Goal: Information Seeking & Learning: Learn about a topic

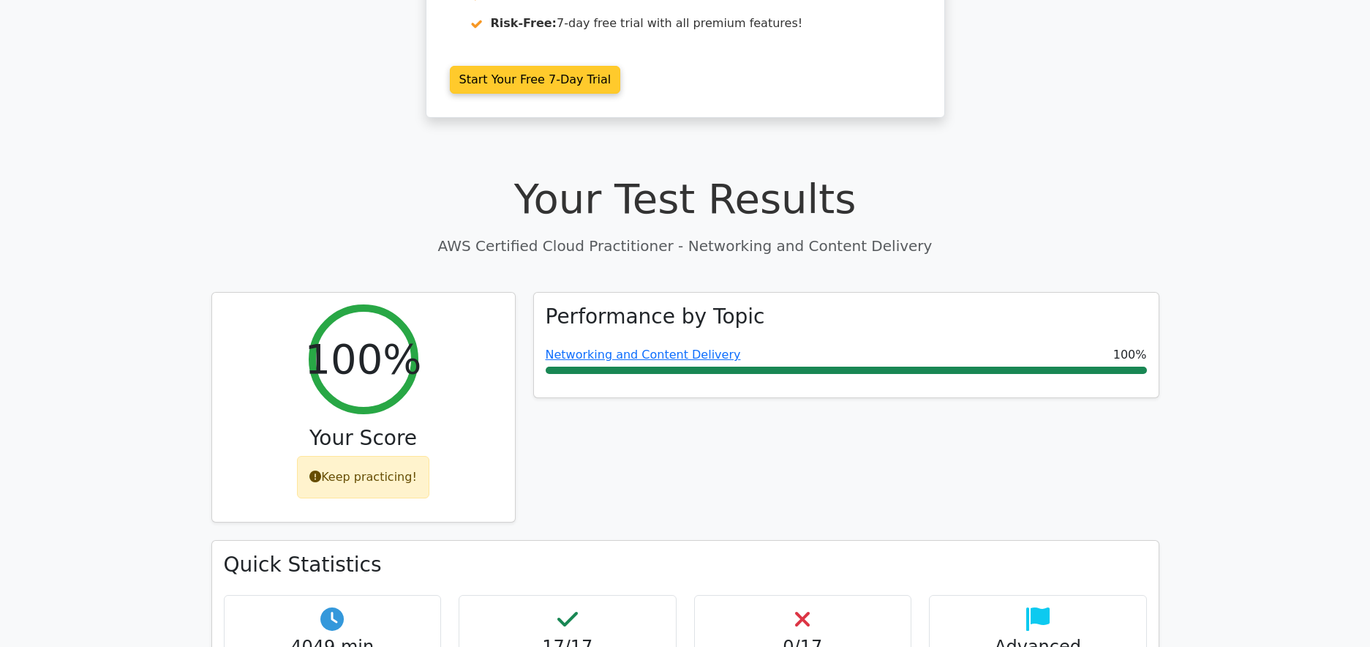
scroll to position [440, 0]
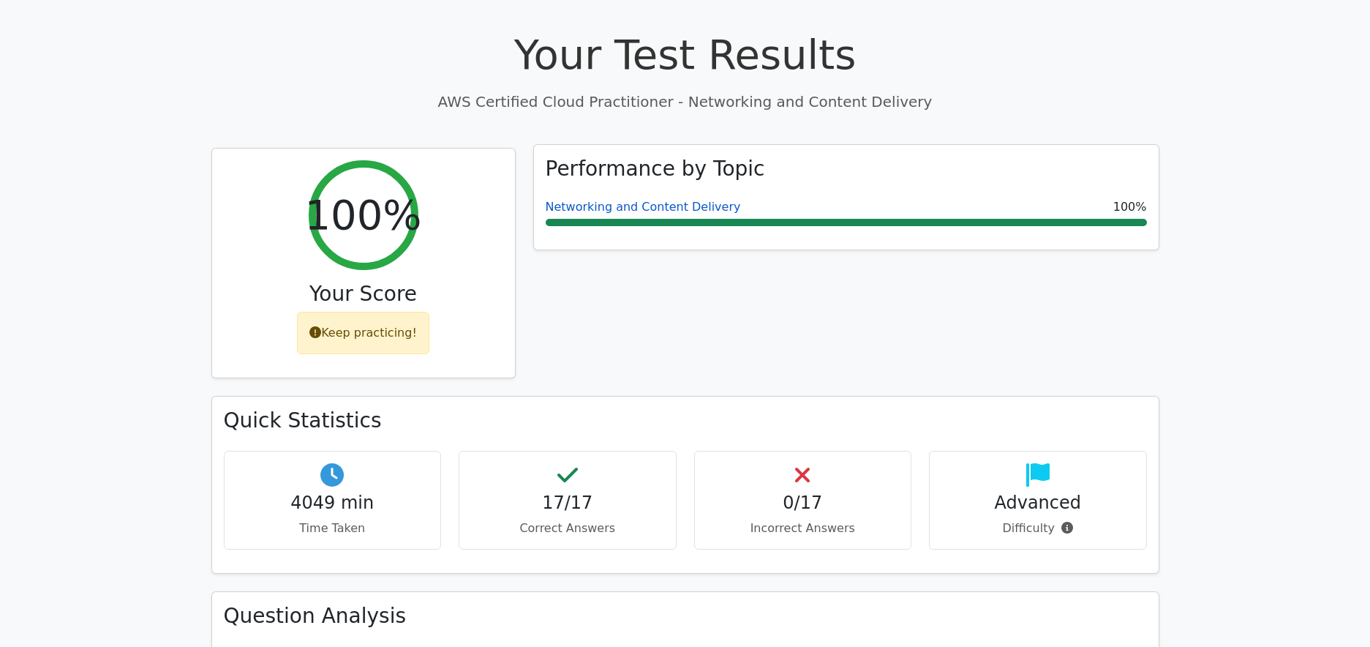
click at [645, 207] on link "Networking and Content Delivery" at bounding box center [643, 207] width 195 height 14
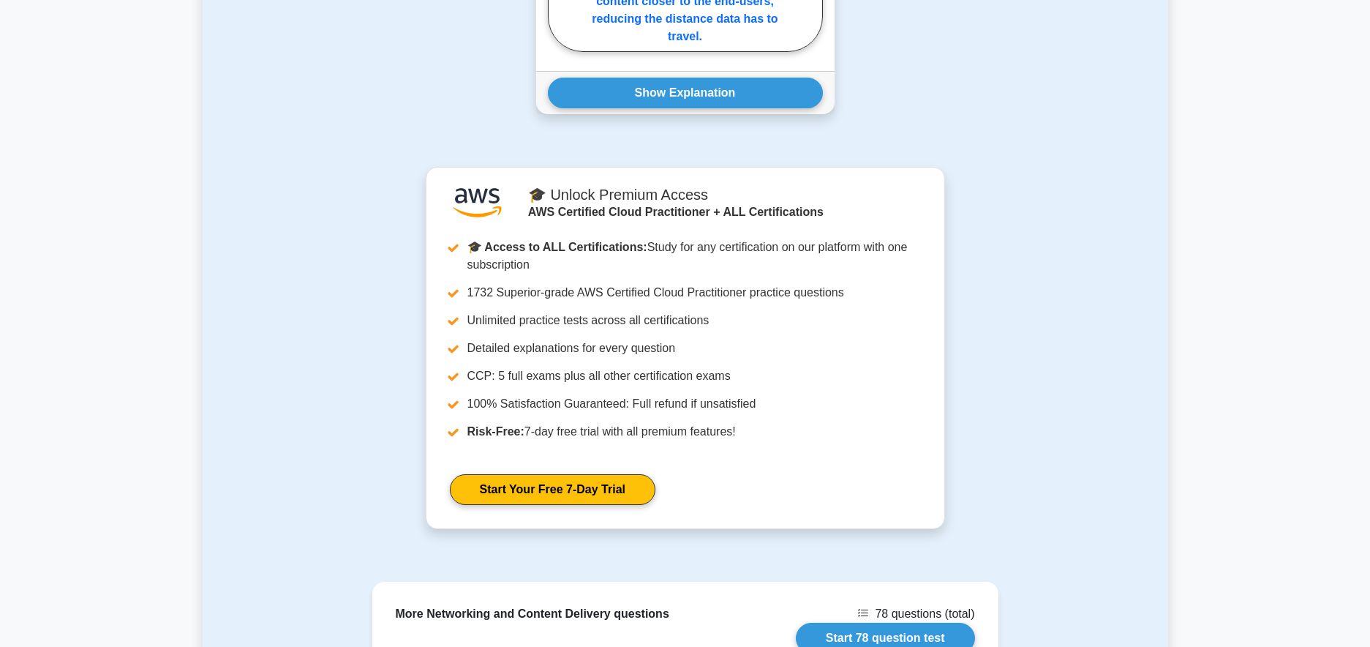
scroll to position [1580, 0]
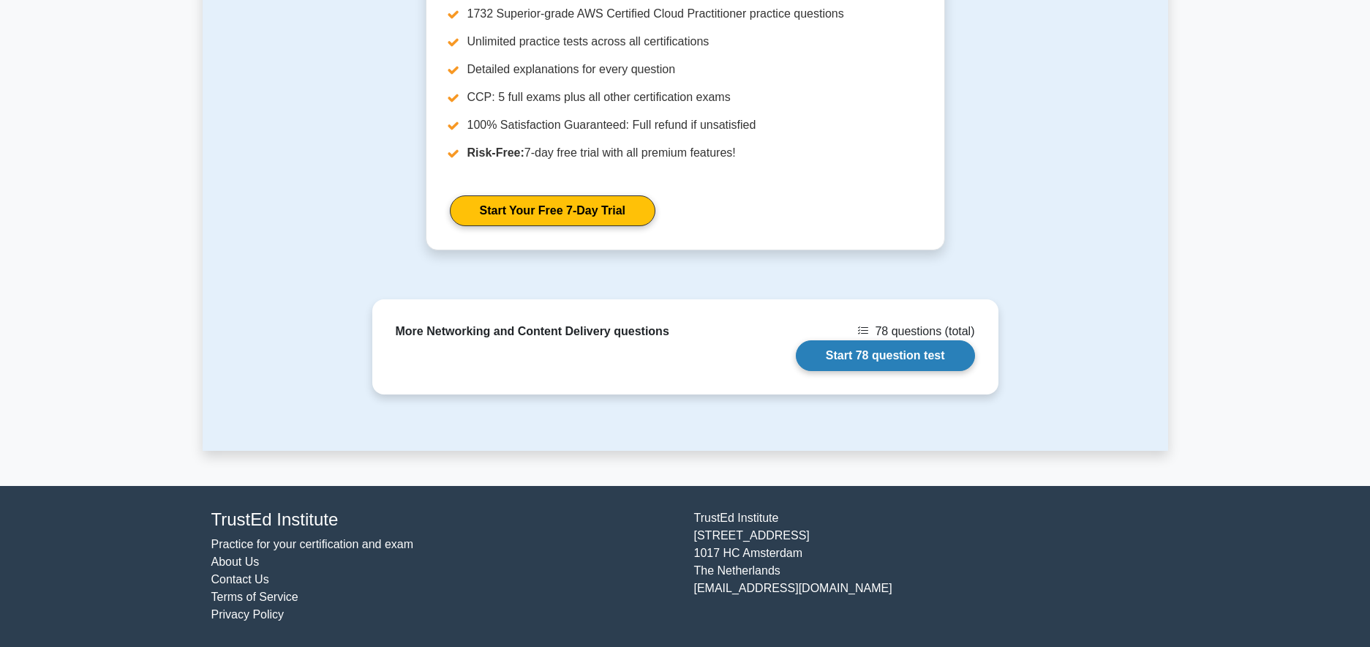
click at [838, 348] on link "Start 78 question test" at bounding box center [885, 355] width 179 height 31
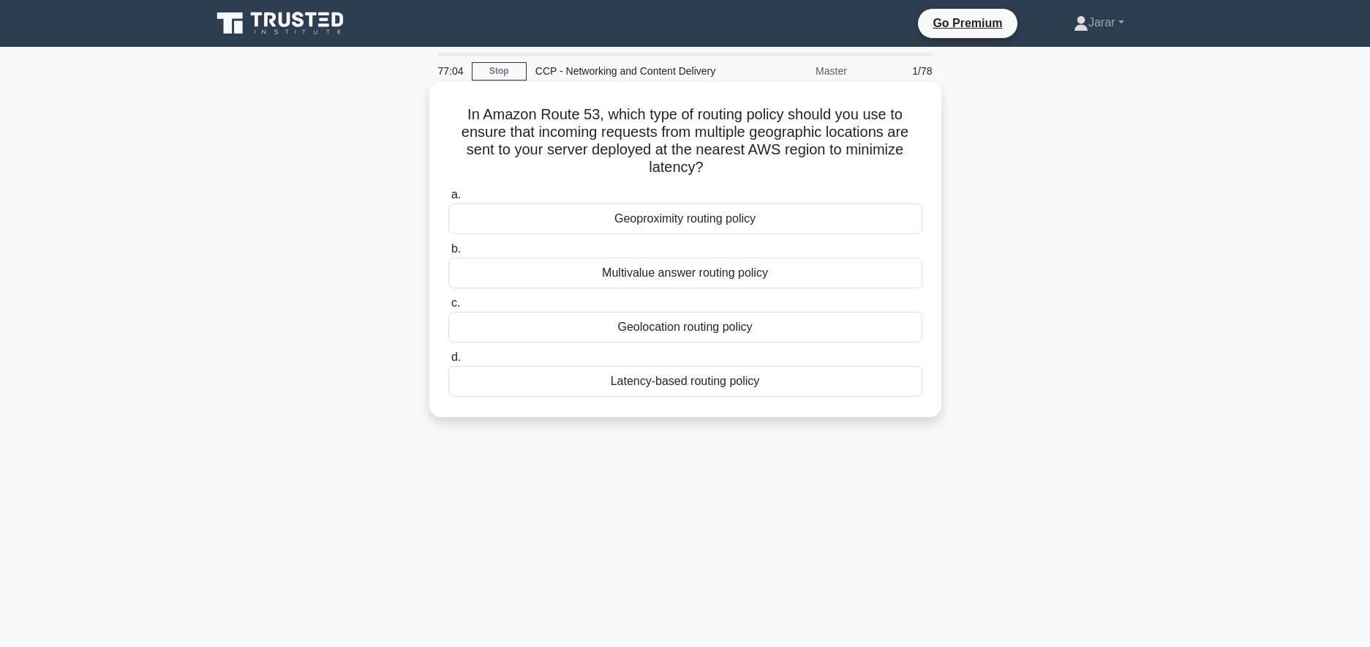
drag, startPoint x: 451, startPoint y: 106, endPoint x: 901, endPoint y: 406, distance: 540.8
click at [901, 406] on div "In Amazon Route 53, which type of routing policy should you use to ensure that …" at bounding box center [685, 249] width 500 height 323
copy div "In Amazon Route 53, which type of routing policy should you use to ensure that …"
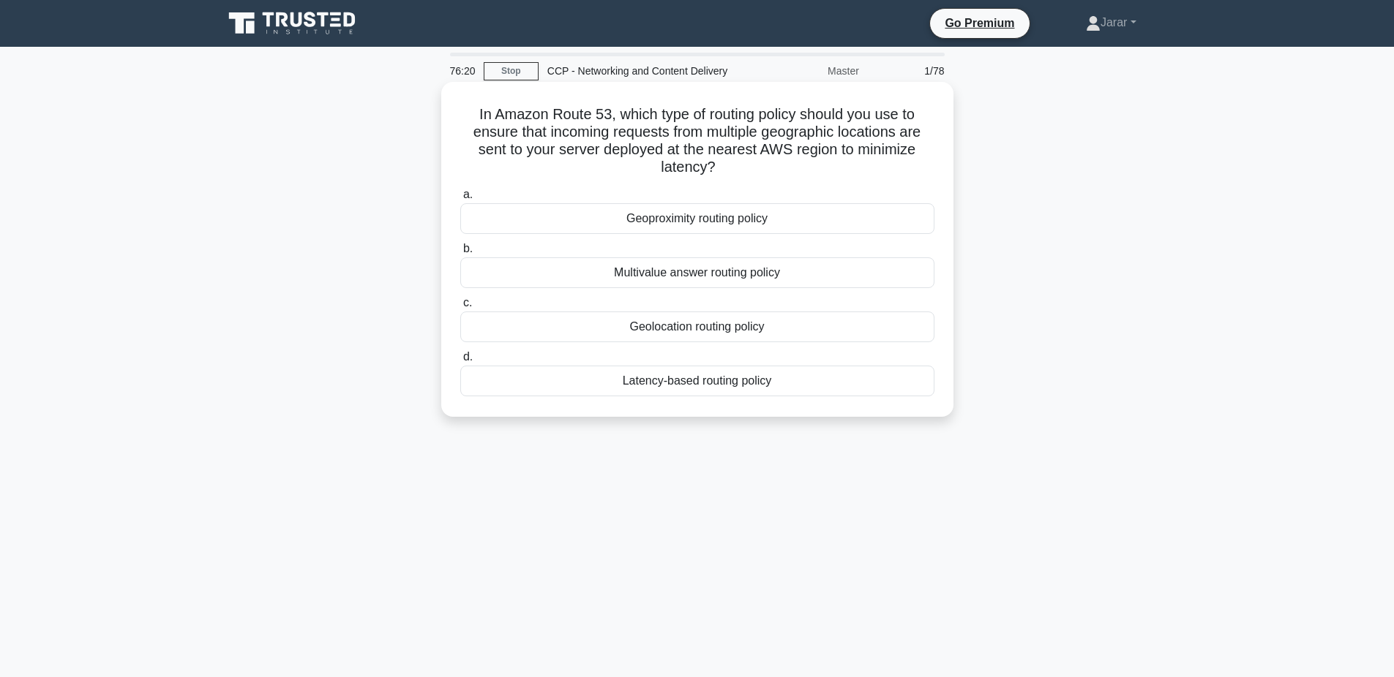
click at [608, 375] on div "Latency-based routing policy" at bounding box center [697, 381] width 474 height 31
click at [460, 362] on input "d. Latency-based routing policy" at bounding box center [460, 358] width 0 height 10
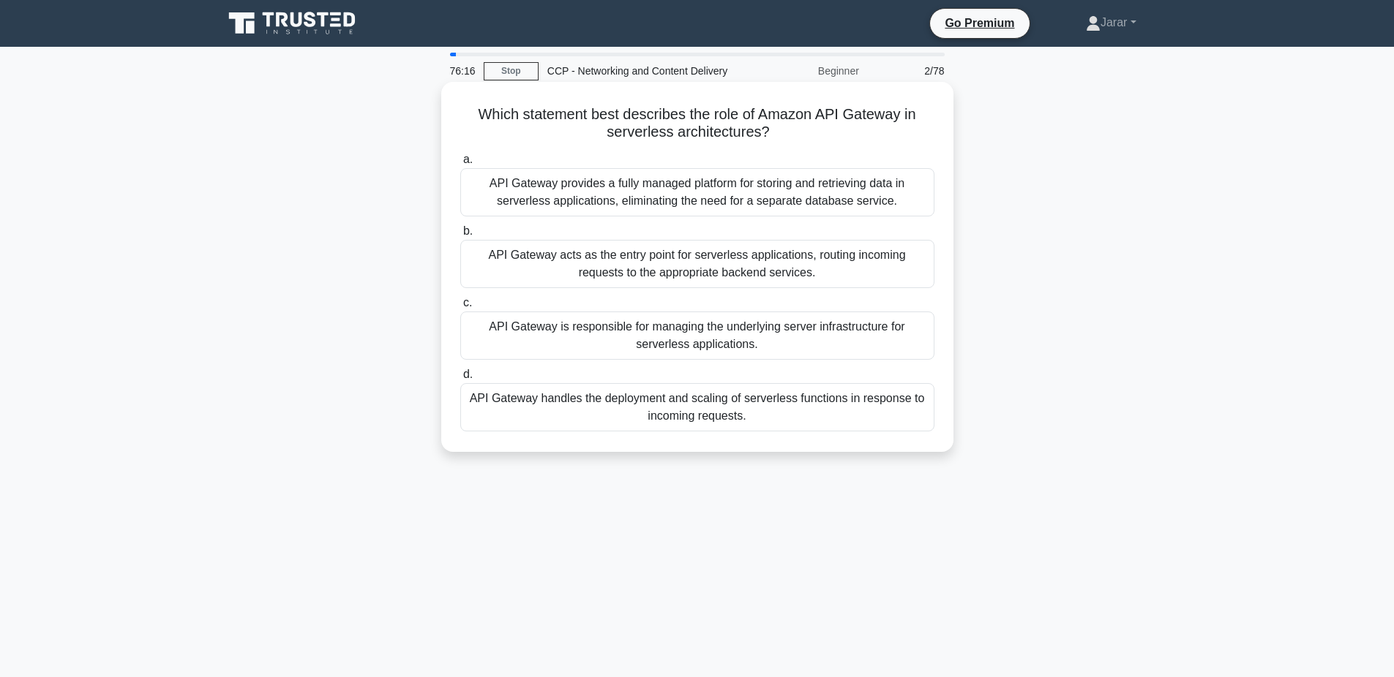
drag, startPoint x: 459, startPoint y: 110, endPoint x: 758, endPoint y: 423, distance: 433.1
click at [758, 423] on div "Which statement best describes the role of Amazon API Gateway in serverless arc…" at bounding box center [697, 267] width 500 height 359
copy div "Which statement best describes the role of Amazon API Gateway in serverless arc…"
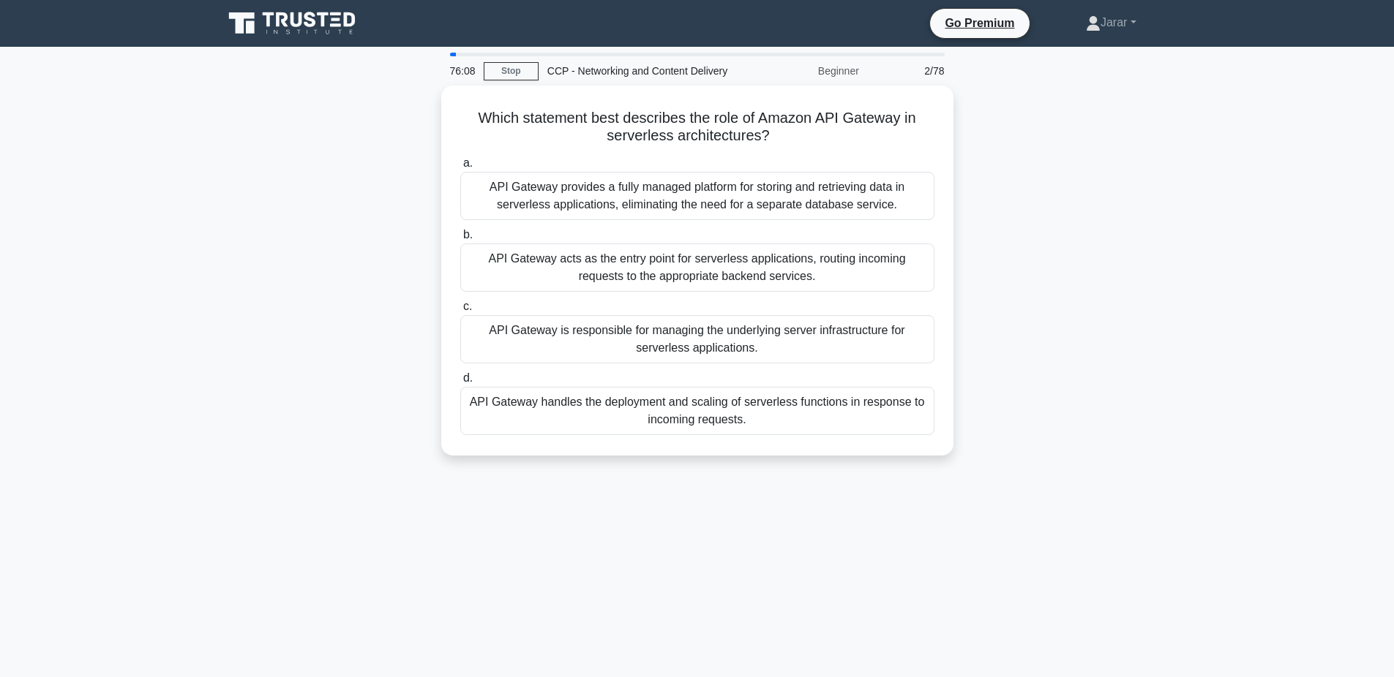
click at [362, 241] on div "Which statement best describes the role of Amazon API Gateway in serverless arc…" at bounding box center [697, 280] width 966 height 388
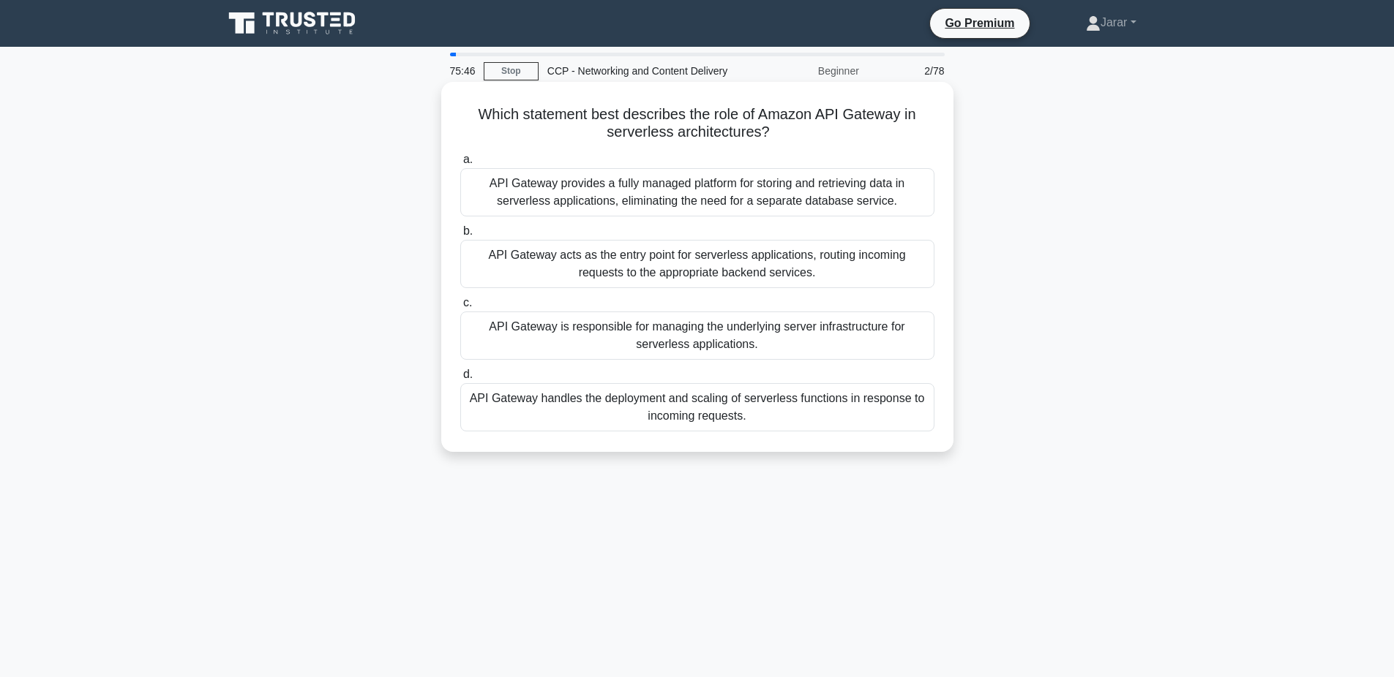
click at [596, 260] on div "API Gateway acts as the entry point for serverless applications, routing incomi…" at bounding box center [697, 264] width 474 height 48
click at [460, 236] on input "b. API Gateway acts as the entry point for serverless applications, routing inc…" at bounding box center [460, 232] width 0 height 10
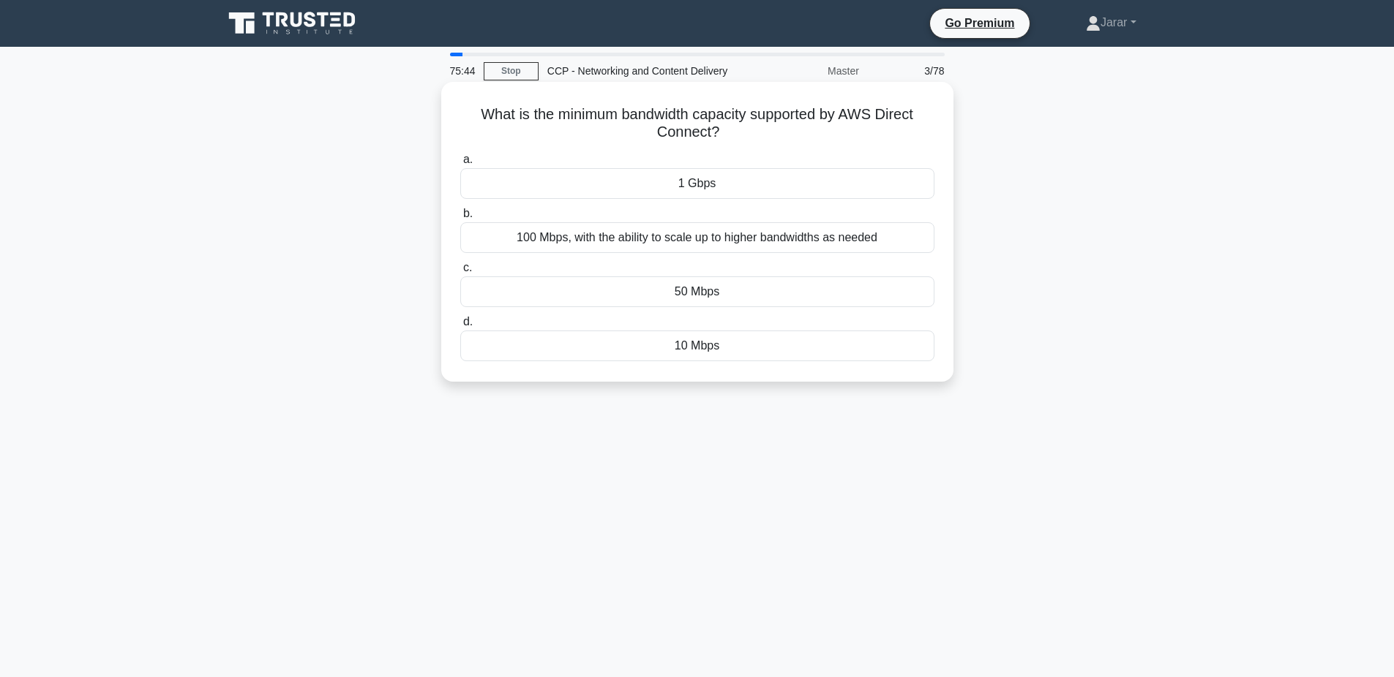
drag, startPoint x: 466, startPoint y: 103, endPoint x: 754, endPoint y: 353, distance: 381.2
click at [754, 353] on div "What is the minimum bandwidth capacity supported by AWS Direct Connect? .spinne…" at bounding box center [697, 232] width 500 height 288
copy div "What is the minimum bandwidth capacity supported by AWS Direct Connect? .spinne…"
click at [356, 259] on div "What is the minimum bandwidth capacity supported by AWS Direct Connect? .spinne…" at bounding box center [697, 245] width 966 height 318
click at [656, 181] on div "1 Gbps" at bounding box center [697, 183] width 474 height 31
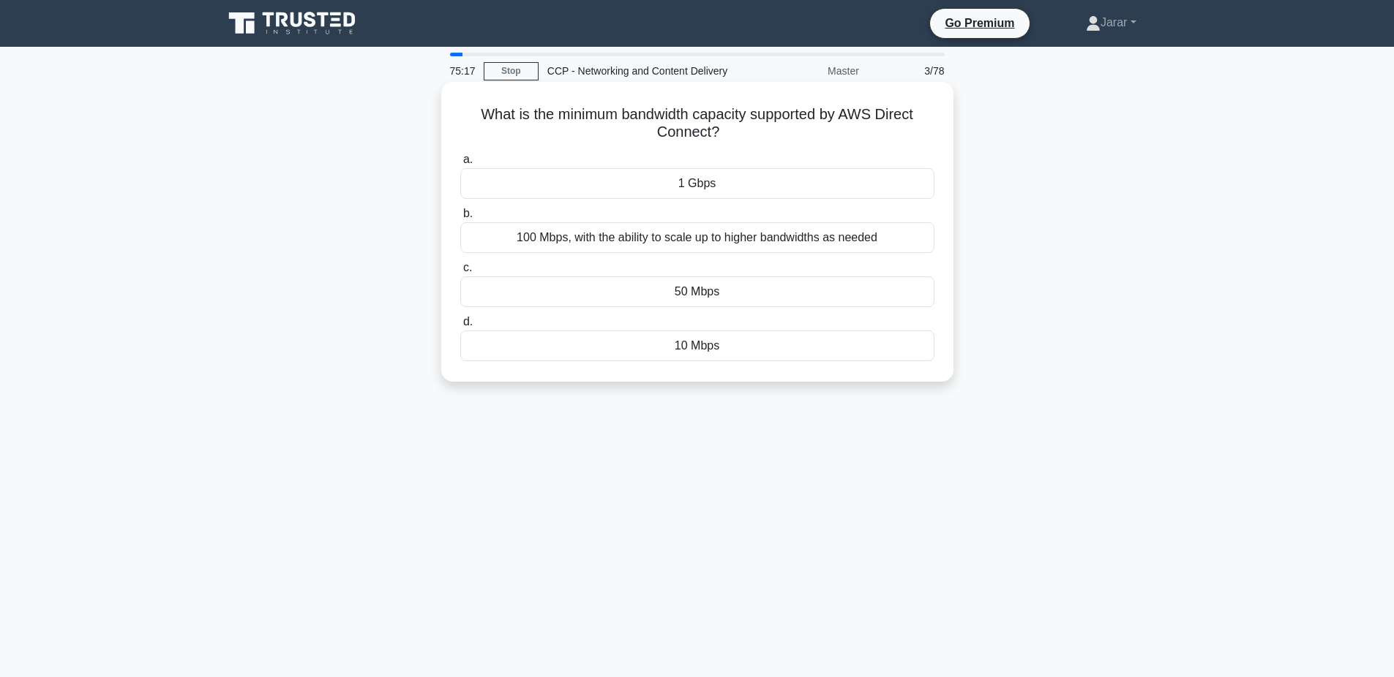
click at [460, 165] on input "a. 1 Gbps" at bounding box center [460, 160] width 0 height 10
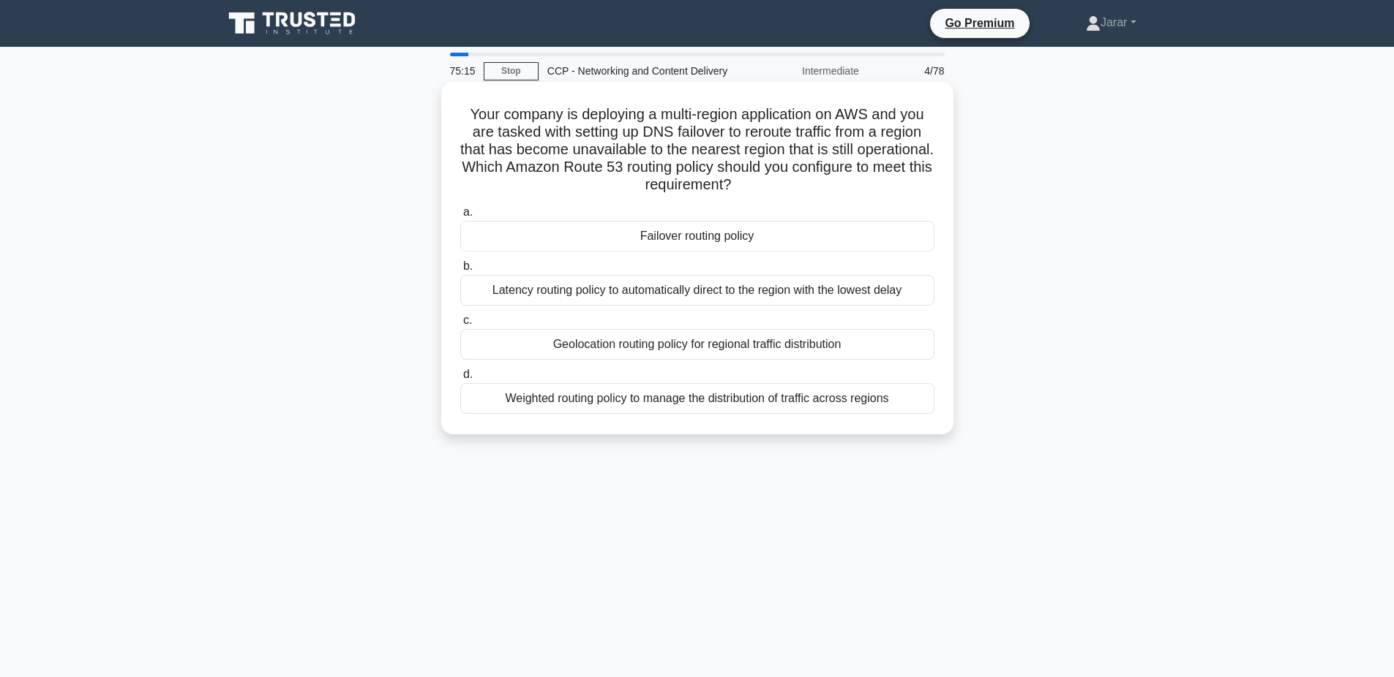
drag, startPoint x: 464, startPoint y: 110, endPoint x: 908, endPoint y: 399, distance: 529.9
click at [908, 399] on div "Your company is deploying a multi-region application on AWS and you are tasked …" at bounding box center [697, 258] width 500 height 341
copy div "Your company is deploying a multi-region application on AWS and you are tasked …"
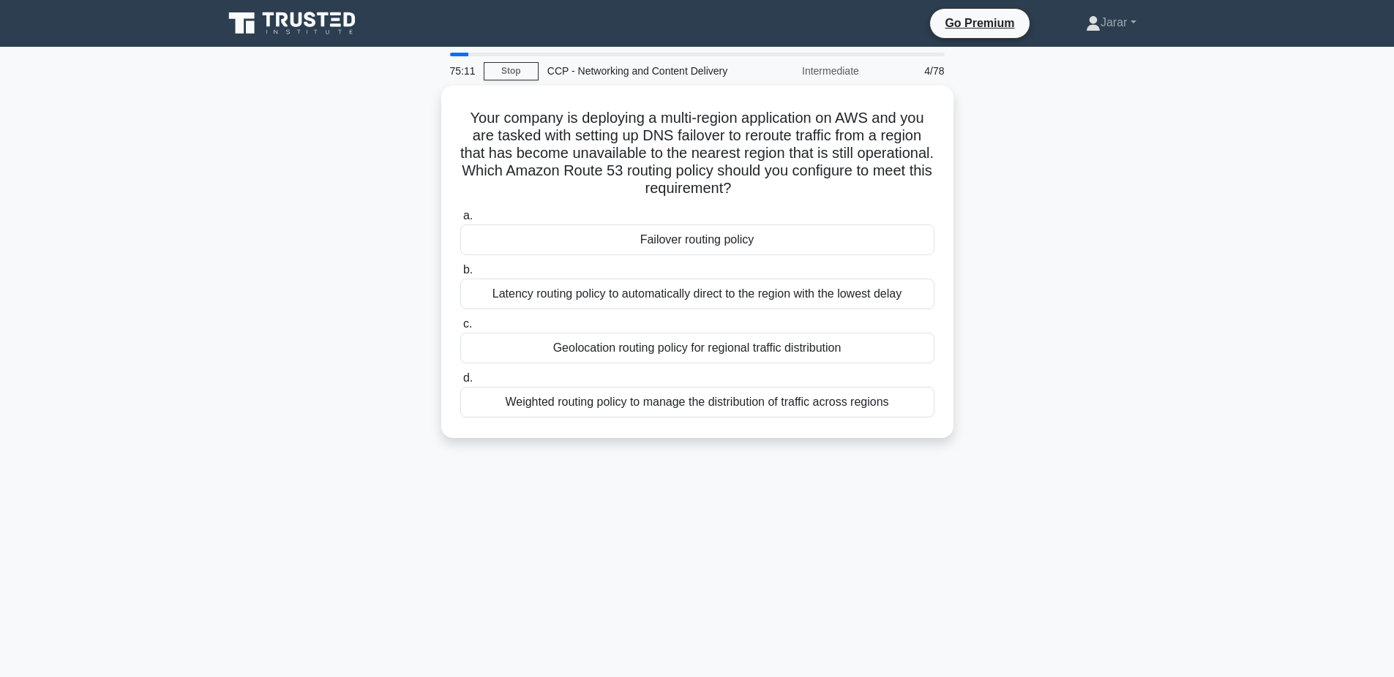
click at [279, 279] on div "Your company is deploying a multi-region application on AWS and you are tasked …" at bounding box center [697, 271] width 966 height 370
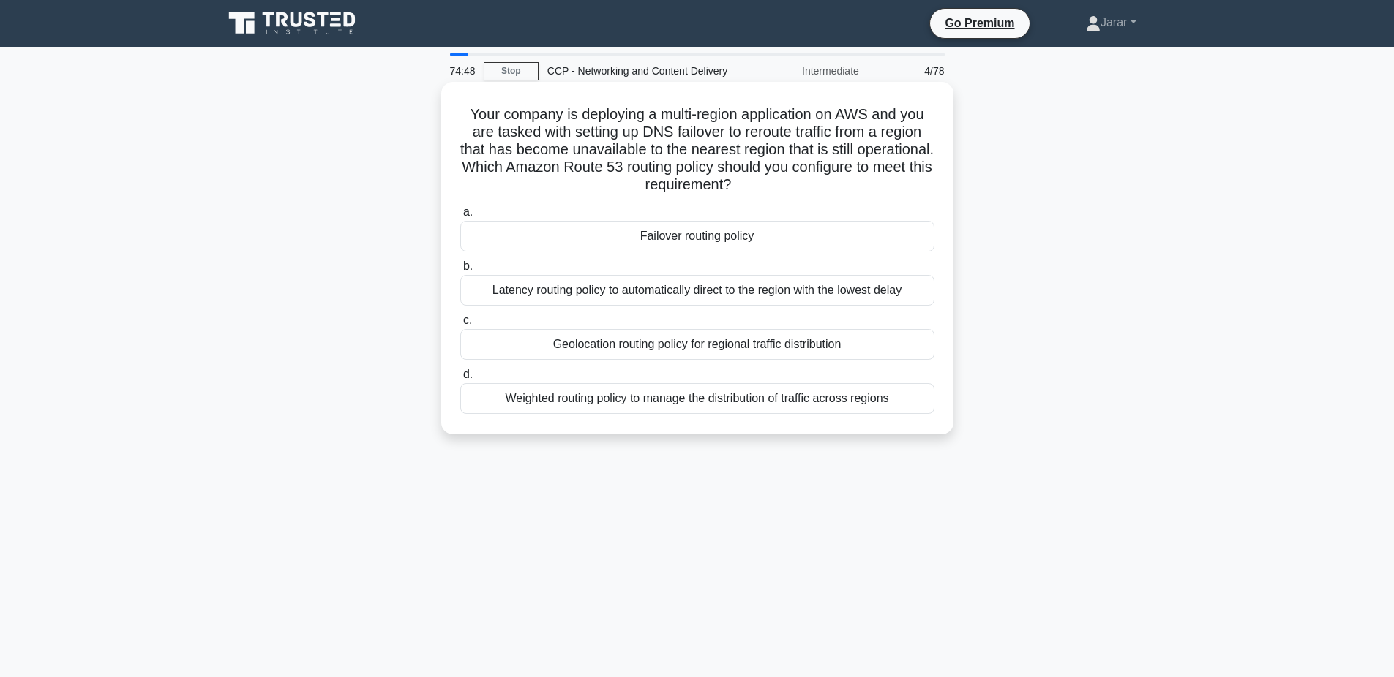
drag, startPoint x: 465, startPoint y: 102, endPoint x: 897, endPoint y: 400, distance: 525.0
click at [897, 400] on div "Your company is deploying a multi-region application on AWS and you are tasked …" at bounding box center [697, 258] width 500 height 341
copy div "Your company is deploying a multi-region application on AWS and you are tasked …"
click at [621, 232] on div "Failover routing policy" at bounding box center [697, 236] width 474 height 31
click at [460, 217] on input "a. Failover routing policy" at bounding box center [460, 213] width 0 height 10
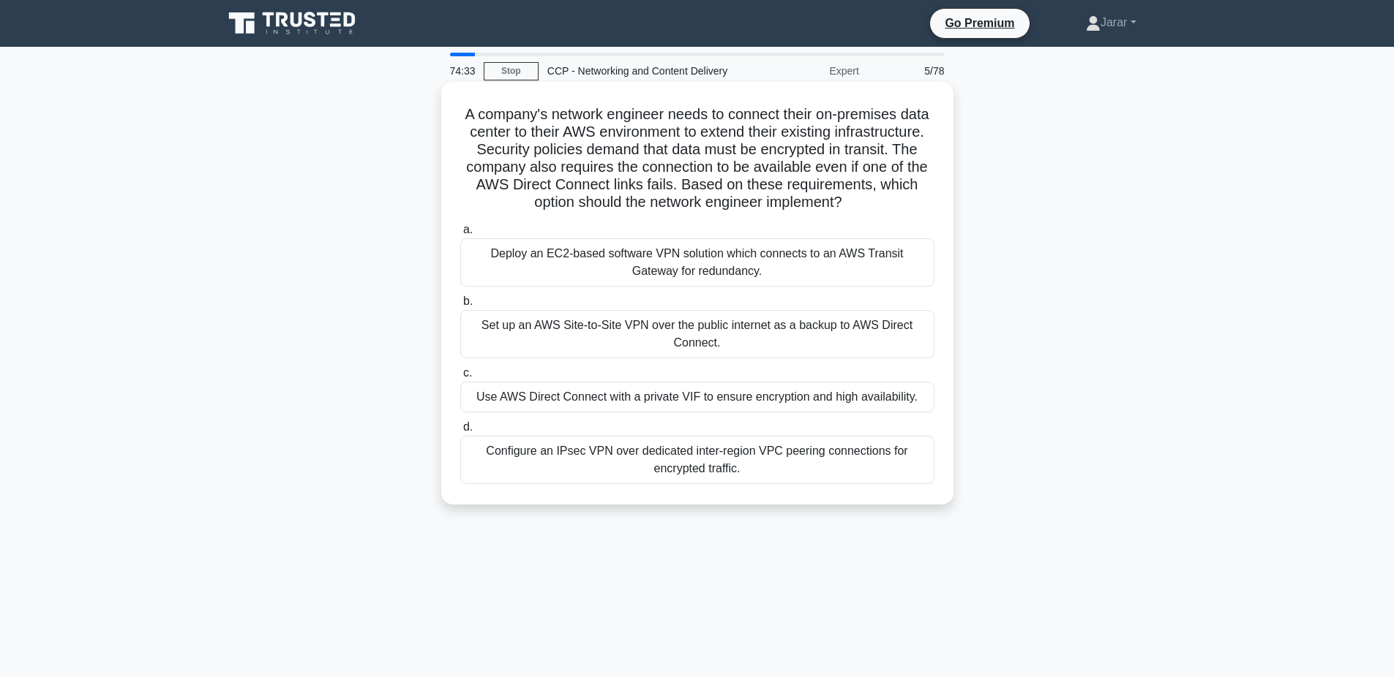
drag, startPoint x: 456, startPoint y: 107, endPoint x: 765, endPoint y: 500, distance: 499.7
click at [765, 500] on div "A company's network engineer needs to connect their on-premises data center to …" at bounding box center [697, 293] width 512 height 423
copy div "A company's network engineer needs to connect their on-premises data center to …"
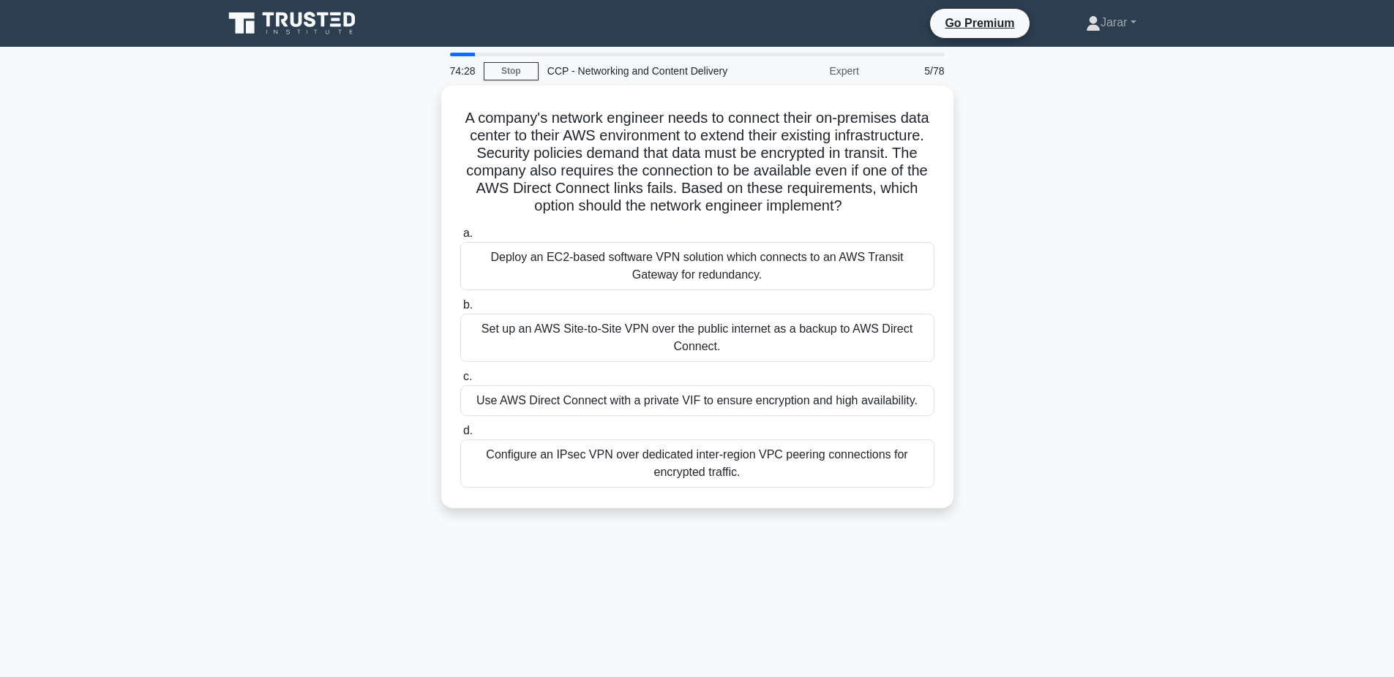
click at [361, 247] on div "A company's network engineer needs to connect their on-premises data center to …" at bounding box center [697, 306] width 966 height 440
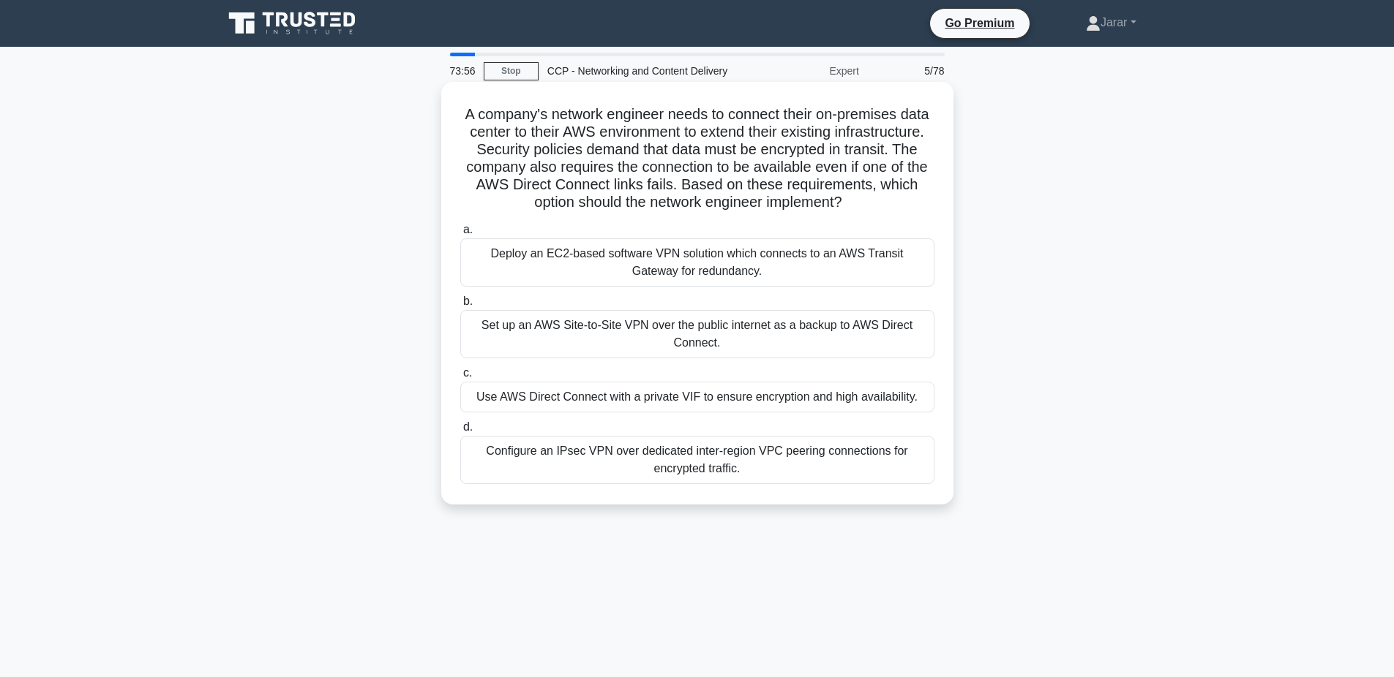
click at [607, 329] on div "Set up an AWS Site-to-Site VPN over the public internet as a backup to AWS Dire…" at bounding box center [697, 334] width 474 height 48
click at [460, 307] on input "b. Set up an AWS Site-to-Site VPN over the public internet as a backup to AWS D…" at bounding box center [460, 302] width 0 height 10
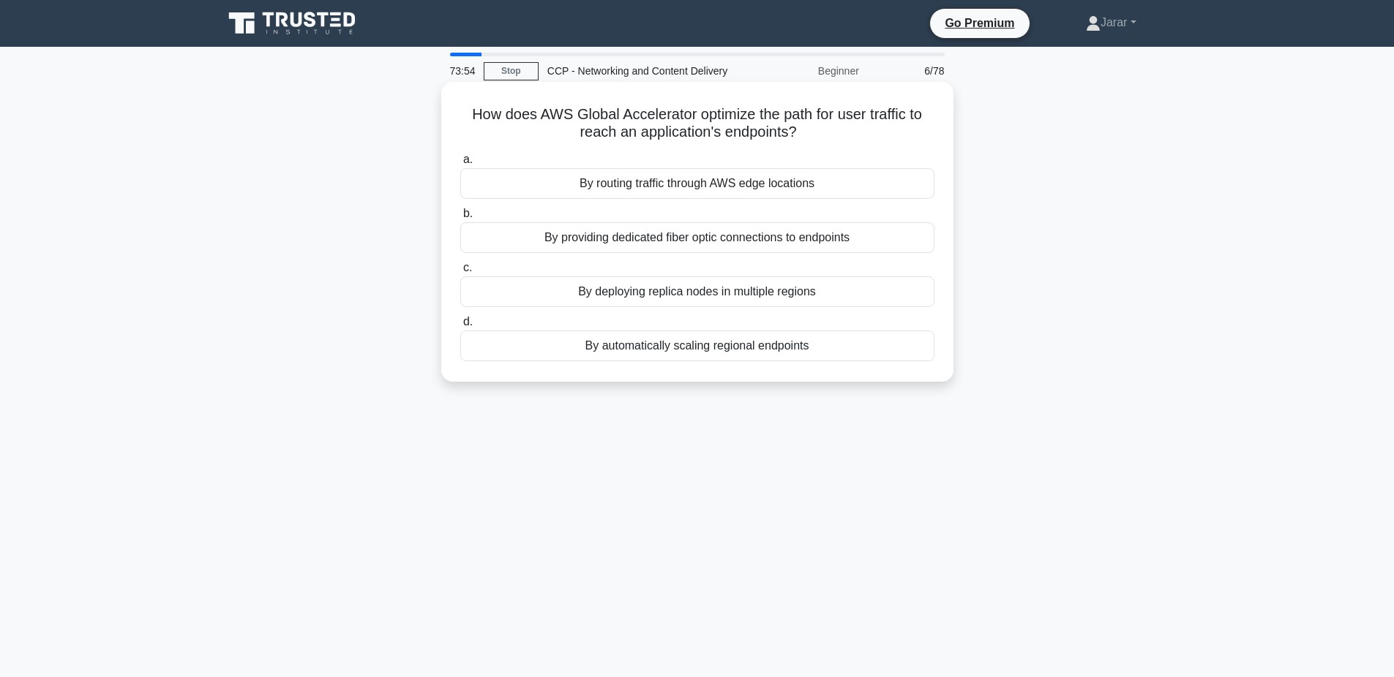
drag, startPoint x: 473, startPoint y: 108, endPoint x: 906, endPoint y: 355, distance: 497.8
click at [906, 355] on div "How does AWS Global Accelerator optimize the path for user traffic to reach an …" at bounding box center [697, 232] width 500 height 288
copy div "How does AWS Global Accelerator optimize the path for user traffic to reach an …"
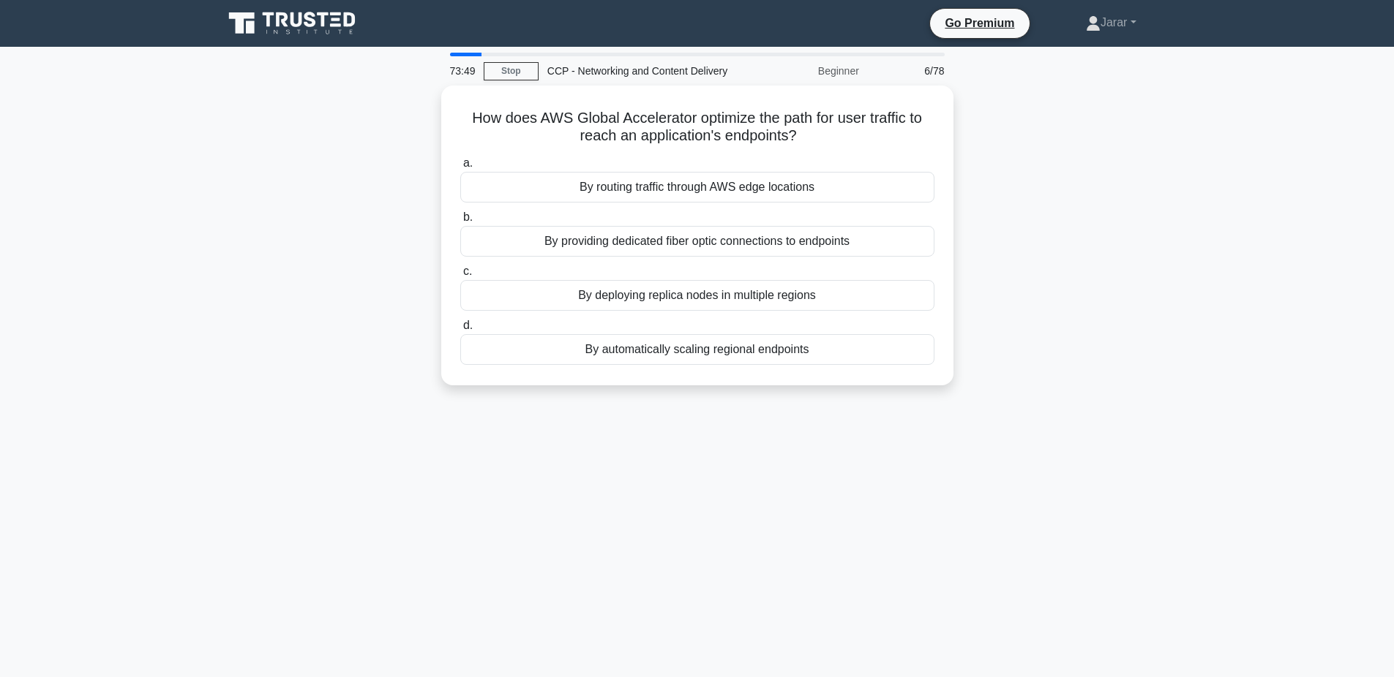
click at [326, 208] on div "How does AWS Global Accelerator optimize the path for user traffic to reach an …" at bounding box center [697, 245] width 966 height 318
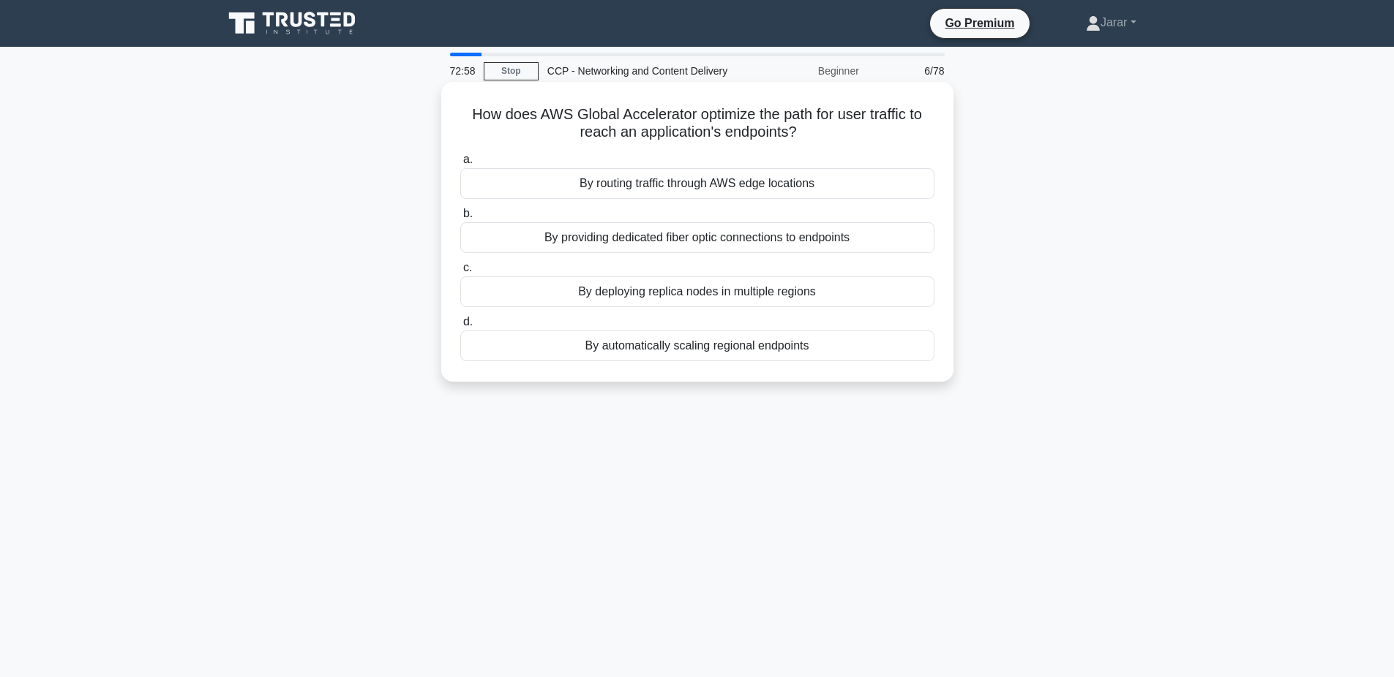
click at [624, 185] on div "By routing traffic through AWS edge locations" at bounding box center [697, 183] width 474 height 31
click at [460, 165] on input "a. By routing traffic through AWS edge locations" at bounding box center [460, 160] width 0 height 10
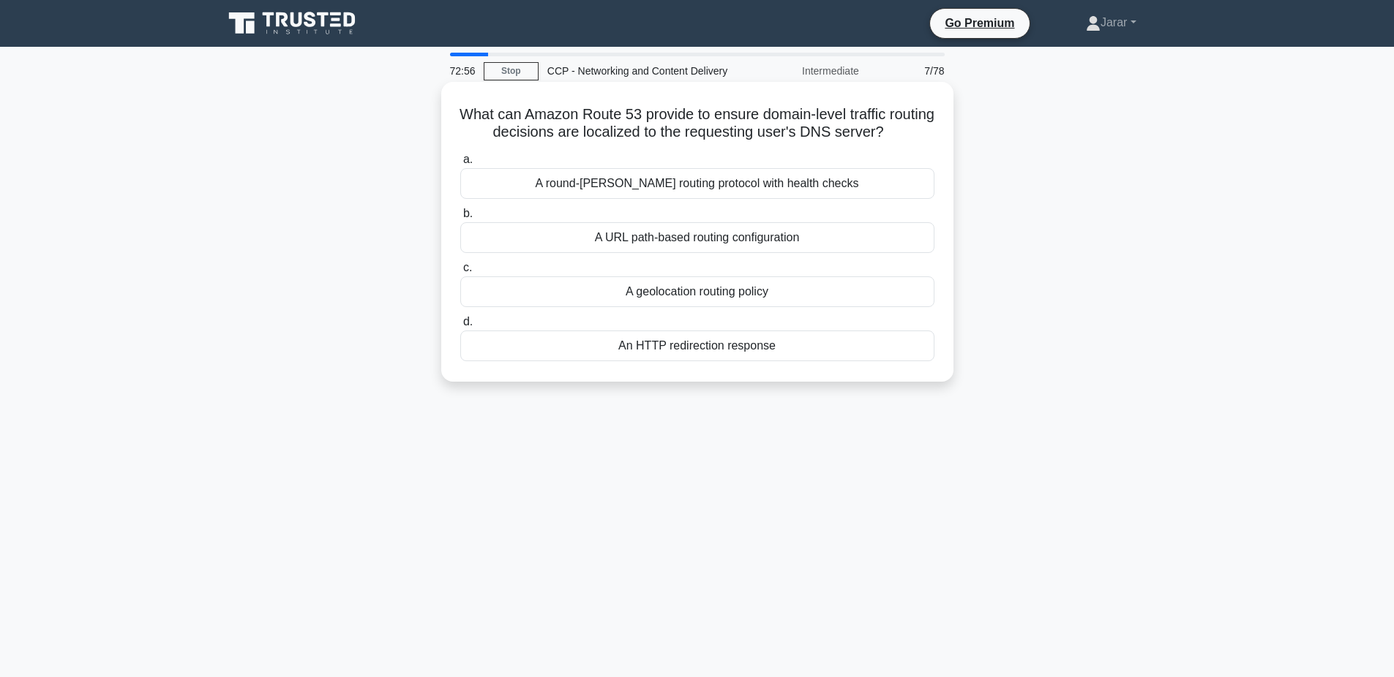
drag, startPoint x: 459, startPoint y: 114, endPoint x: 846, endPoint y: 367, distance: 461.5
click at [846, 367] on div "What can Amazon Route 53 provide to ensure domain-level traffic routing decisio…" at bounding box center [697, 232] width 500 height 288
copy div "What can Amazon Route 53 provide to ensure domain-level traffic routing decisio…"
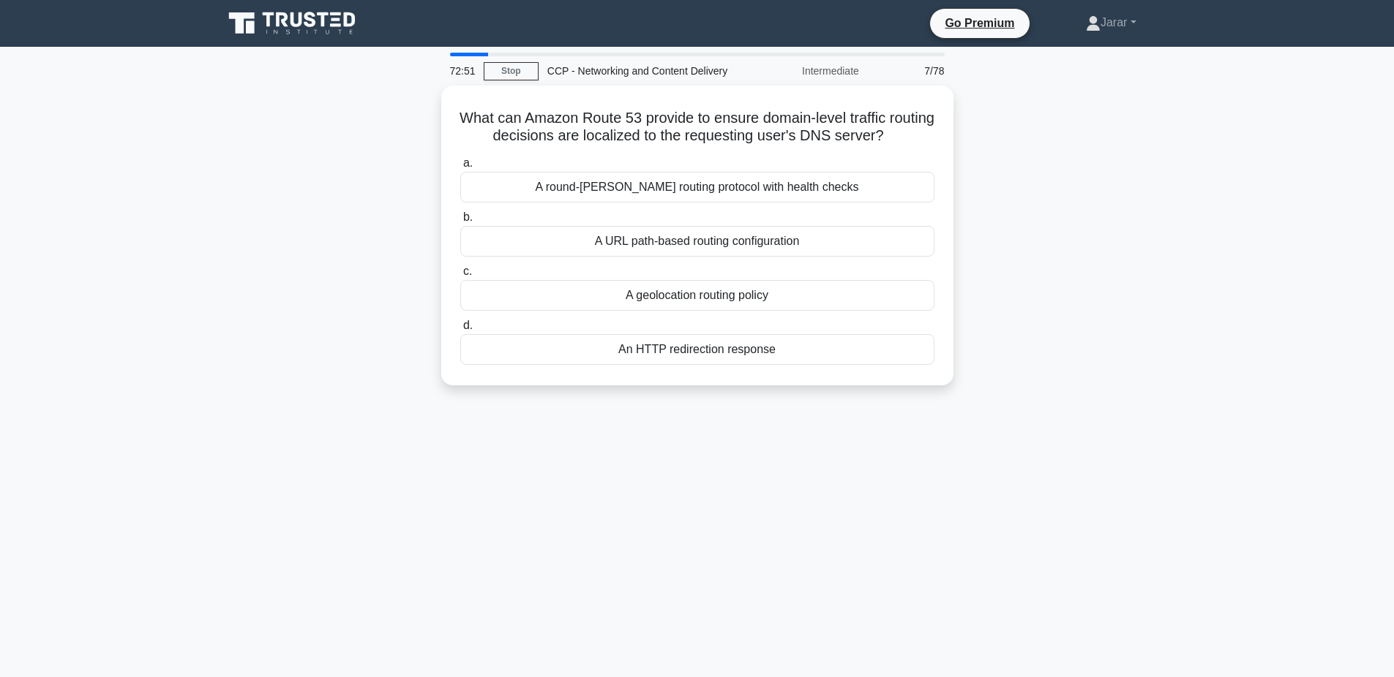
click at [359, 200] on div "What can Amazon Route 53 provide to ensure domain-level traffic routing decisio…" at bounding box center [697, 245] width 966 height 318
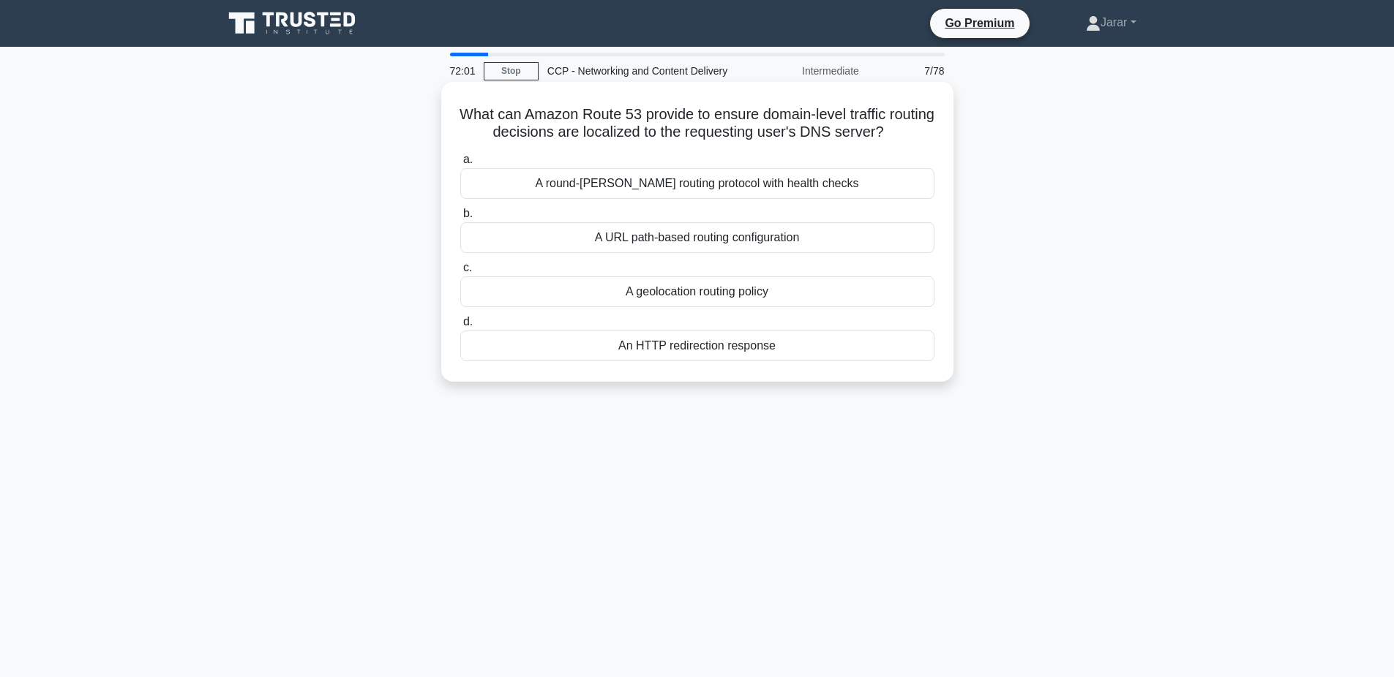
click at [572, 293] on div "A geolocation routing policy" at bounding box center [697, 292] width 474 height 31
click at [460, 273] on input "c. A geolocation routing policy" at bounding box center [460, 268] width 0 height 10
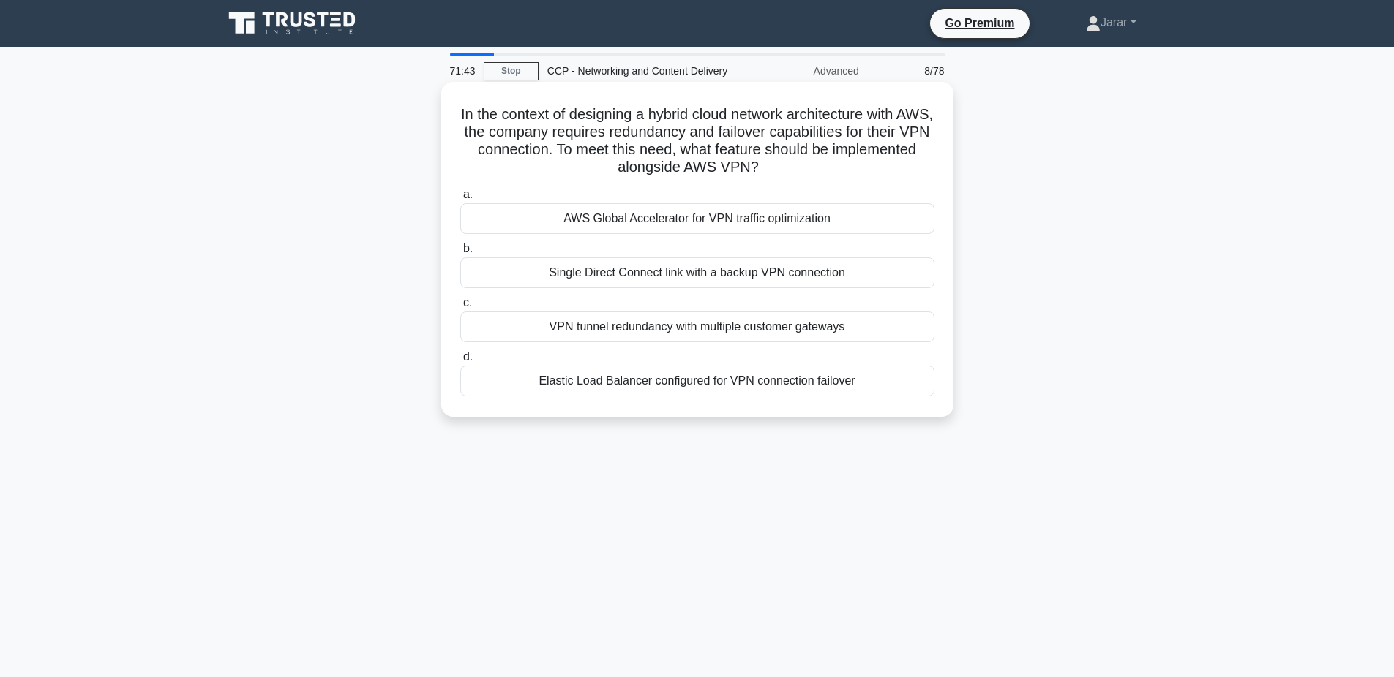
drag, startPoint x: 456, startPoint y: 113, endPoint x: 883, endPoint y: 378, distance: 502.7
click at [883, 378] on div "In the context of designing a hybrid cloud network architecture with AWS, the c…" at bounding box center [697, 249] width 500 height 323
copy div "In the context of designing a hybrid cloud network architecture with AWS, the c…"
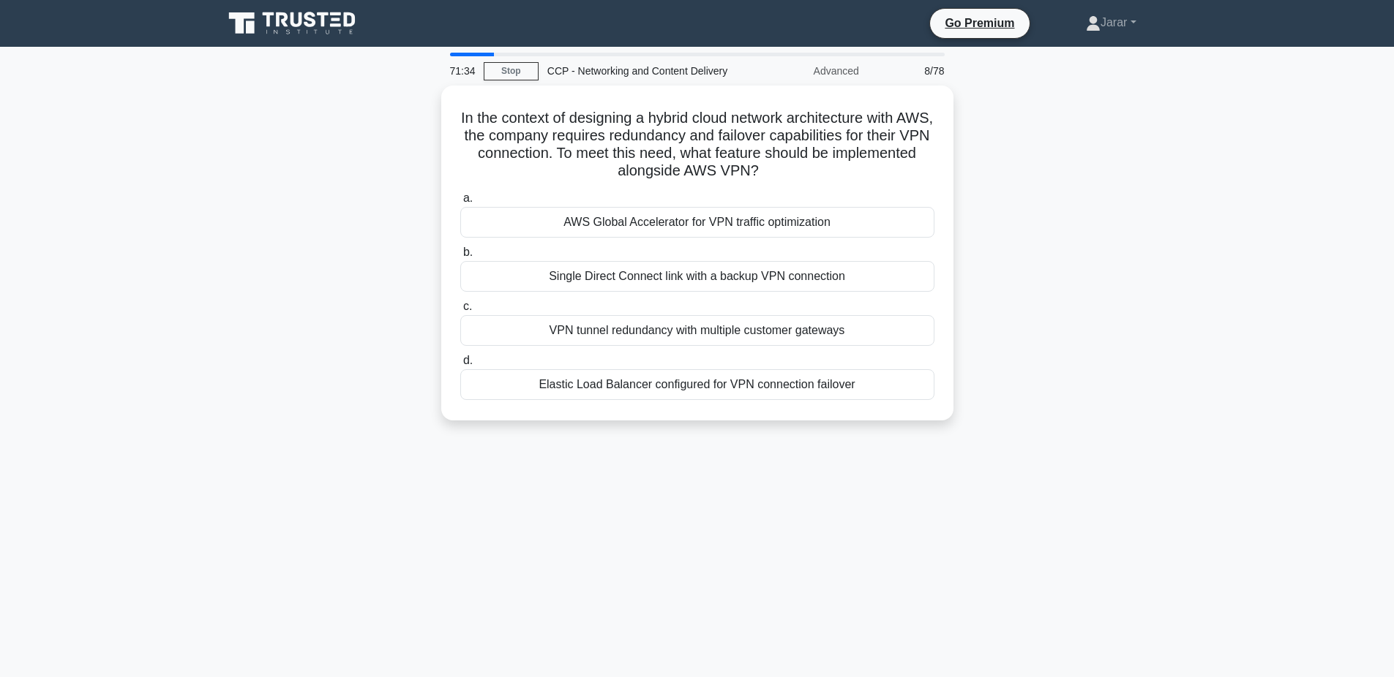
click at [237, 276] on div "In the context of designing a hybrid cloud network architecture with AWS, the c…" at bounding box center [697, 262] width 966 height 353
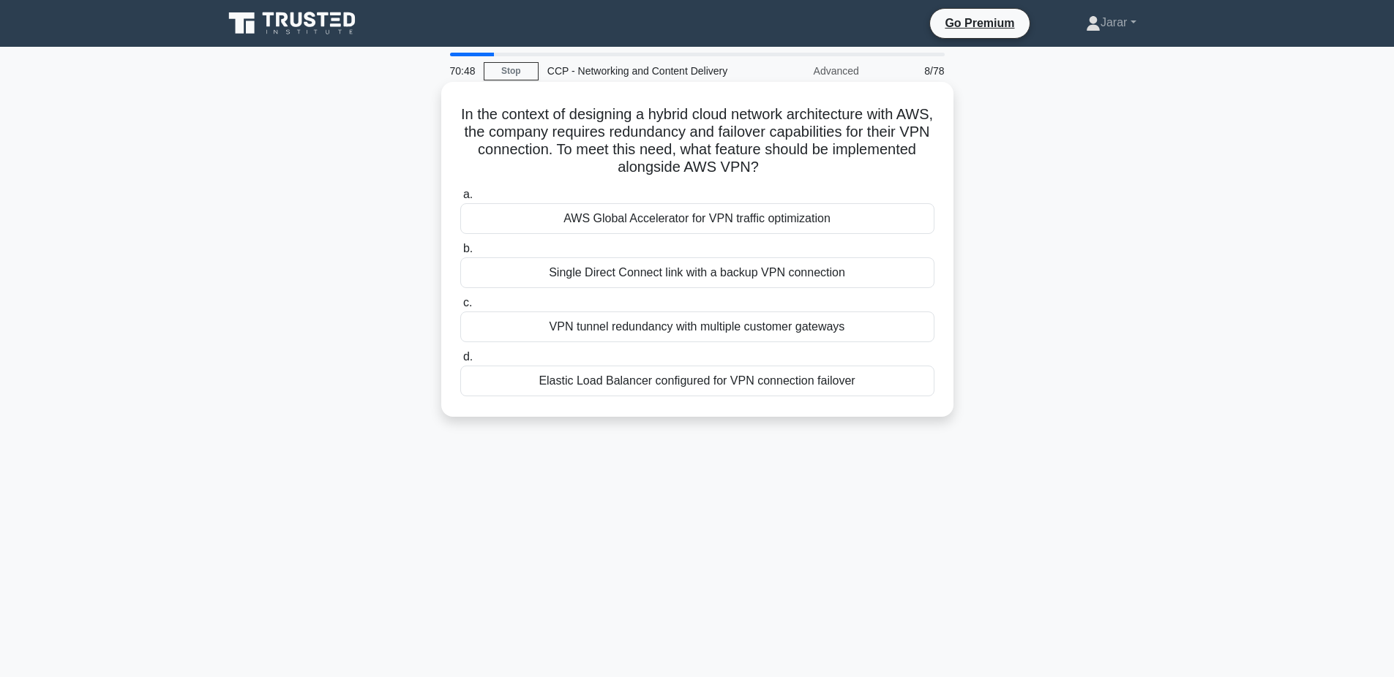
click at [653, 331] on div "VPN tunnel redundancy with multiple customer gateways" at bounding box center [697, 327] width 474 height 31
click at [460, 308] on input "c. VPN tunnel redundancy with multiple customer gateways" at bounding box center [460, 304] width 0 height 10
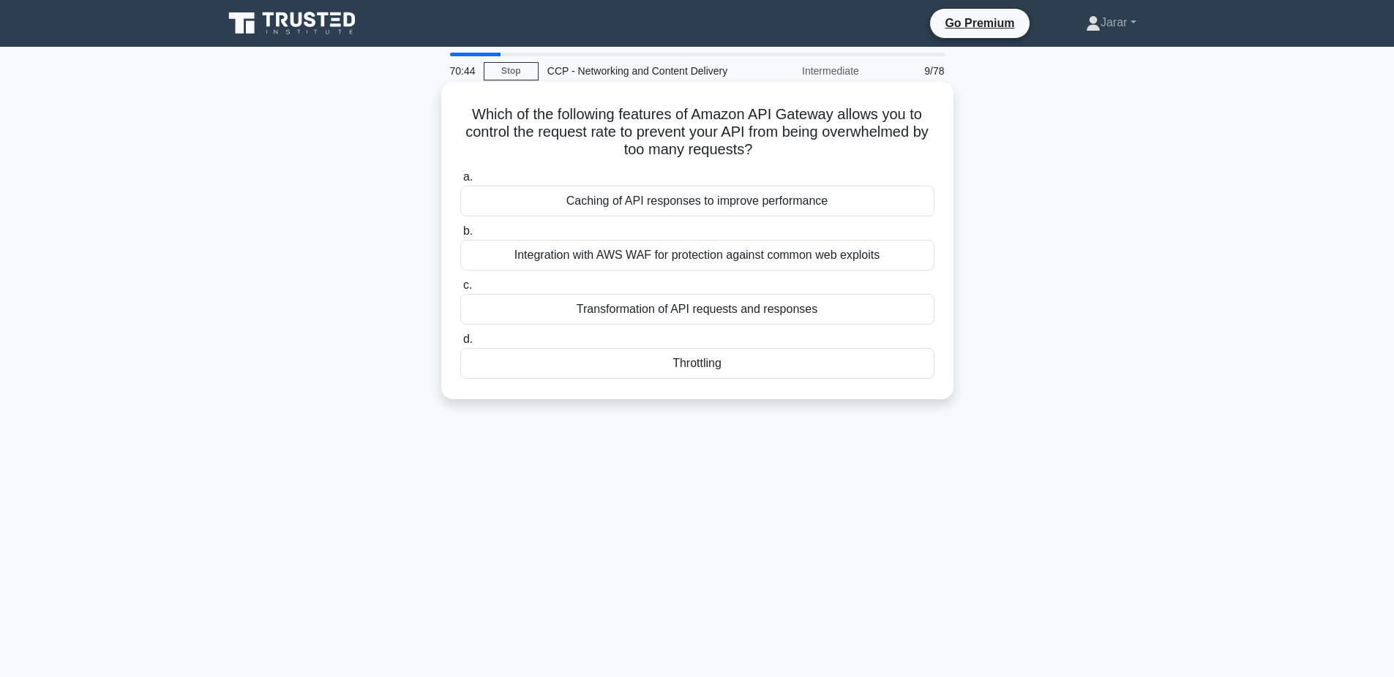
drag, startPoint x: 460, startPoint y: 99, endPoint x: 765, endPoint y: 363, distance: 403.0
click at [765, 363] on div "Which of the following features of Amazon API Gateway allows you to control the…" at bounding box center [697, 241] width 500 height 306
copy div "Which of the following features of Amazon API Gateway allows you to control the…"
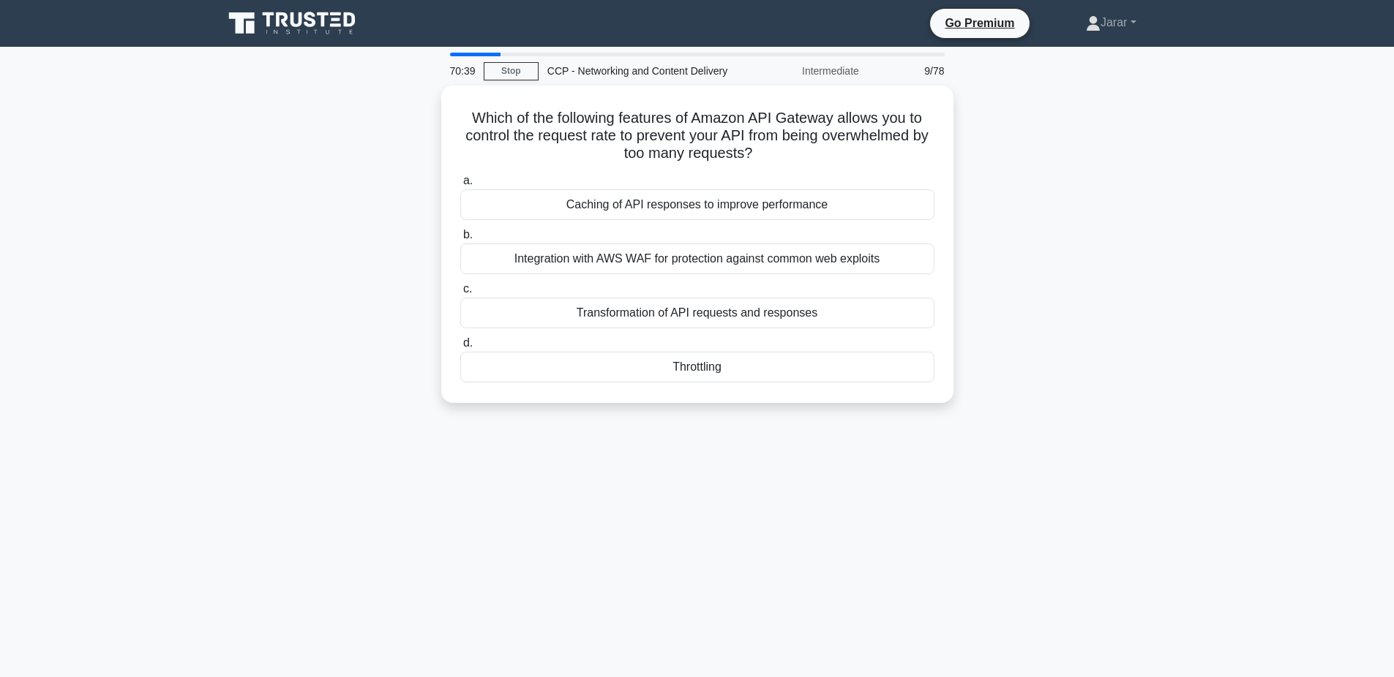
click at [342, 303] on div "Which of the following features of Amazon API Gateway allows you to control the…" at bounding box center [697, 253] width 966 height 335
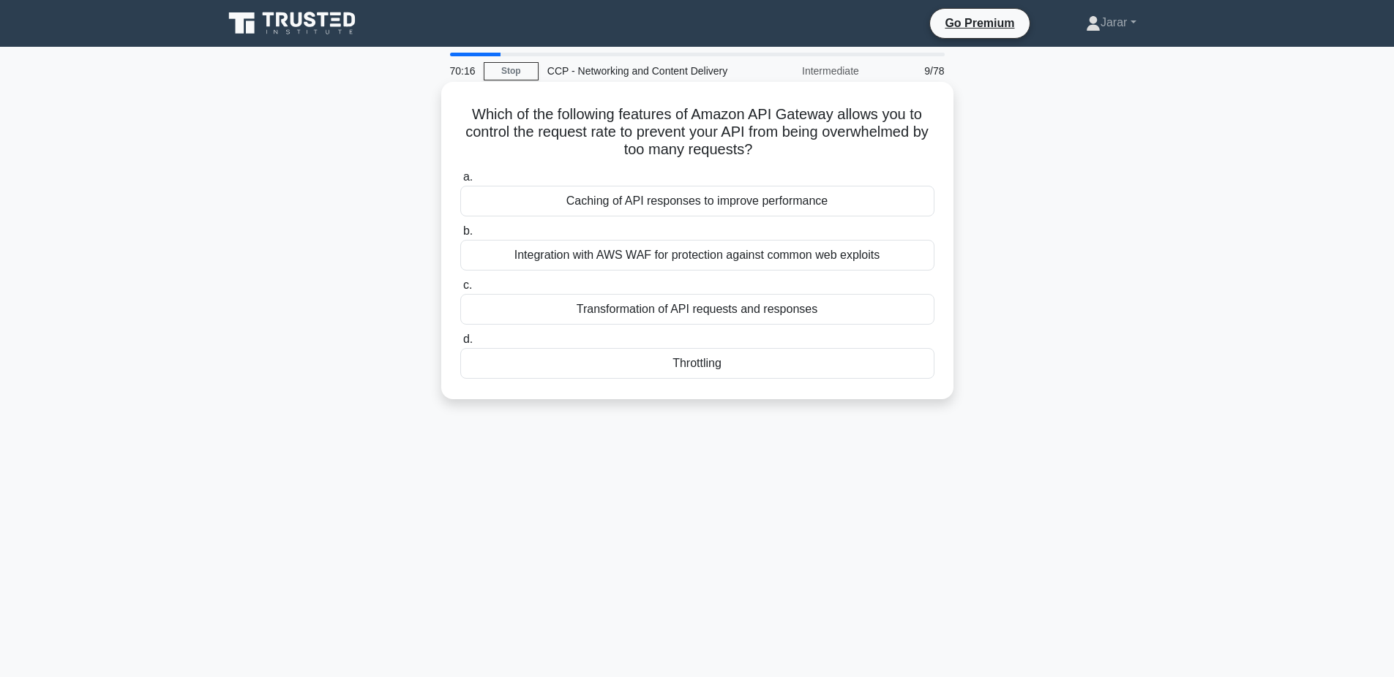
click at [626, 364] on div "Throttling" at bounding box center [697, 363] width 474 height 31
click at [460, 345] on input "d. [GEOGRAPHIC_DATA]" at bounding box center [460, 340] width 0 height 10
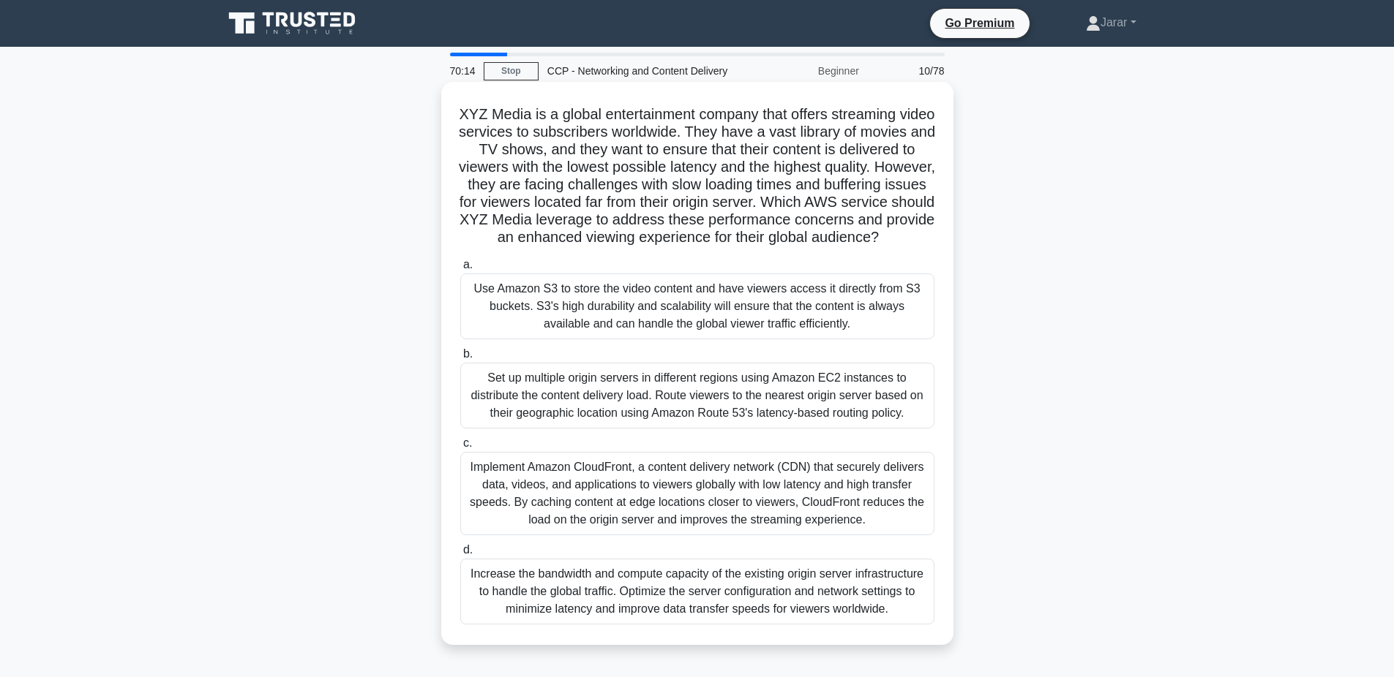
drag, startPoint x: 454, startPoint y: 113, endPoint x: 928, endPoint y: 611, distance: 686.7
click at [928, 611] on div "XYZ Media is a global entertainment company that offers streaming video service…" at bounding box center [697, 364] width 500 height 552
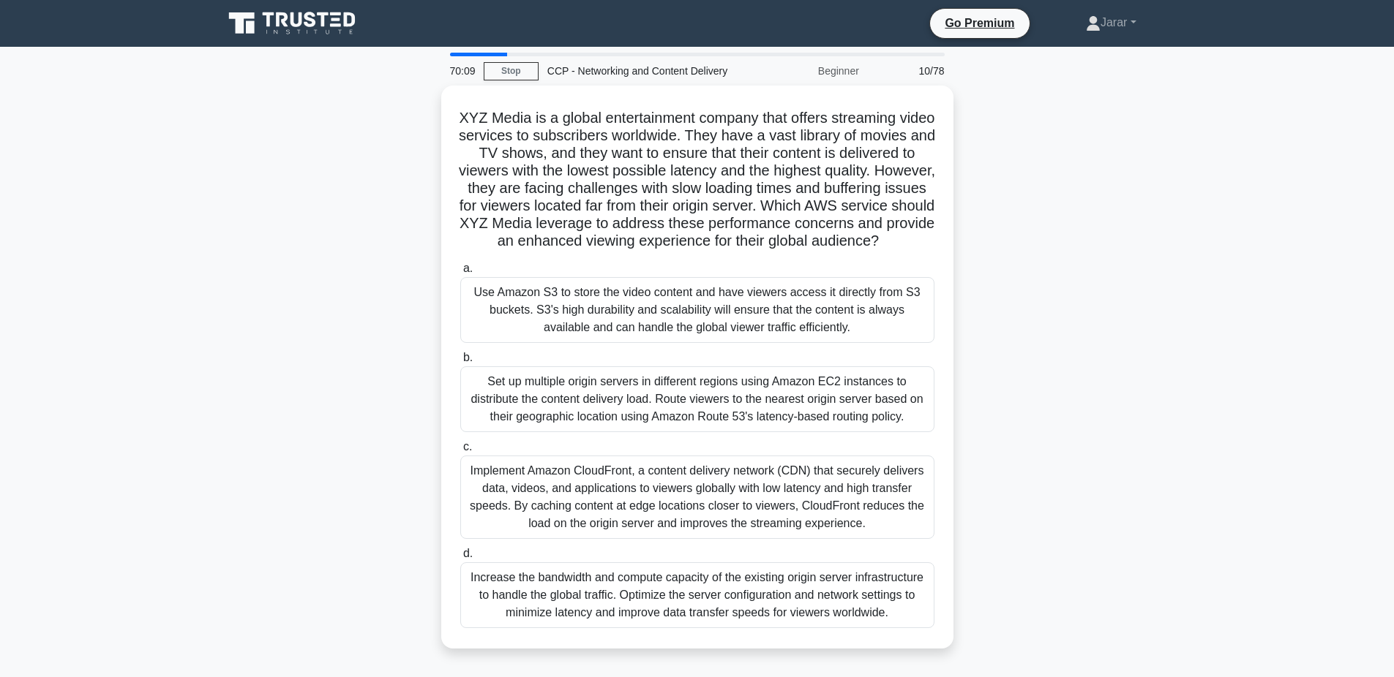
click at [351, 269] on div "XYZ Media is a global entertainment company that offers streaming video service…" at bounding box center [697, 376] width 966 height 581
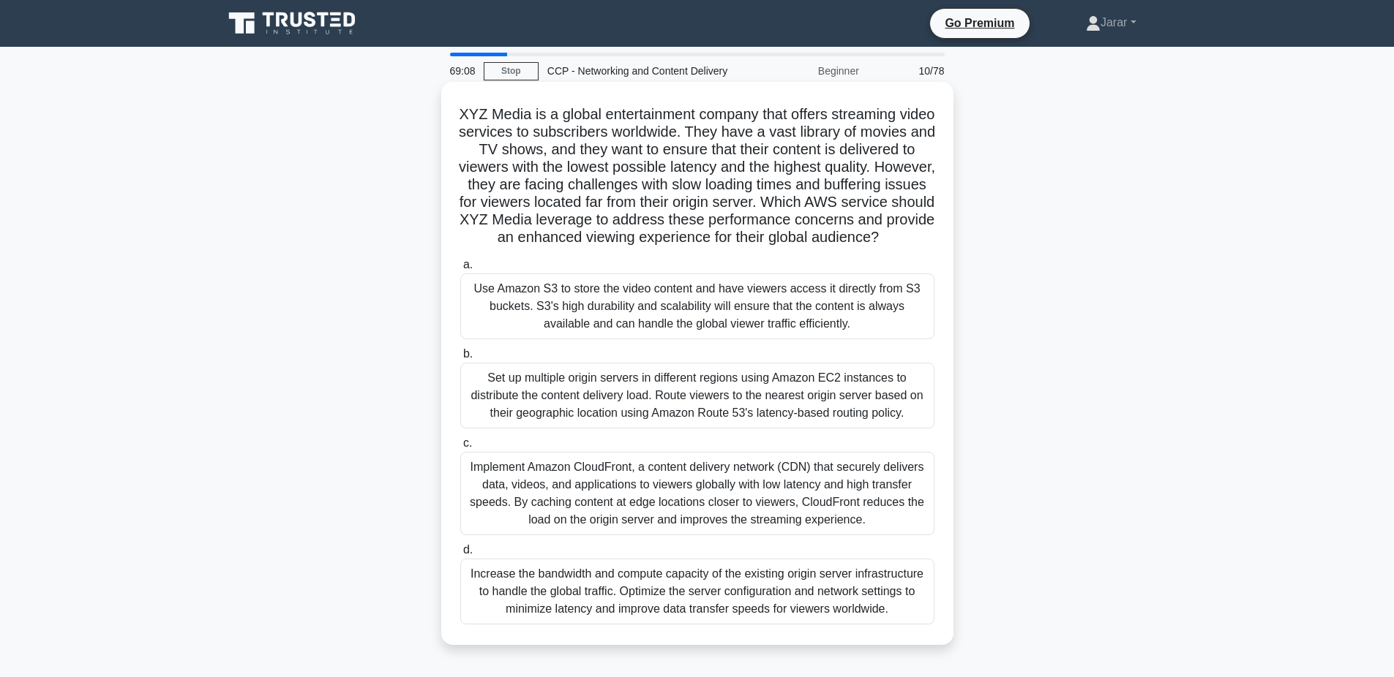
click at [626, 481] on div "Implement Amazon CloudFront, a content delivery network (CDN) that securely del…" at bounding box center [697, 493] width 474 height 83
click at [460, 448] on input "c. Implement Amazon CloudFront, a content delivery network (CDN) that securely …" at bounding box center [460, 444] width 0 height 10
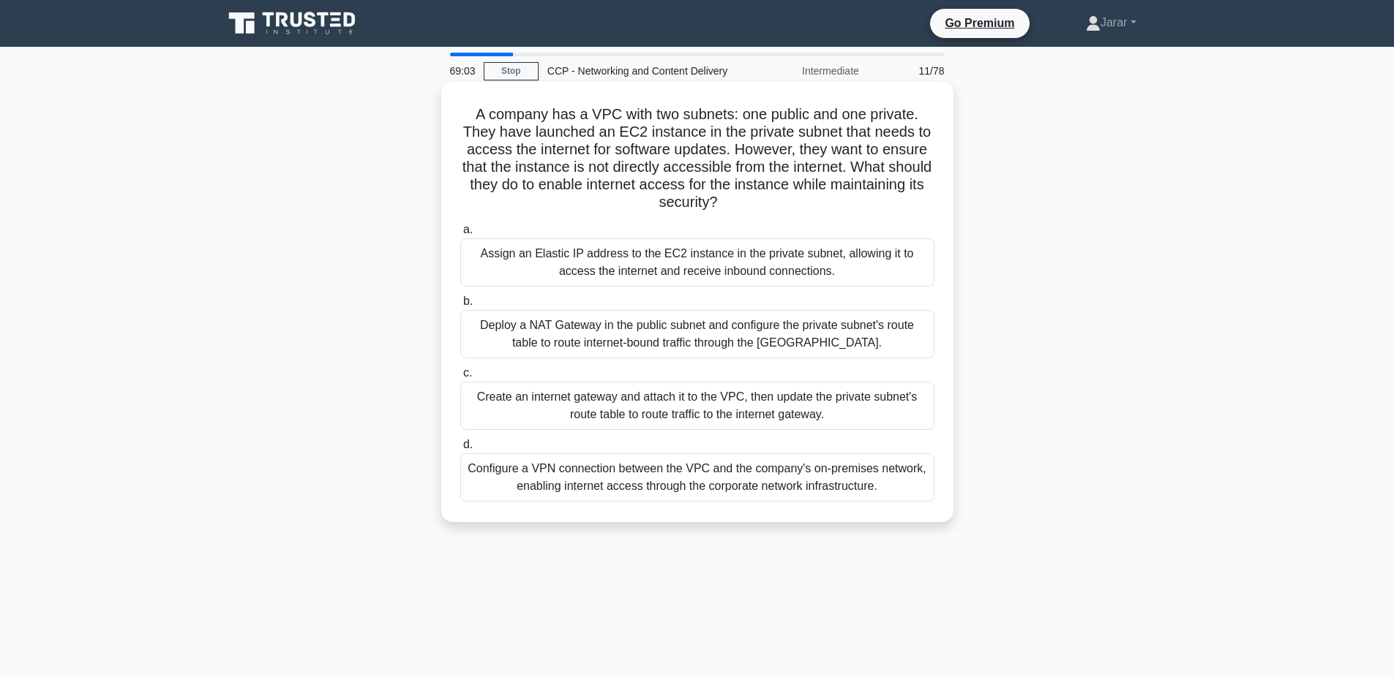
drag, startPoint x: 465, startPoint y: 110, endPoint x: 899, endPoint y: 484, distance: 573.3
click at [899, 484] on div "A company has a VPC with two subnets: one public and one private. They have lau…" at bounding box center [697, 302] width 500 height 429
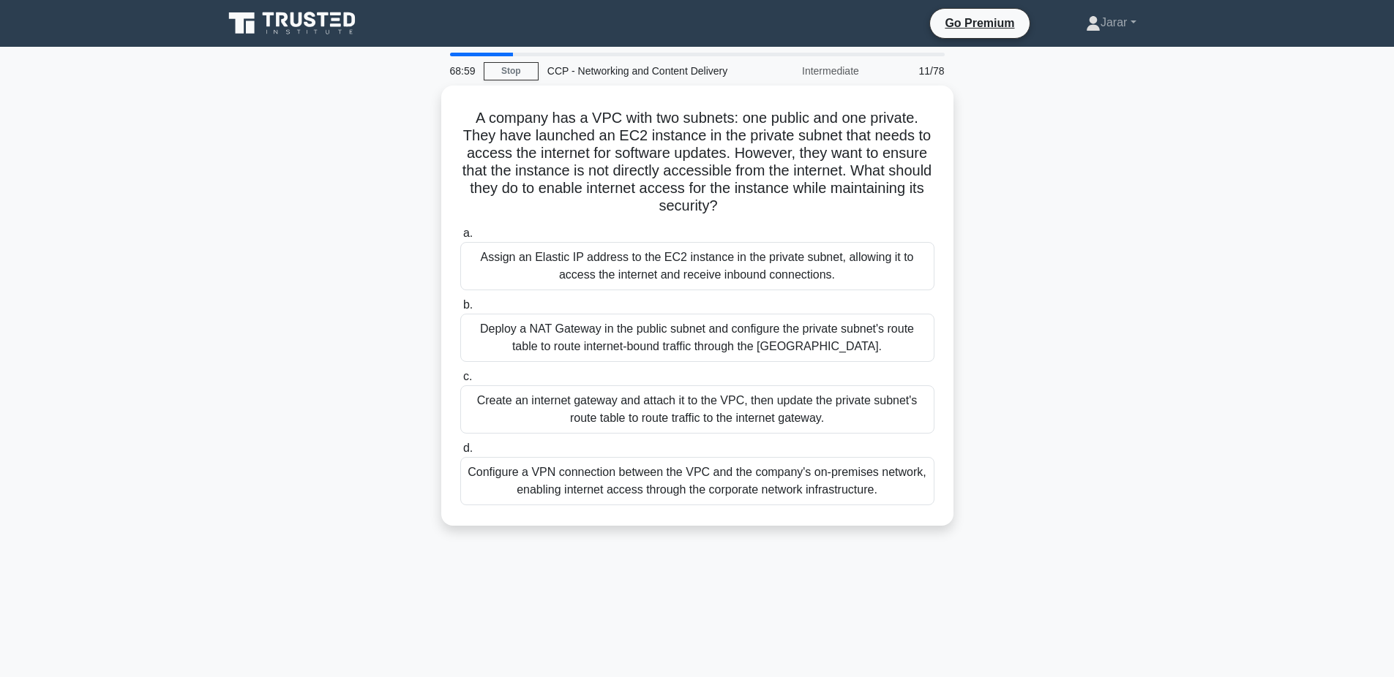
click at [353, 258] on div "A company has a VPC with two subnets: one public and one private. They have lau…" at bounding box center [697, 315] width 966 height 458
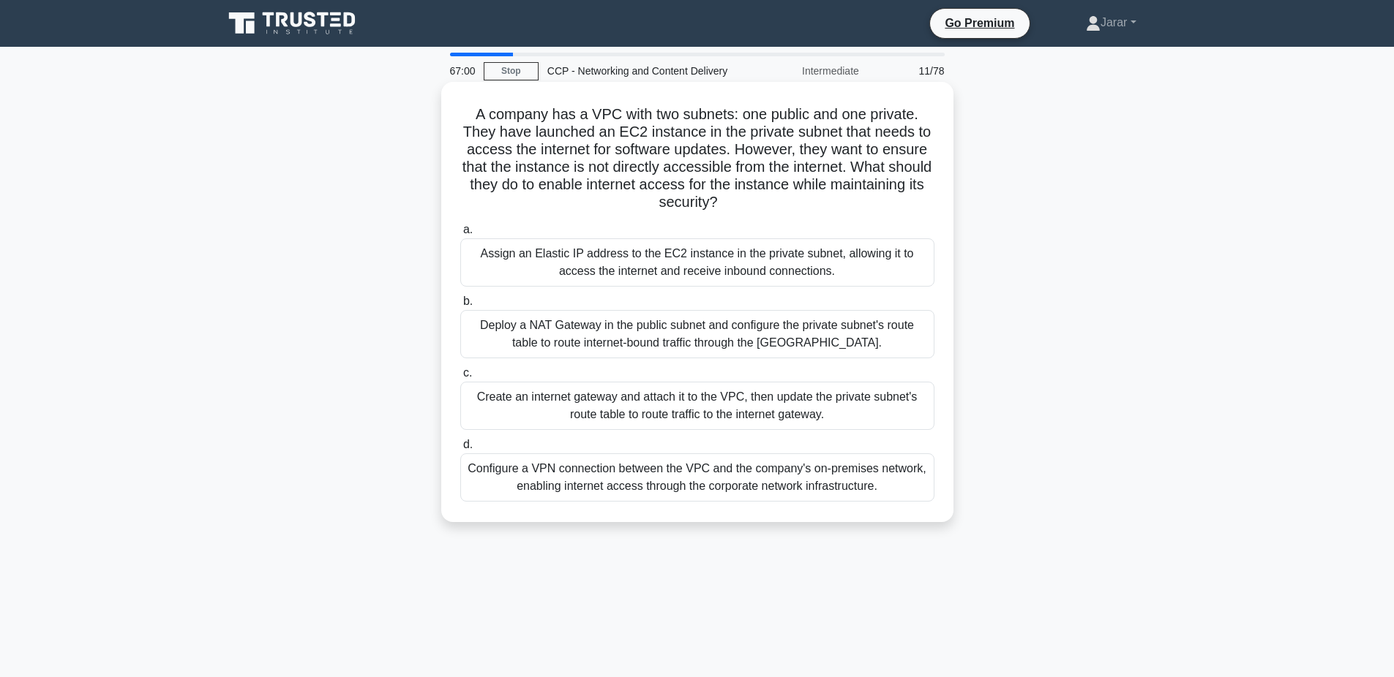
click at [549, 336] on div "Deploy a NAT Gateway in the public subnet and configure the private subnet's ro…" at bounding box center [697, 334] width 474 height 48
click at [460, 307] on input "b. Deploy a NAT Gateway in the public subnet and configure the private subnet's…" at bounding box center [460, 302] width 0 height 10
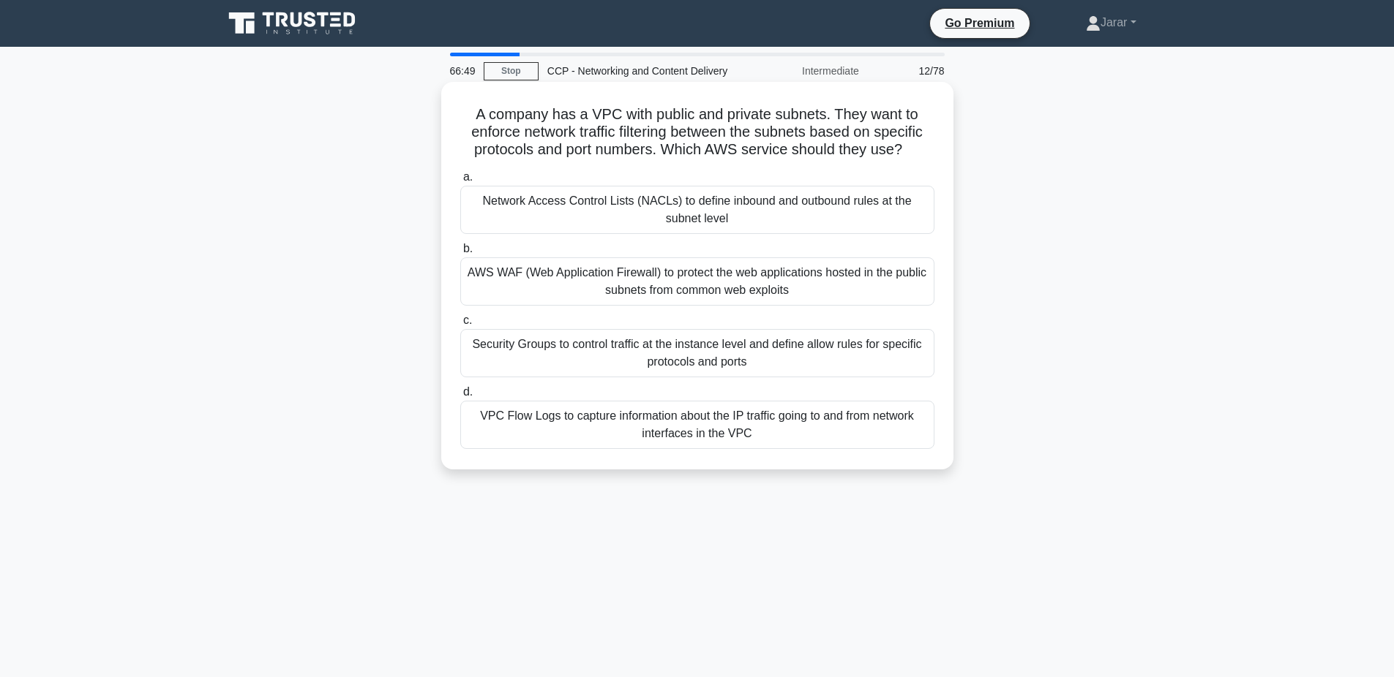
drag, startPoint x: 462, startPoint y: 111, endPoint x: 798, endPoint y: 427, distance: 460.7
click at [798, 427] on div "A company has a VPC with public and private subnets. They want to enforce netwo…" at bounding box center [697, 276] width 500 height 376
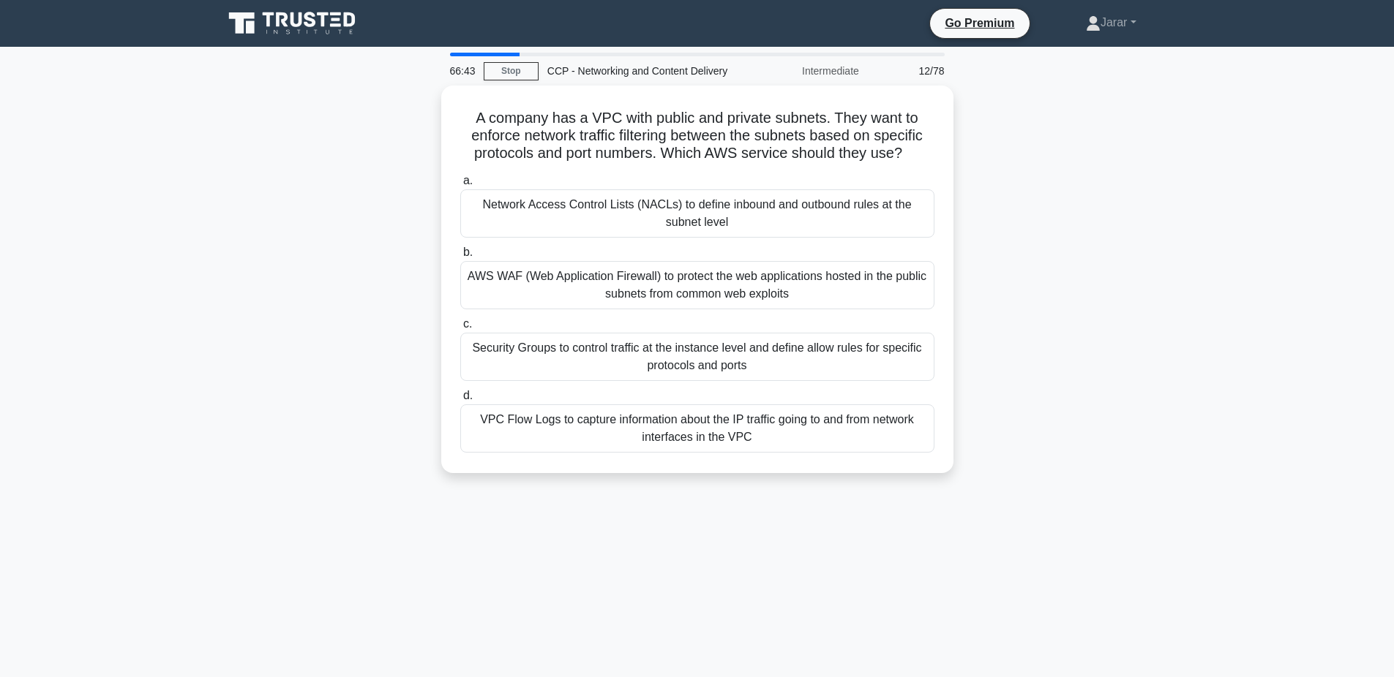
click at [268, 315] on div "A company has a VPC with public and private subnets. They want to enforce netwo…" at bounding box center [697, 288] width 966 height 405
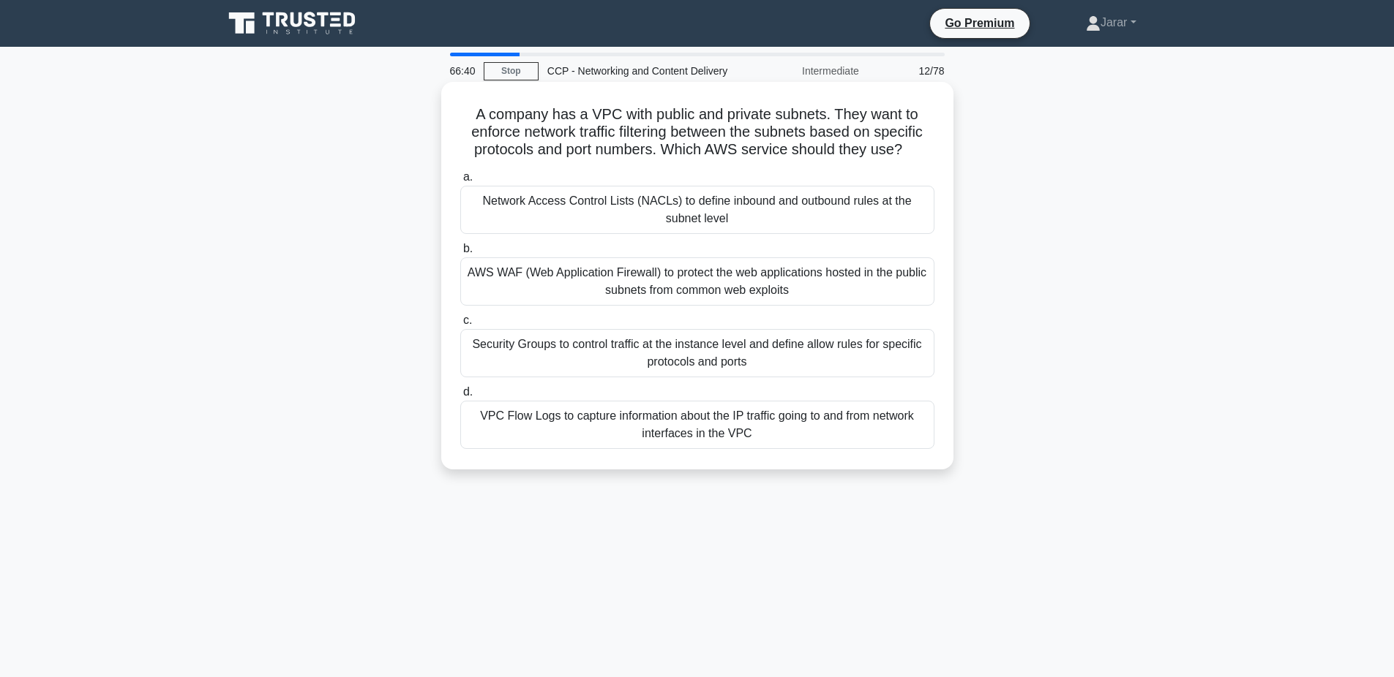
click at [628, 210] on div "Network Access Control Lists (NACLs) to define inbound and outbound rules at th…" at bounding box center [697, 210] width 474 height 48
click at [460, 182] on input "a. Network Access Control Lists (NACLs) to define inbound and outbound rules at…" at bounding box center [460, 178] width 0 height 10
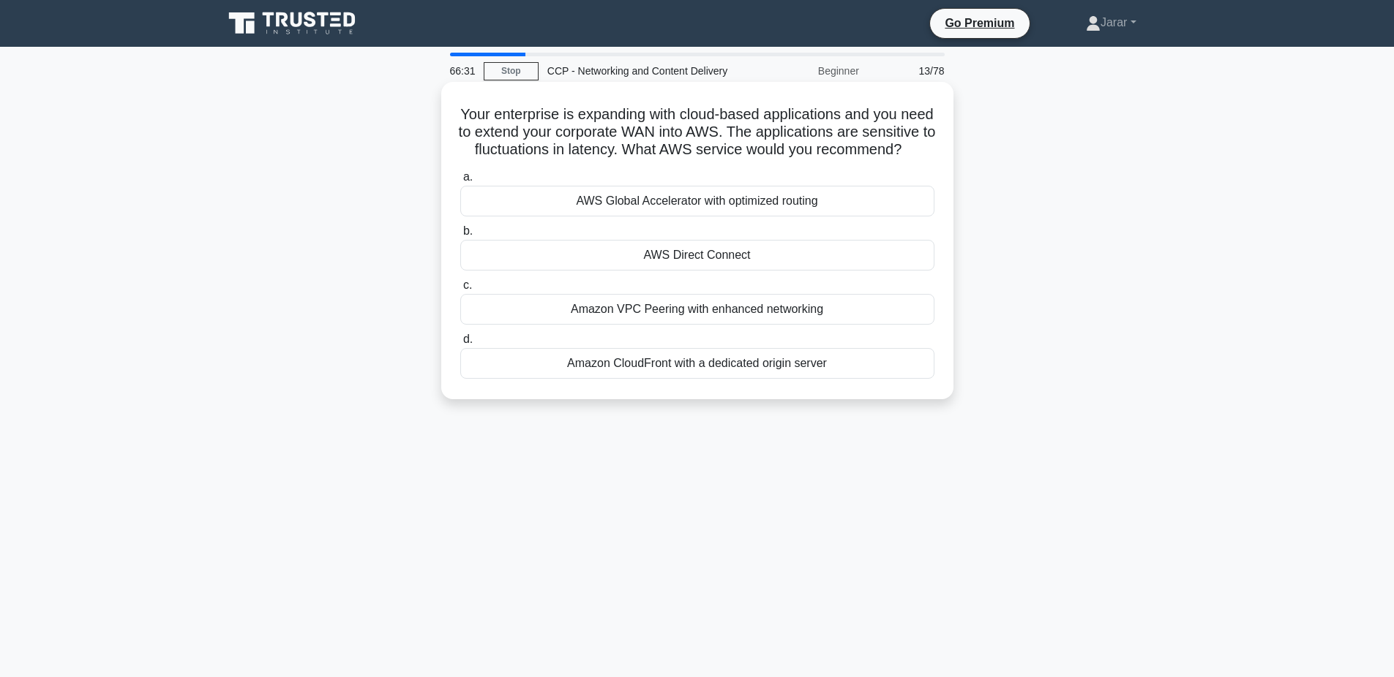
drag, startPoint x: 451, startPoint y: 107, endPoint x: 905, endPoint y: 151, distance: 455.7
click at [905, 151] on div "Your enterprise is expanding with cloud-based applications and you need to exte…" at bounding box center [697, 241] width 500 height 306
click at [343, 293] on div "Your enterprise is expanding with cloud-based applications and you need to exte…" at bounding box center [697, 253] width 966 height 335
drag, startPoint x: 571, startPoint y: 262, endPoint x: 533, endPoint y: 451, distance: 192.6
click at [533, 451] on div "66:06 Stop CCP - Networking and Content Delivery Beginner 13/78 Your enterprise…" at bounding box center [697, 419] width 966 height 732
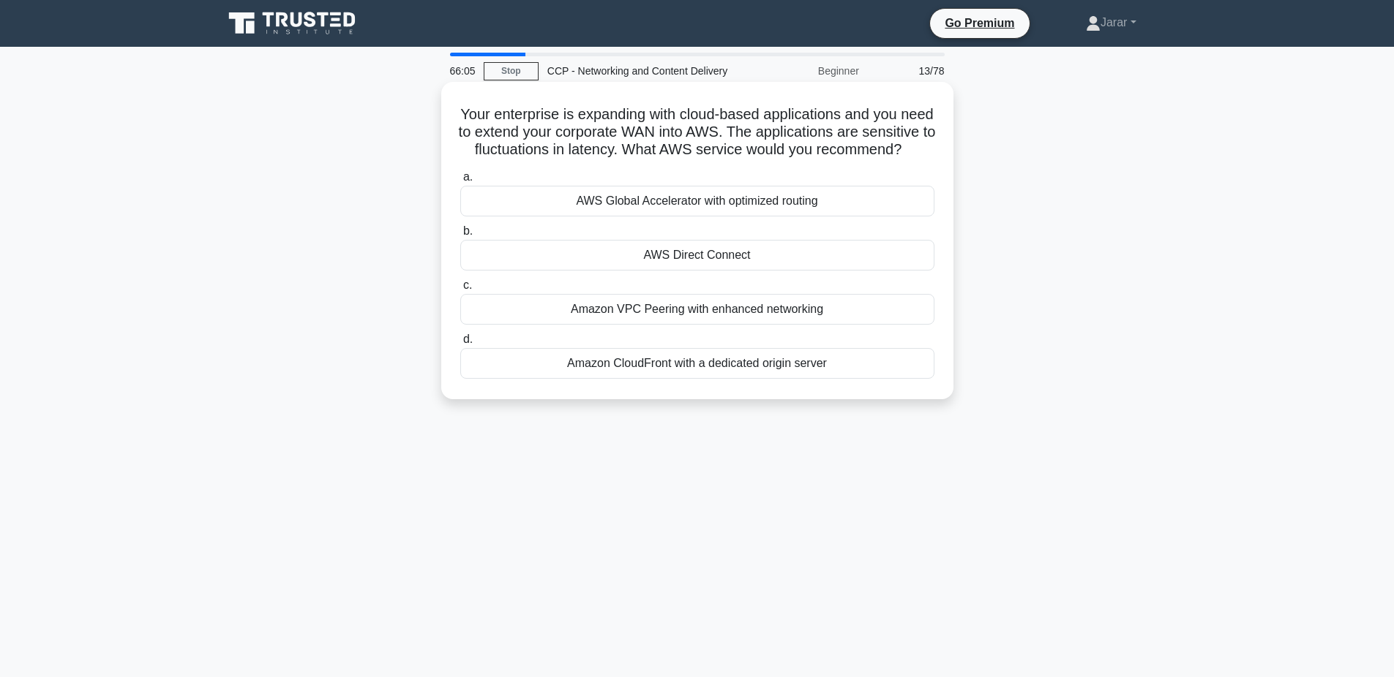
click at [619, 247] on div "AWS Direct Connect" at bounding box center [697, 255] width 474 height 31
click at [460, 236] on input "b. AWS Direct Connect" at bounding box center [460, 232] width 0 height 10
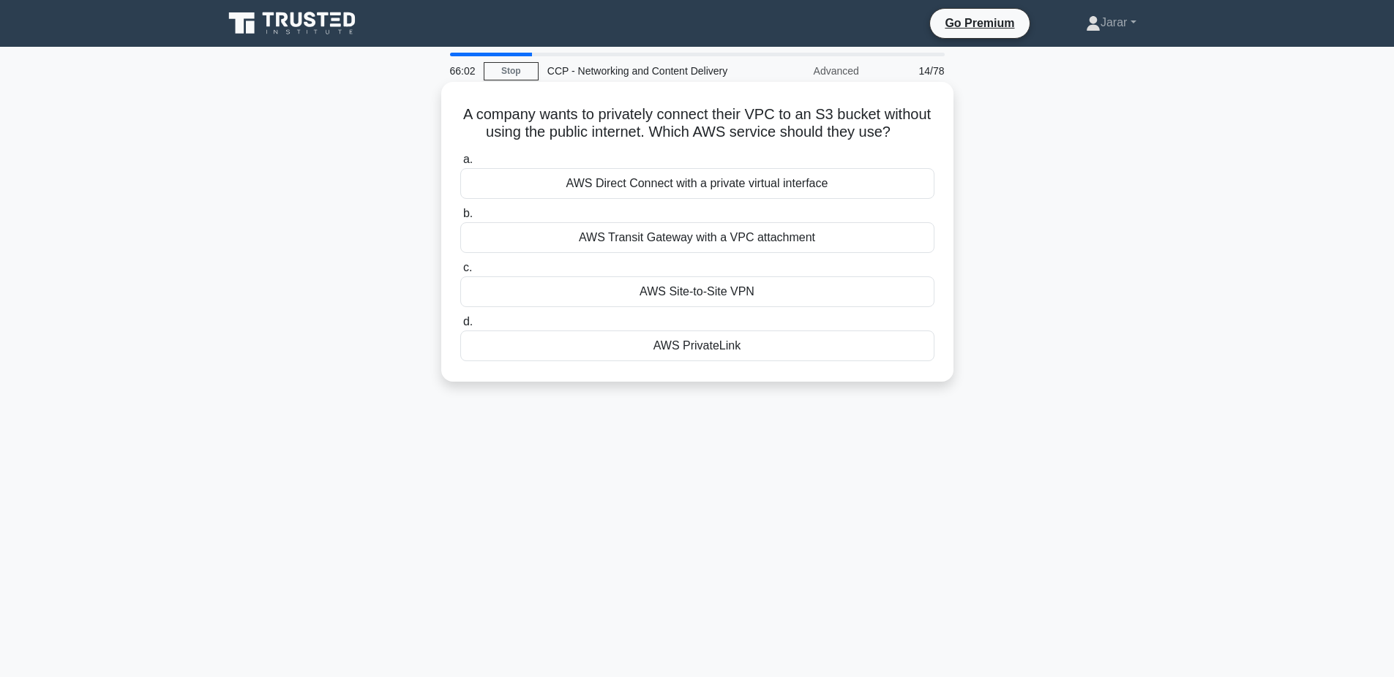
drag, startPoint x: 454, startPoint y: 103, endPoint x: 792, endPoint y: 347, distance: 416.1
click at [792, 347] on div "A company wants to privately connect their VPC to an S3 bucket without using th…" at bounding box center [697, 232] width 500 height 288
click at [346, 352] on div "A company wants to privately connect their VPC to an S3 bucket without using th…" at bounding box center [697, 245] width 966 height 318
click at [585, 345] on div "AWS PrivateLink" at bounding box center [697, 346] width 474 height 31
click at [460, 327] on input "d. AWS PrivateLink" at bounding box center [460, 323] width 0 height 10
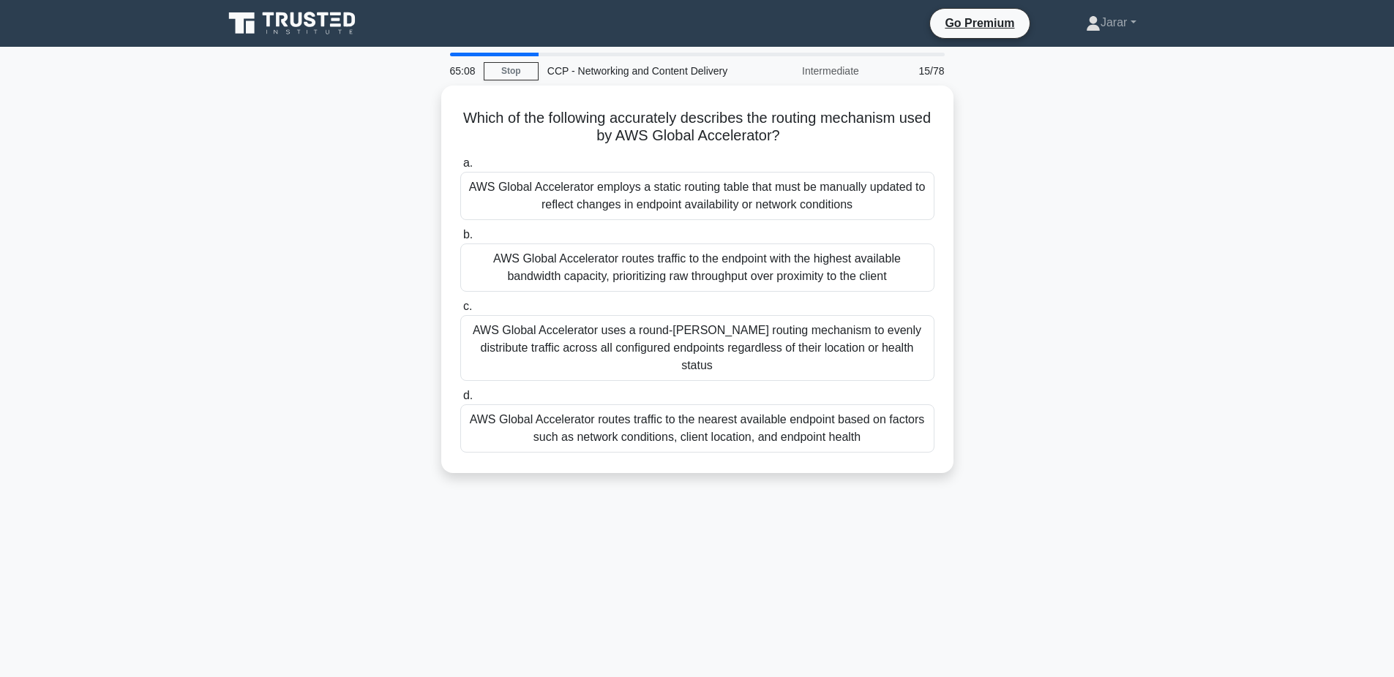
drag, startPoint x: 455, startPoint y: 110, endPoint x: 930, endPoint y: 470, distance: 595.4
click at [930, 470] on div "Which of the following accurately describes the routing mechanism used by AWS G…" at bounding box center [697, 288] width 966 height 405
click at [371, 288] on div "Which of the following accurately describes the routing mechanism used by AWS G…" at bounding box center [697, 288] width 966 height 405
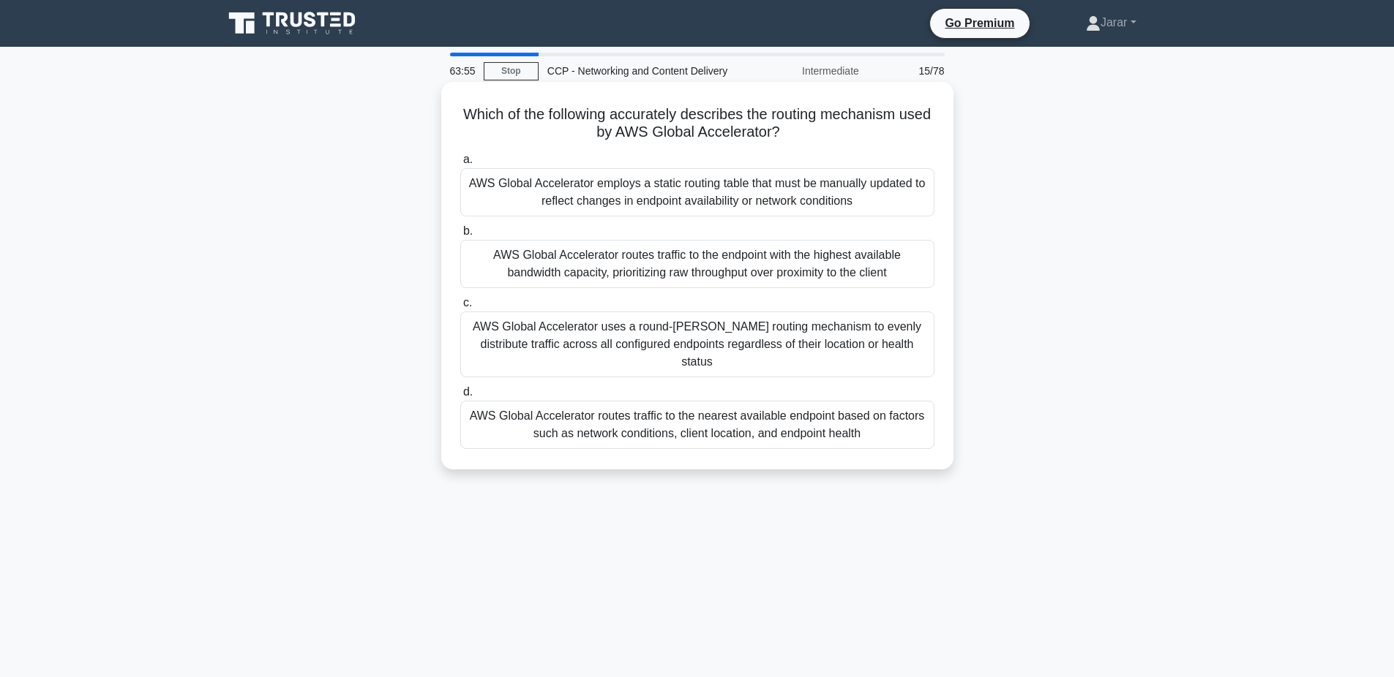
click at [586, 411] on div "AWS Global Accelerator routes traffic to the nearest available endpoint based o…" at bounding box center [697, 425] width 474 height 48
click at [460, 397] on input "d. AWS Global Accelerator routes traffic to the nearest available endpoint base…" at bounding box center [460, 393] width 0 height 10
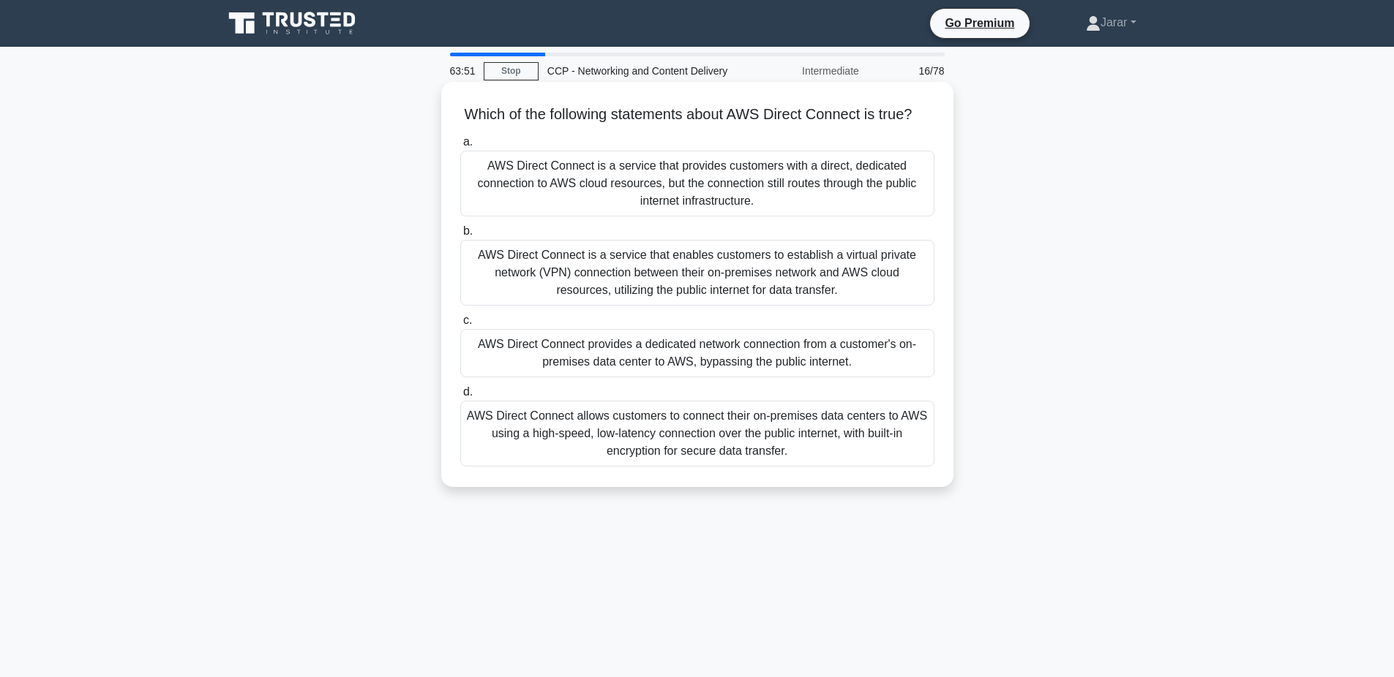
drag, startPoint x: 461, startPoint y: 102, endPoint x: 845, endPoint y: 447, distance: 516.5
click at [845, 447] on div "Which of the following statements about AWS Direct Connect is true? .spinner_0X…" at bounding box center [697, 285] width 500 height 394
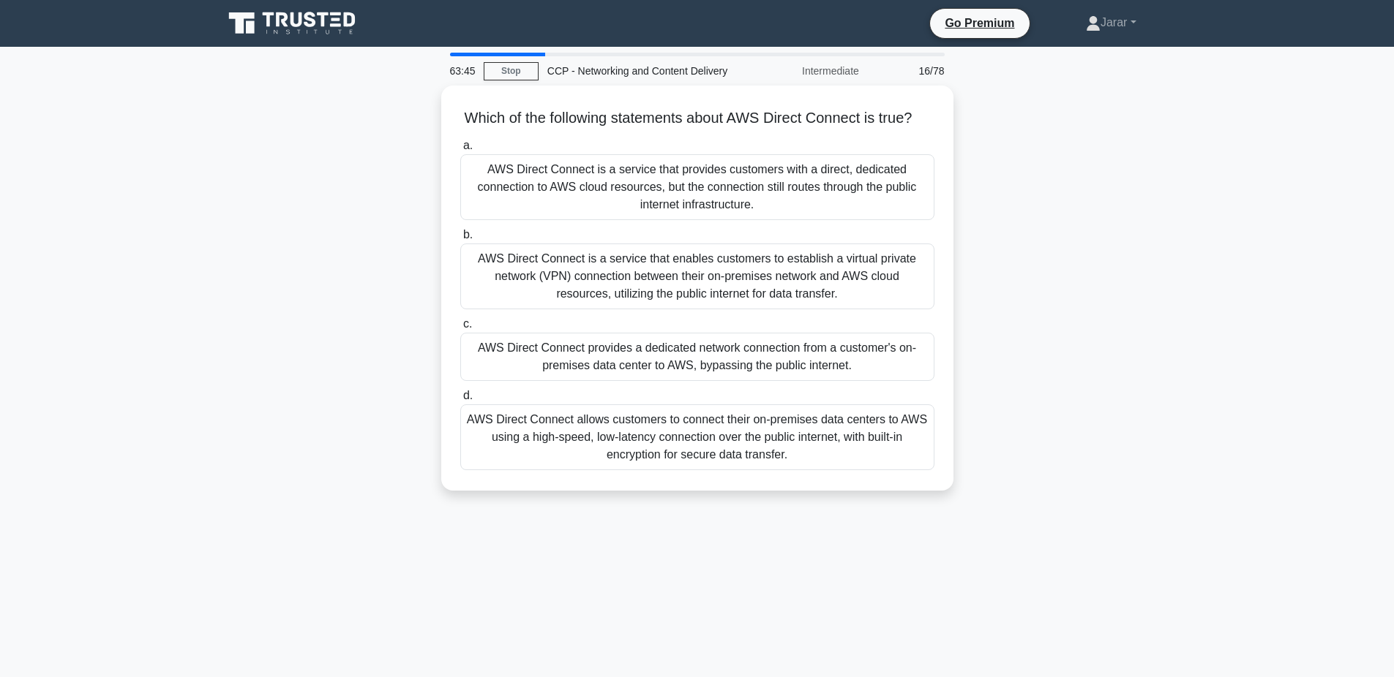
click at [339, 335] on div "Which of the following statements about AWS Direct Connect is true? .spinner_0X…" at bounding box center [697, 297] width 966 height 423
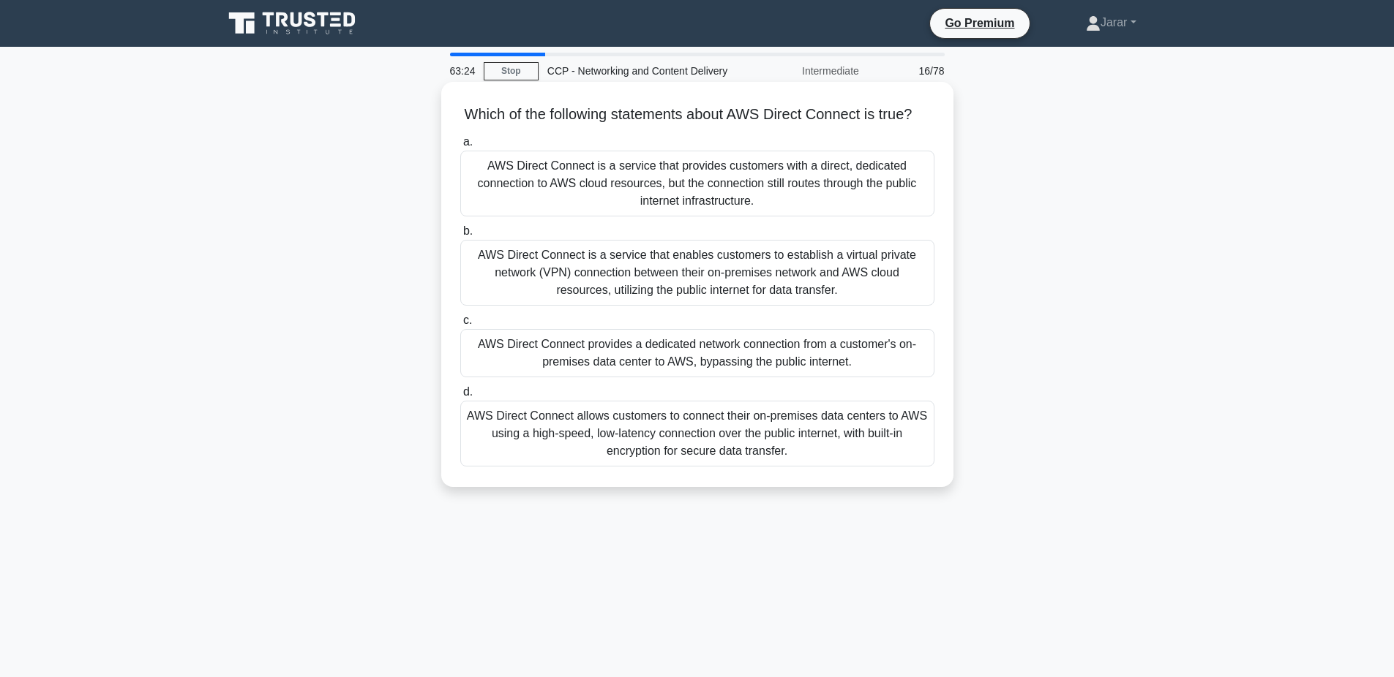
click at [566, 356] on div "AWS Direct Connect provides a dedicated network connection from a customer's on…" at bounding box center [697, 353] width 474 height 48
click at [460, 326] on input "c. AWS Direct Connect provides a dedicated network connection from a customer's…" at bounding box center [460, 321] width 0 height 10
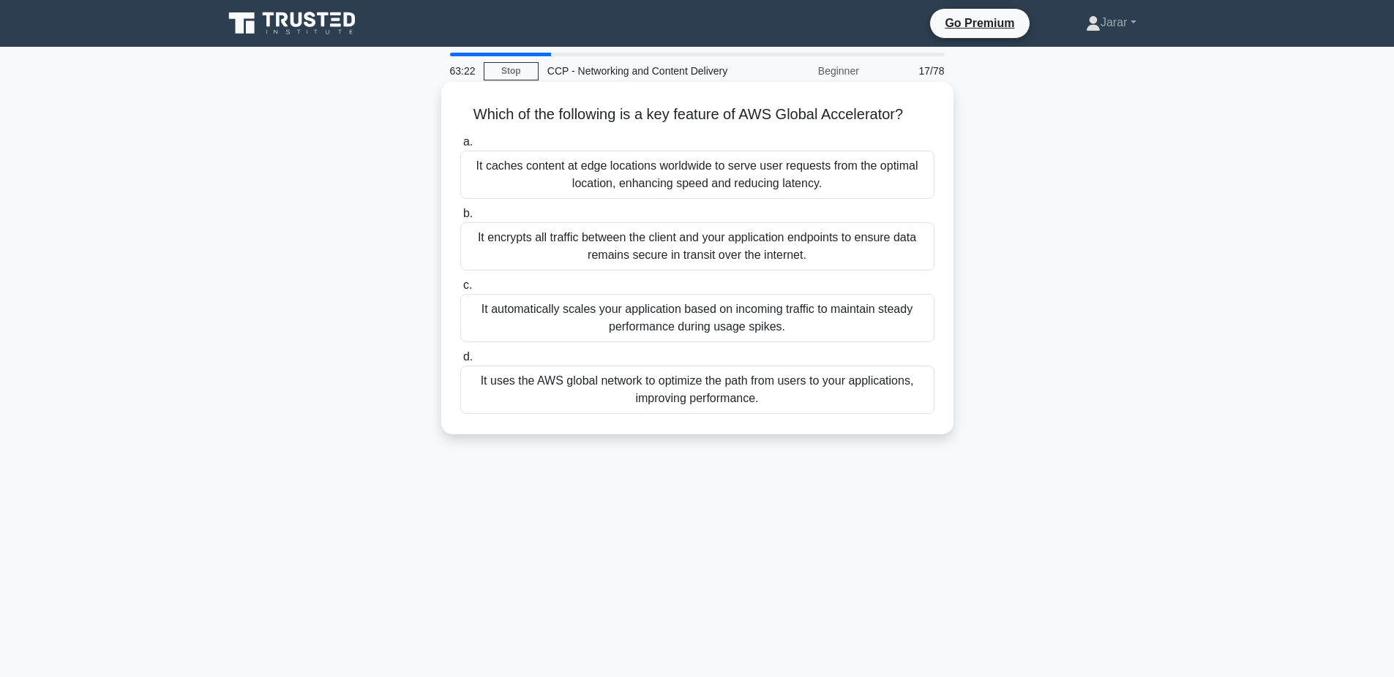
drag, startPoint x: 466, startPoint y: 110, endPoint x: 796, endPoint y: 408, distance: 444.5
click at [796, 408] on div "Which of the following is a key feature of AWS Global Accelerator? .spinner_0XT…" at bounding box center [697, 258] width 500 height 341
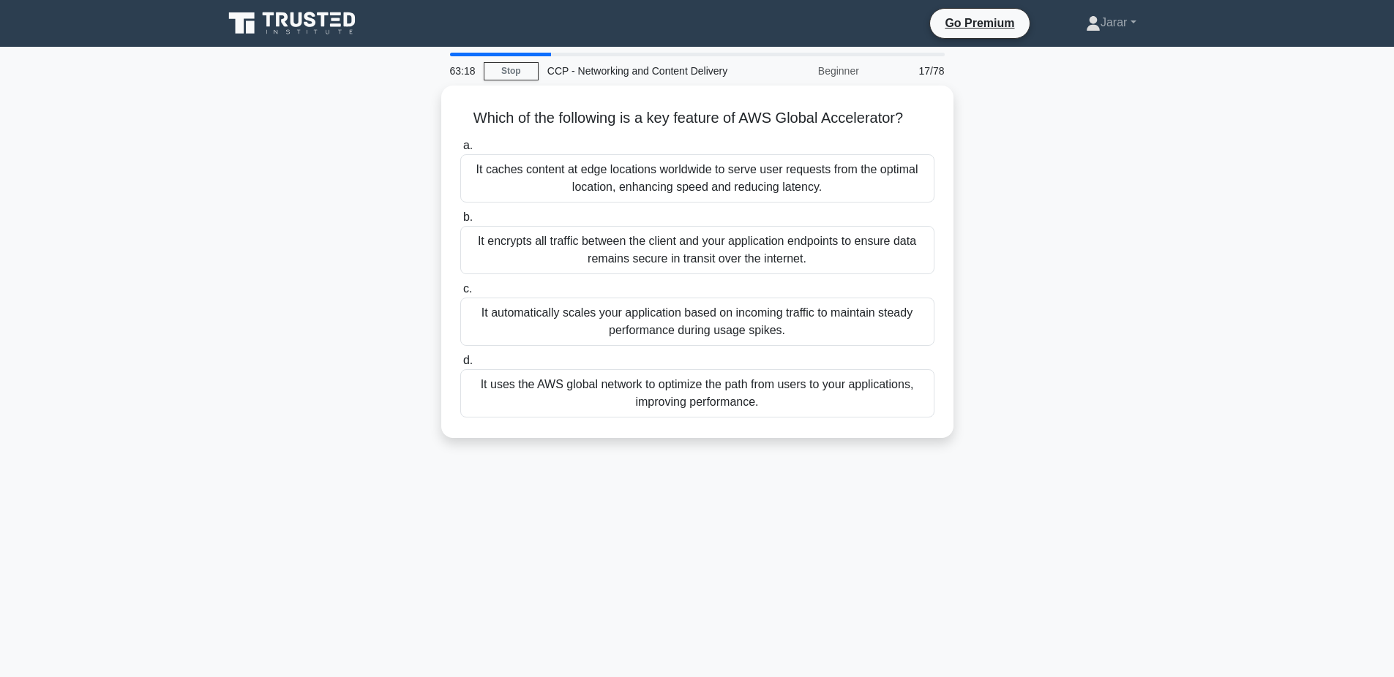
click at [272, 427] on div "Which of the following is a key feature of AWS Global Accelerator? .spinner_0XT…" at bounding box center [697, 271] width 966 height 370
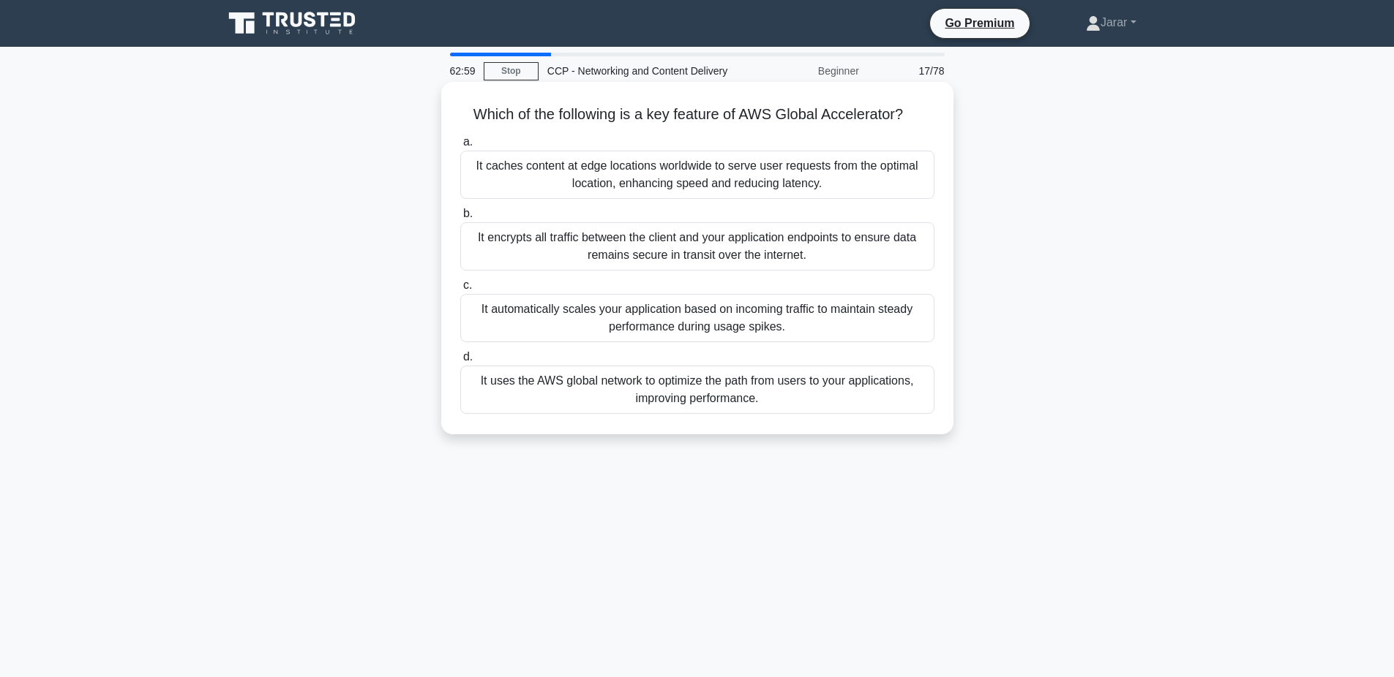
click at [571, 383] on div "It uses the AWS global network to optimize the path from users to your applicat…" at bounding box center [697, 390] width 474 height 48
click at [460, 362] on input "d. It uses the AWS global network to optimize the path from users to your appli…" at bounding box center [460, 358] width 0 height 10
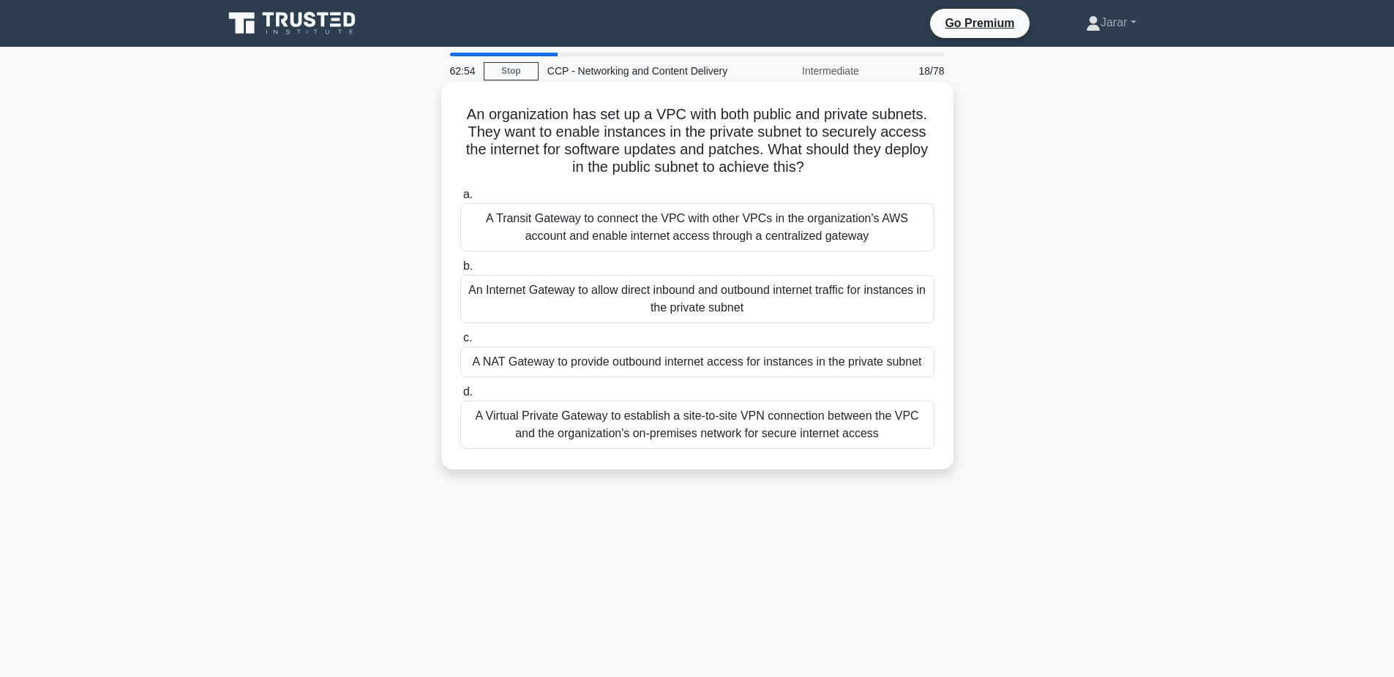
drag, startPoint x: 457, startPoint y: 113, endPoint x: 900, endPoint y: 437, distance: 548.8
click at [900, 437] on div "An organization has set up a VPC with both public and private subnets. They wan…" at bounding box center [697, 276] width 500 height 376
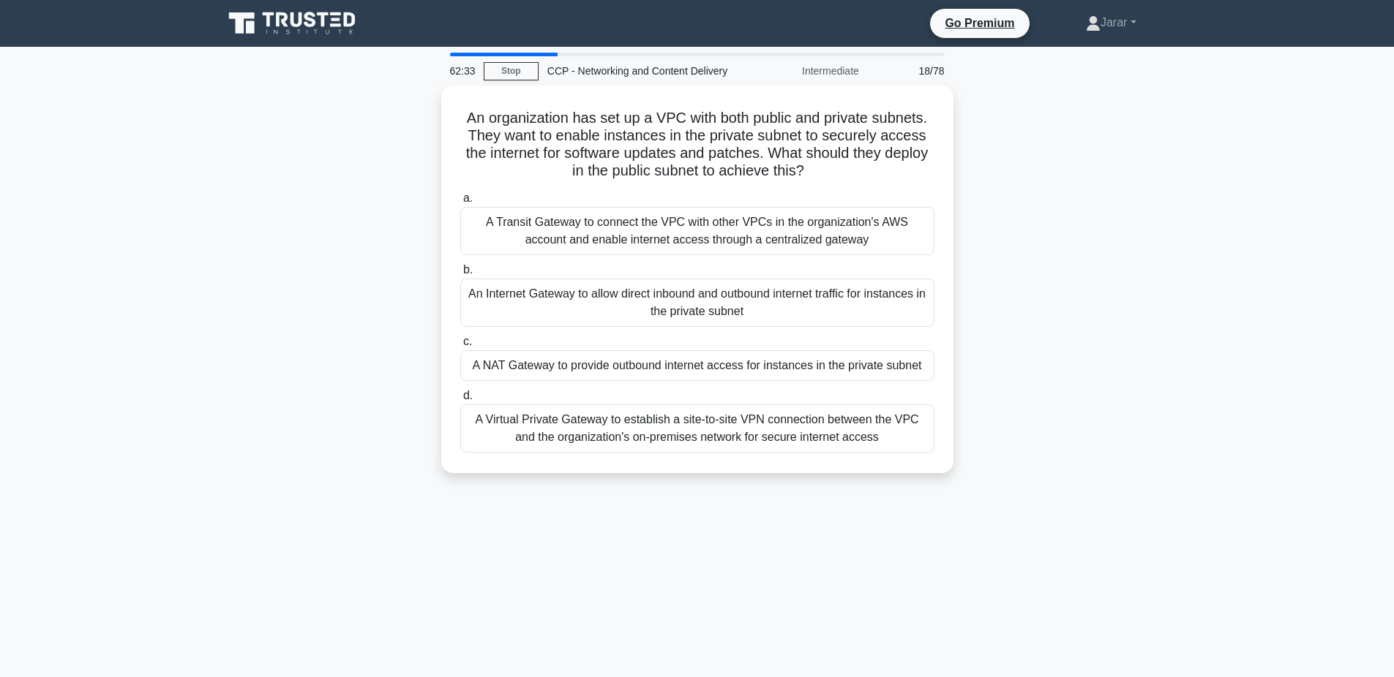
click at [326, 269] on div "An organization has set up a VPC with both public and private subnets. They wan…" at bounding box center [697, 288] width 966 height 405
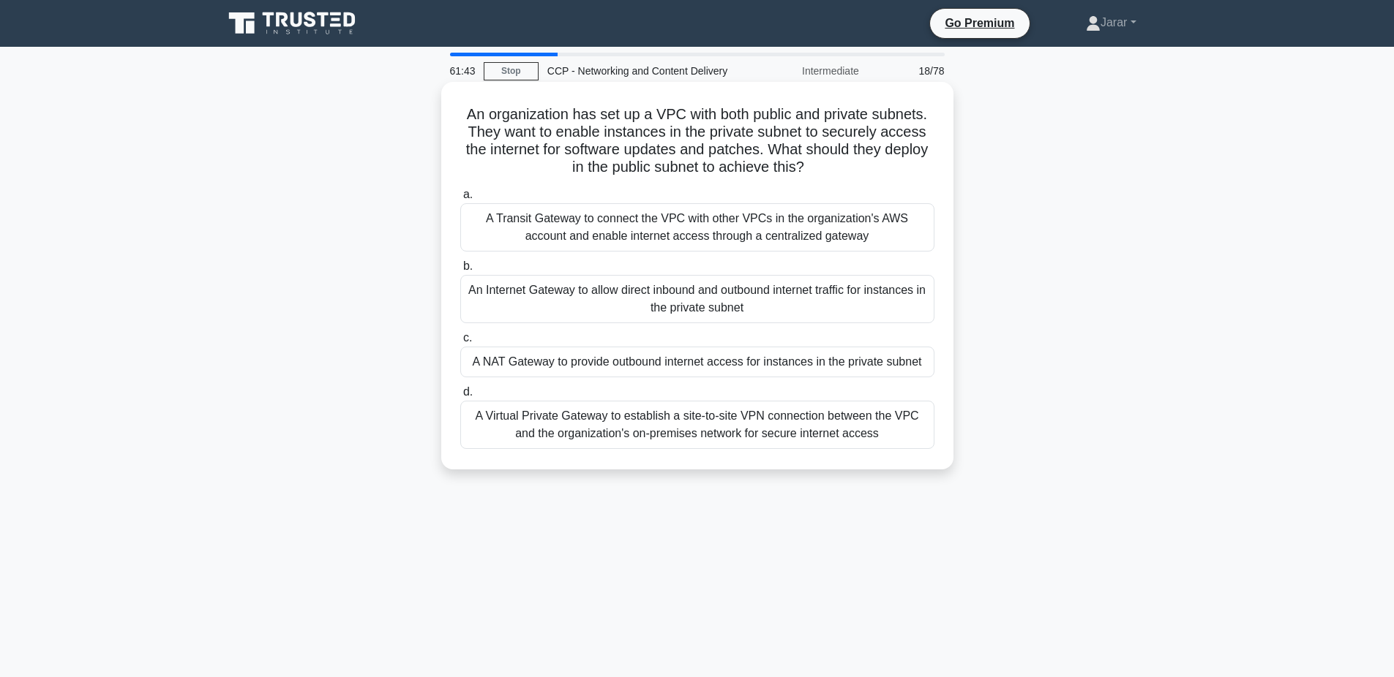
click at [629, 352] on div "A NAT Gateway to provide outbound internet access for instances in the private …" at bounding box center [697, 362] width 474 height 31
click at [460, 343] on input "c. A NAT Gateway to provide outbound internet access for instances in the priva…" at bounding box center [460, 339] width 0 height 10
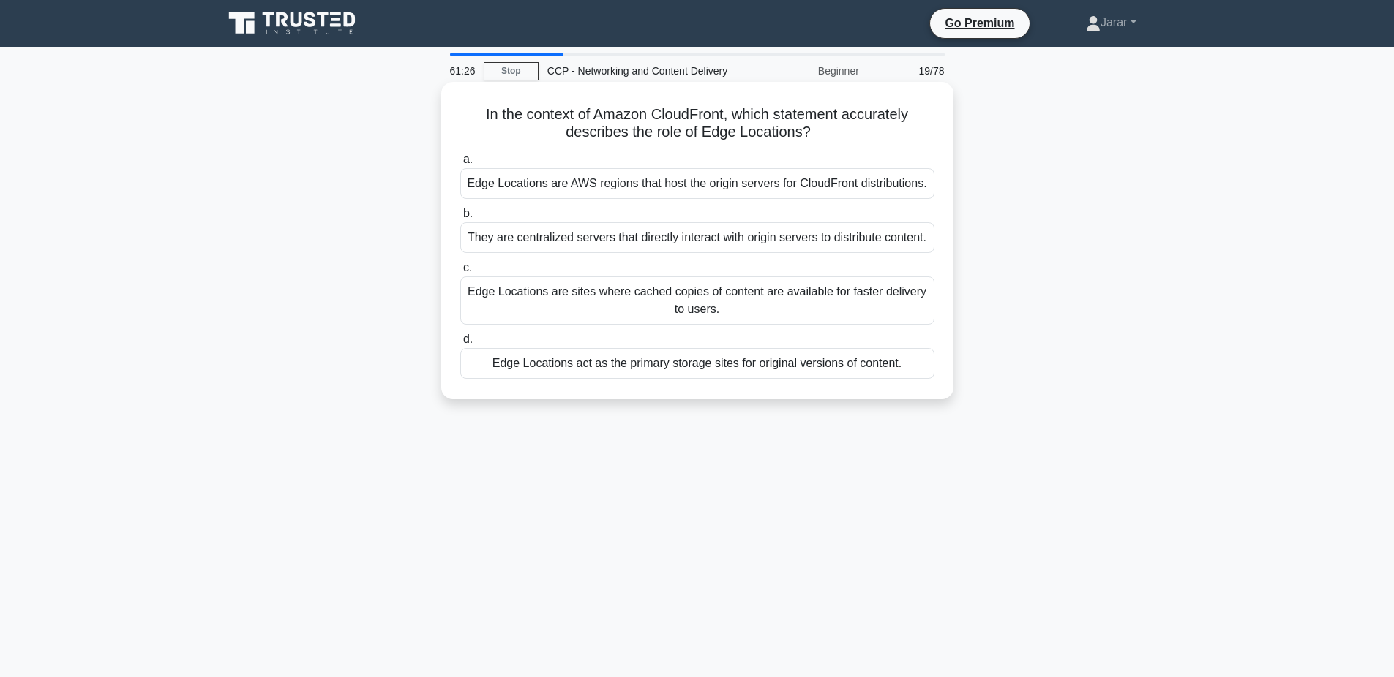
click at [591, 307] on div "Edge Locations are sites where cached copies of content are available for faste…" at bounding box center [697, 301] width 474 height 48
click at [460, 273] on input "c. Edge Locations are sites where cached copies of content are available for fa…" at bounding box center [460, 268] width 0 height 10
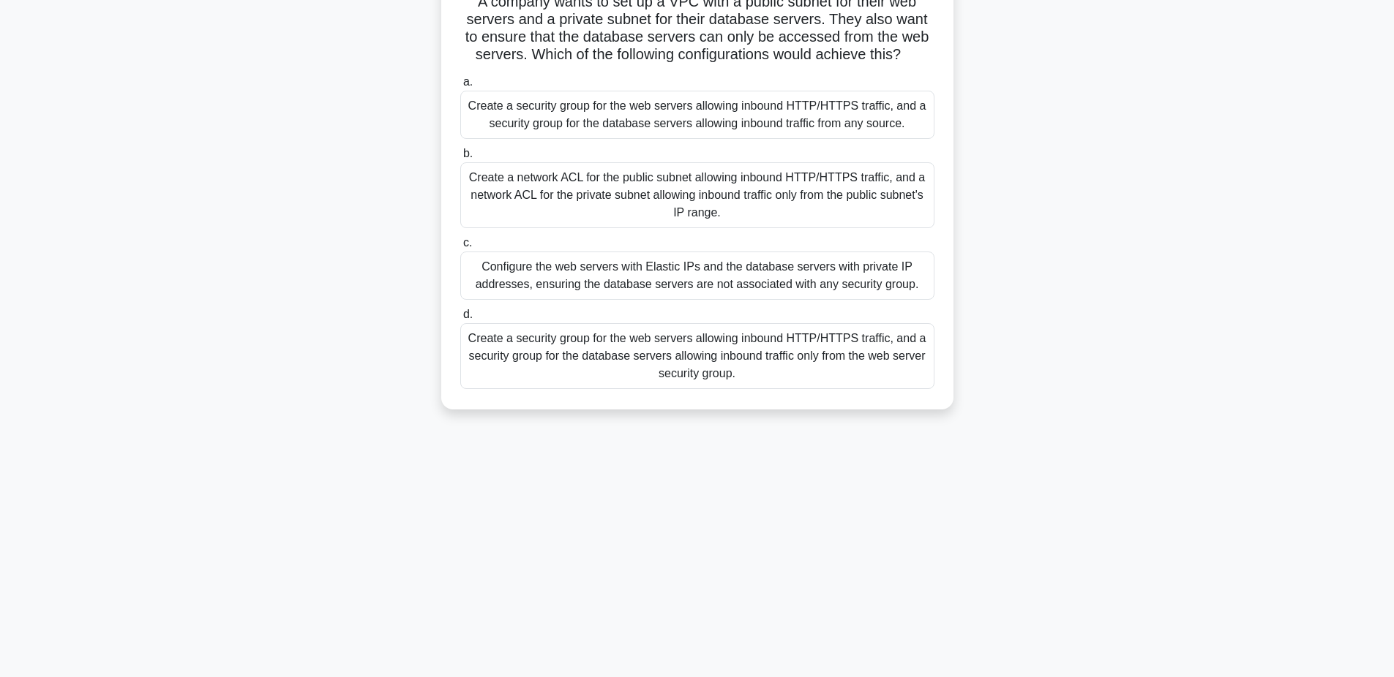
scroll to position [36, 0]
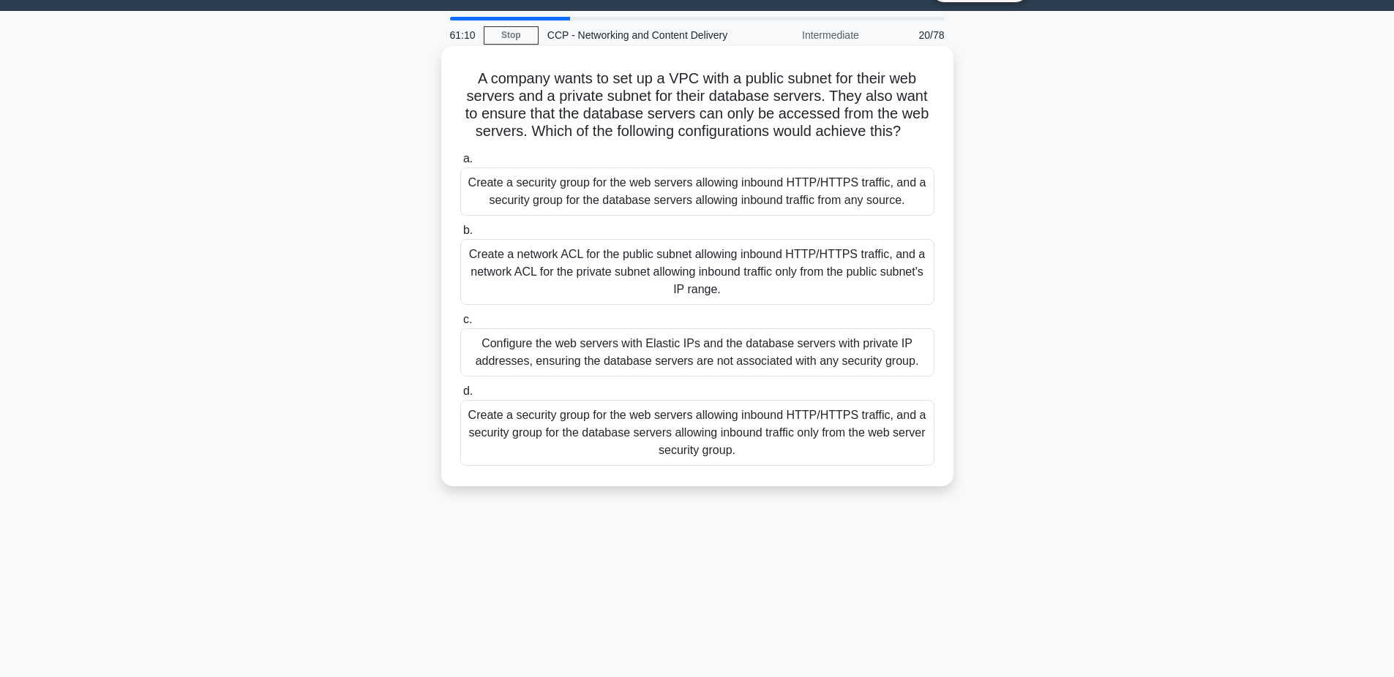
drag, startPoint x: 472, startPoint y: 78, endPoint x: 731, endPoint y: 456, distance: 457.8
click at [731, 456] on div "A company wants to set up a VPC with a public subnet for their web servers and …" at bounding box center [697, 266] width 500 height 429
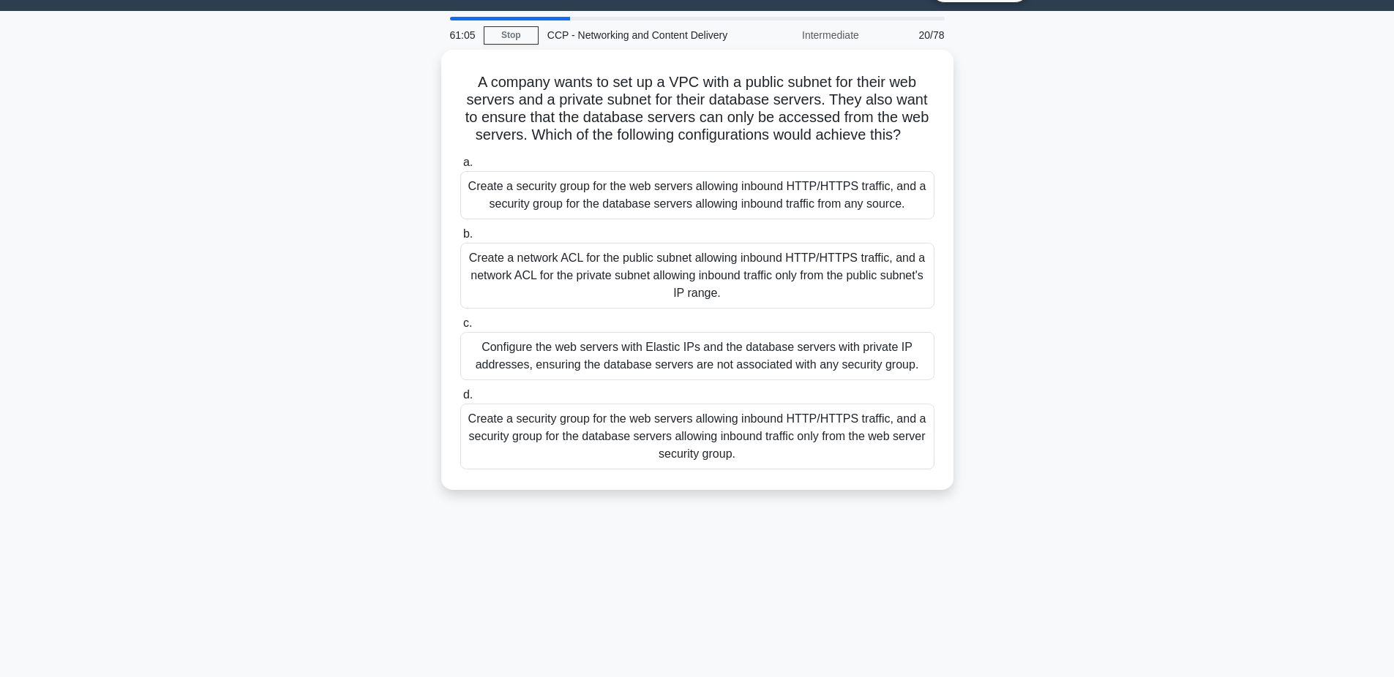
click at [312, 334] on div "A company wants to set up a VPC with a public subnet for their web servers and …" at bounding box center [697, 279] width 966 height 458
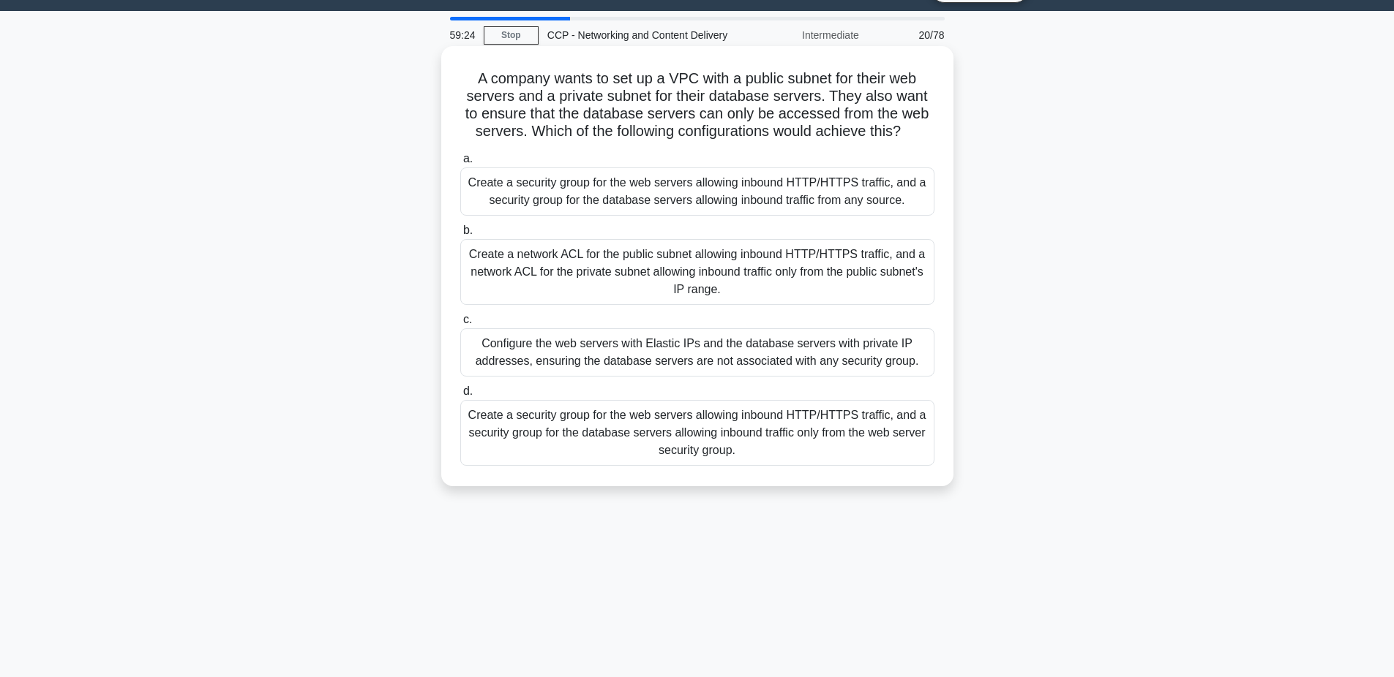
click at [556, 428] on div "Create a security group for the web servers allowing inbound HTTP/HTTPS traffic…" at bounding box center [697, 433] width 474 height 66
click at [460, 397] on input "d. Create a security group for the web servers allowing inbound HTTP/HTTPS traf…" at bounding box center [460, 392] width 0 height 10
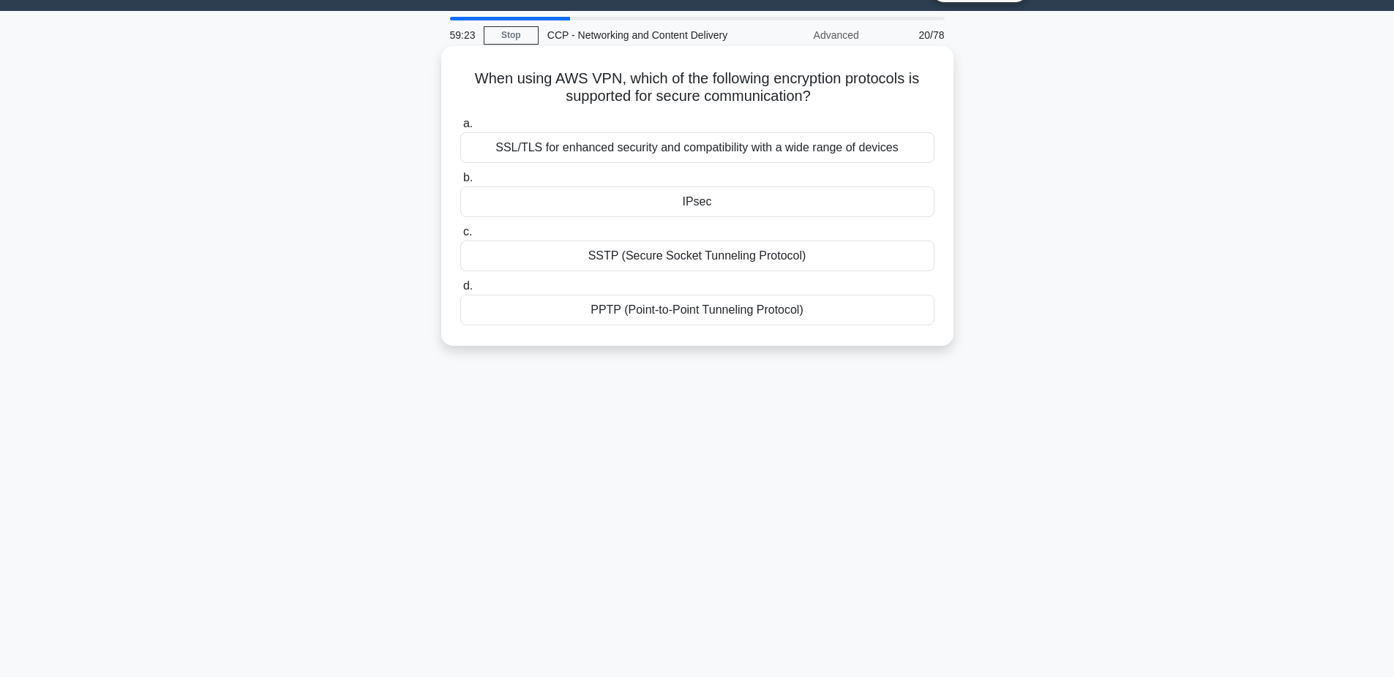
scroll to position [0, 0]
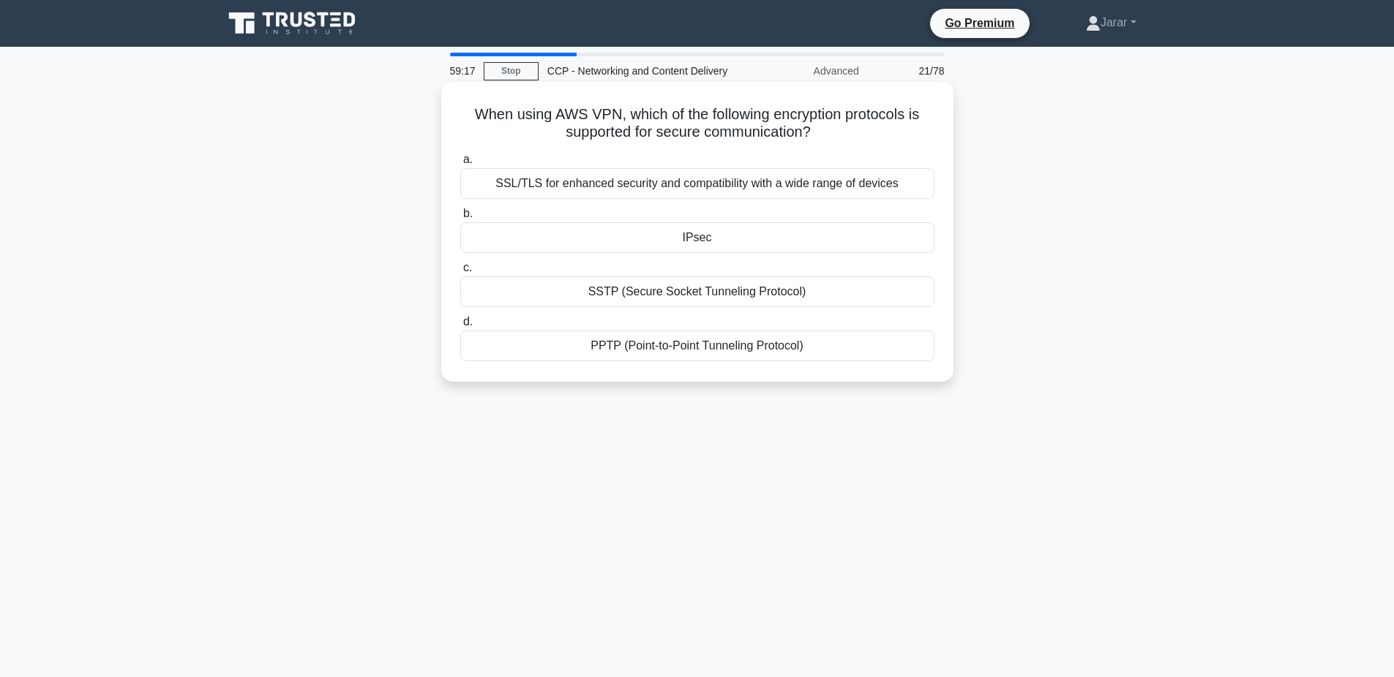
drag, startPoint x: 463, startPoint y: 110, endPoint x: 832, endPoint y: 386, distance: 460.5
click at [832, 382] on div "When using AWS VPN, which of the following encryption protocols is supported fo…" at bounding box center [697, 232] width 512 height 300
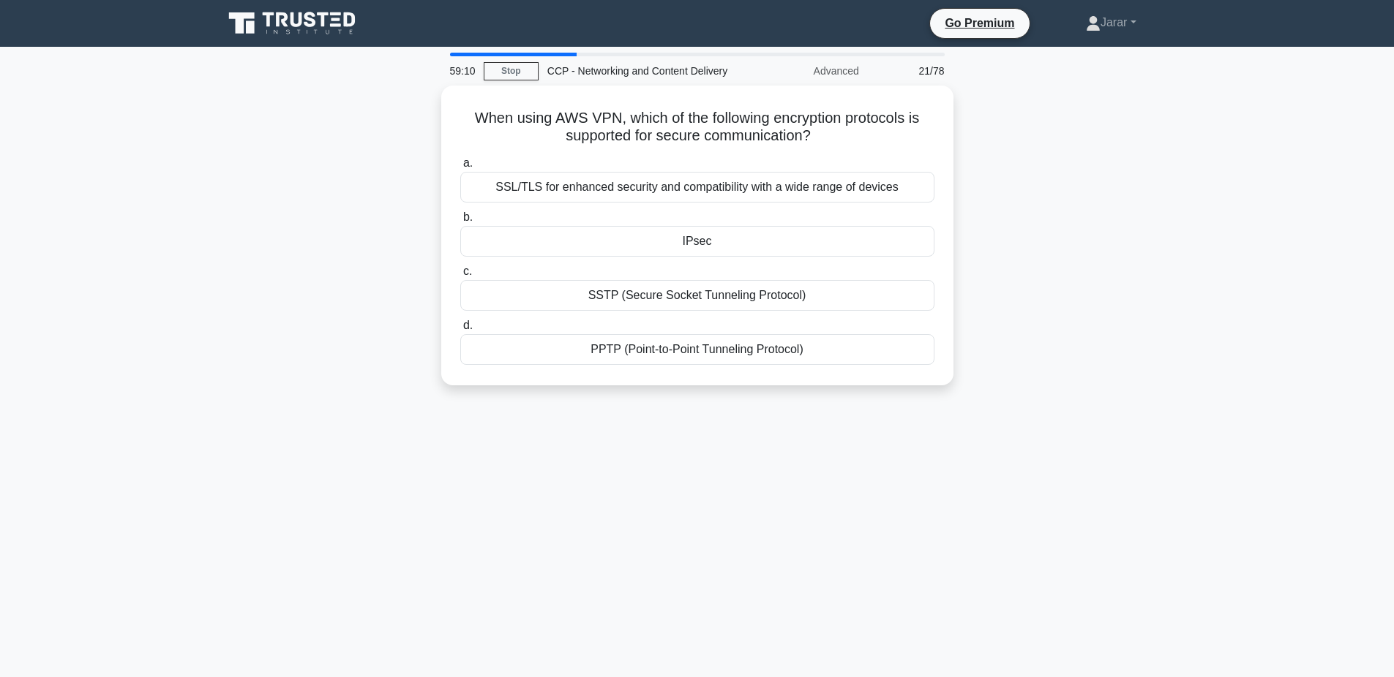
click at [329, 275] on div "When using AWS VPN, which of the following encryption protocols is supported fo…" at bounding box center [697, 245] width 966 height 318
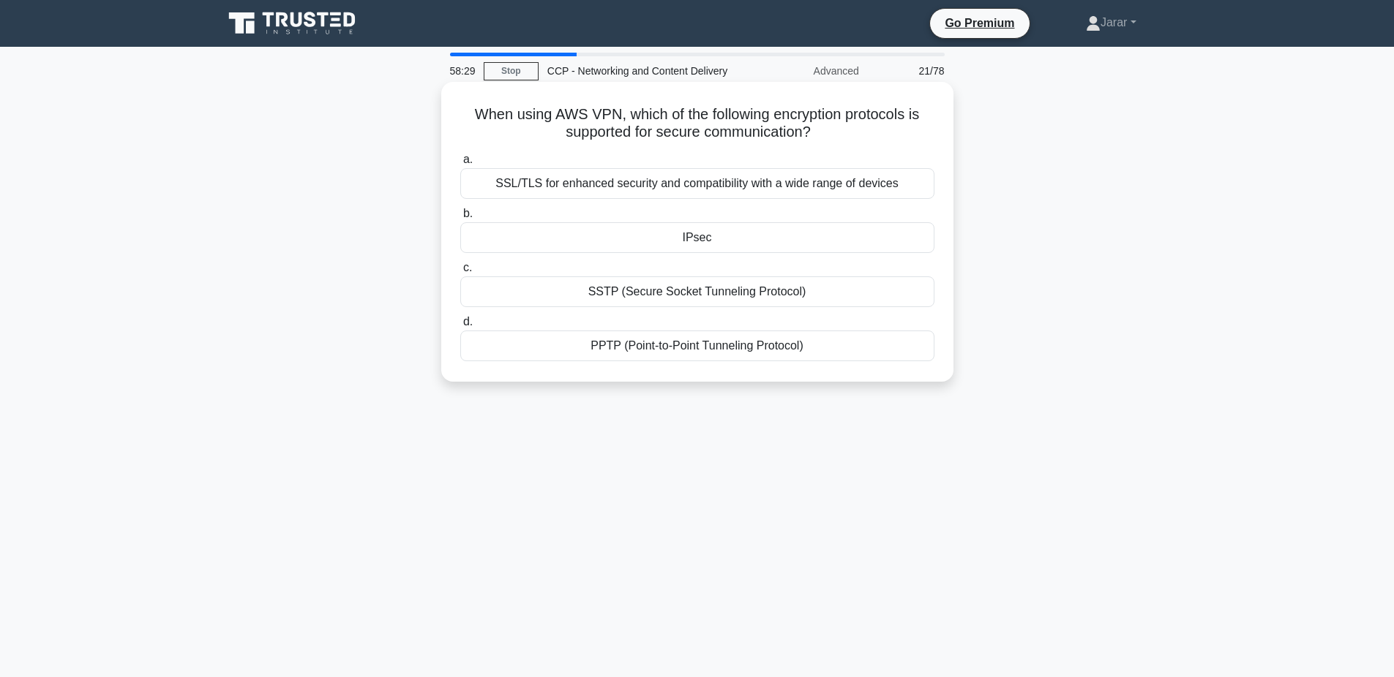
click at [645, 243] on div "IPsec" at bounding box center [697, 237] width 474 height 31
click at [460, 219] on input "b. IPsec" at bounding box center [460, 214] width 0 height 10
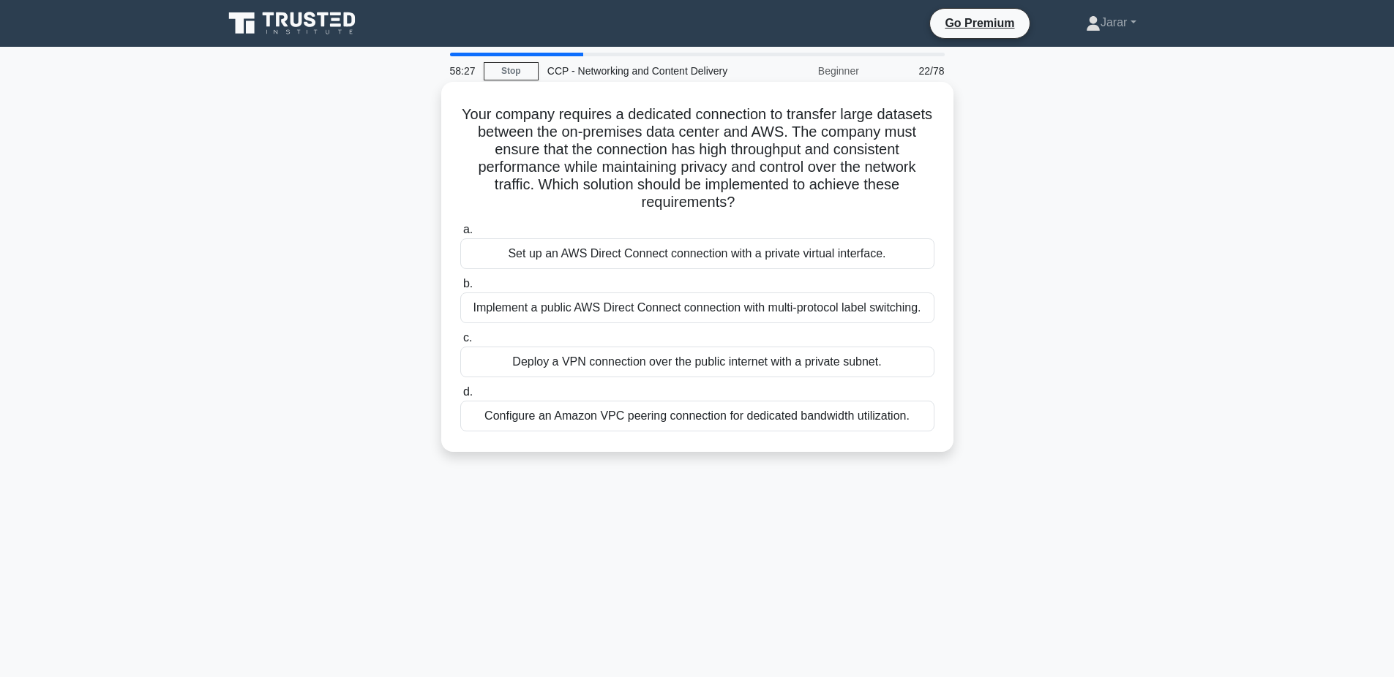
drag, startPoint x: 457, startPoint y: 99, endPoint x: 915, endPoint y: 420, distance: 560.0
click at [915, 420] on div "Your company requires a dedicated connection to transfer large datasets between…" at bounding box center [697, 267] width 500 height 359
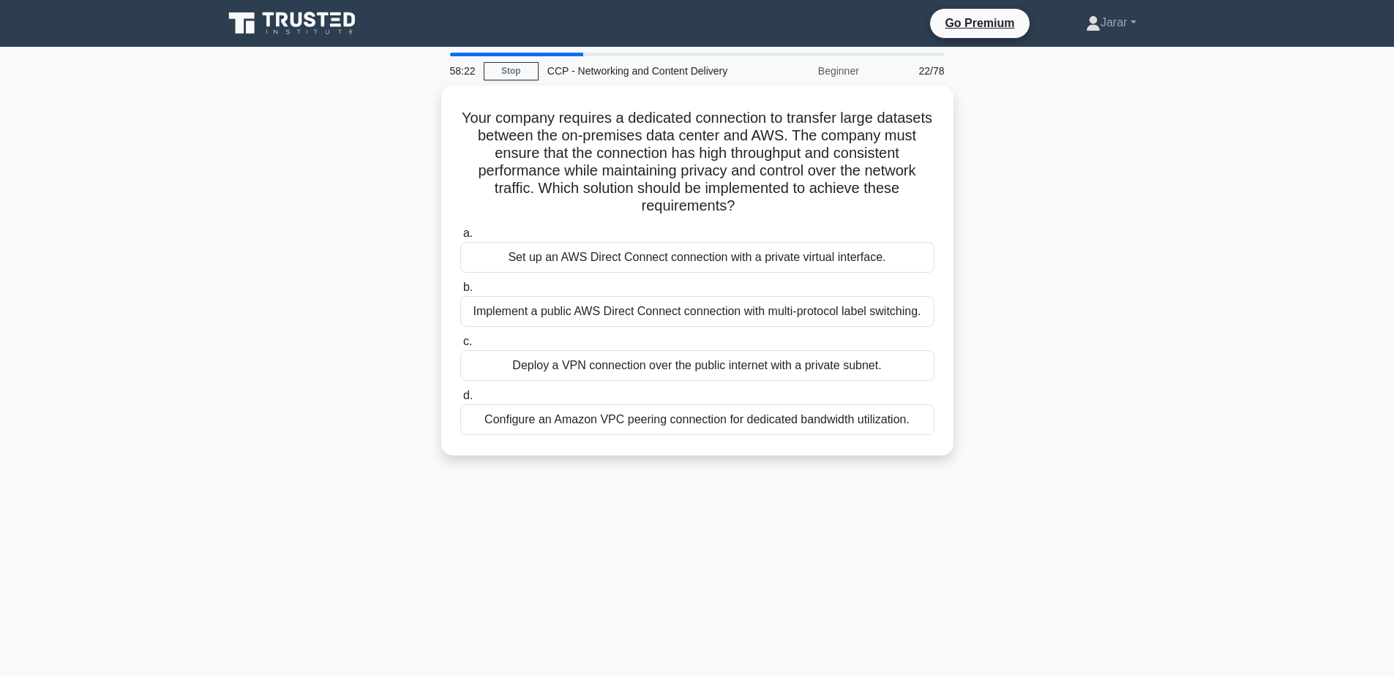
click at [334, 372] on div "Your company requires a dedicated connection to transfer large datasets between…" at bounding box center [697, 280] width 966 height 388
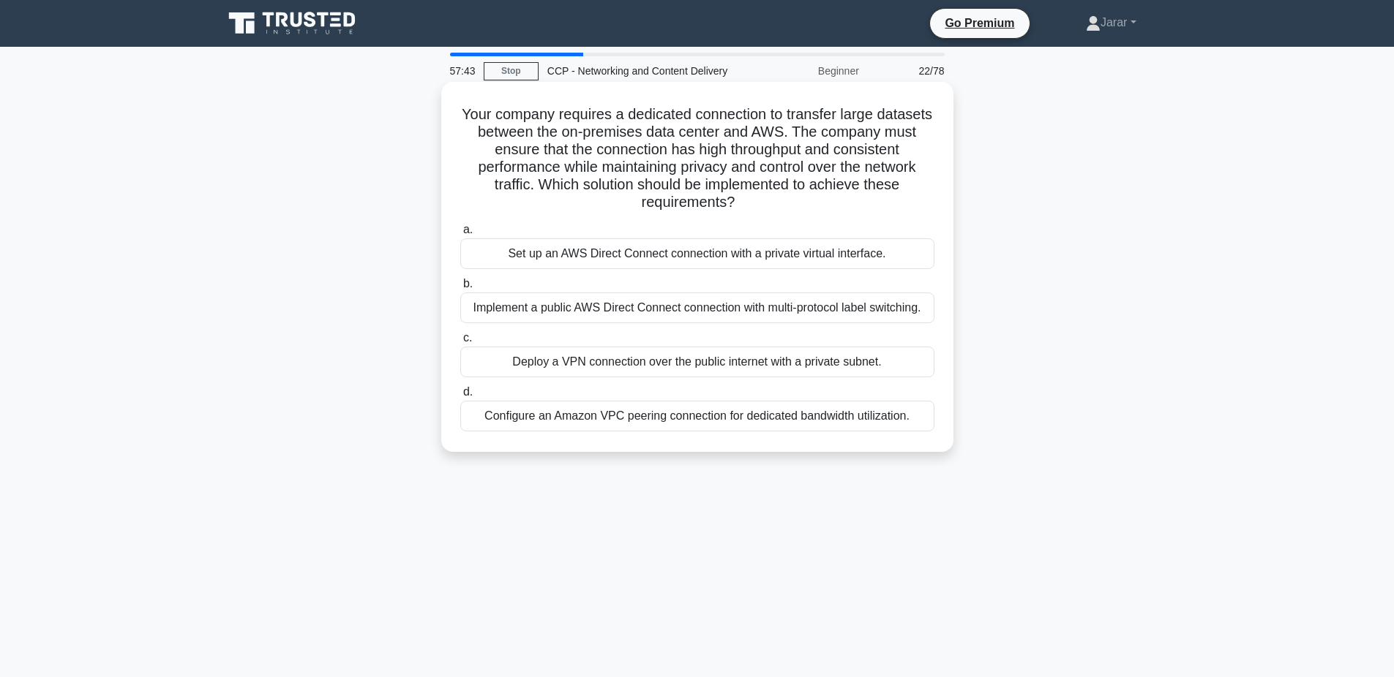
click at [627, 257] on div "Set up an AWS Direct Connect connection with a private virtual interface." at bounding box center [697, 254] width 474 height 31
click at [460, 235] on input "a. Set up an AWS Direct Connect connection with a private virtual interface." at bounding box center [460, 230] width 0 height 10
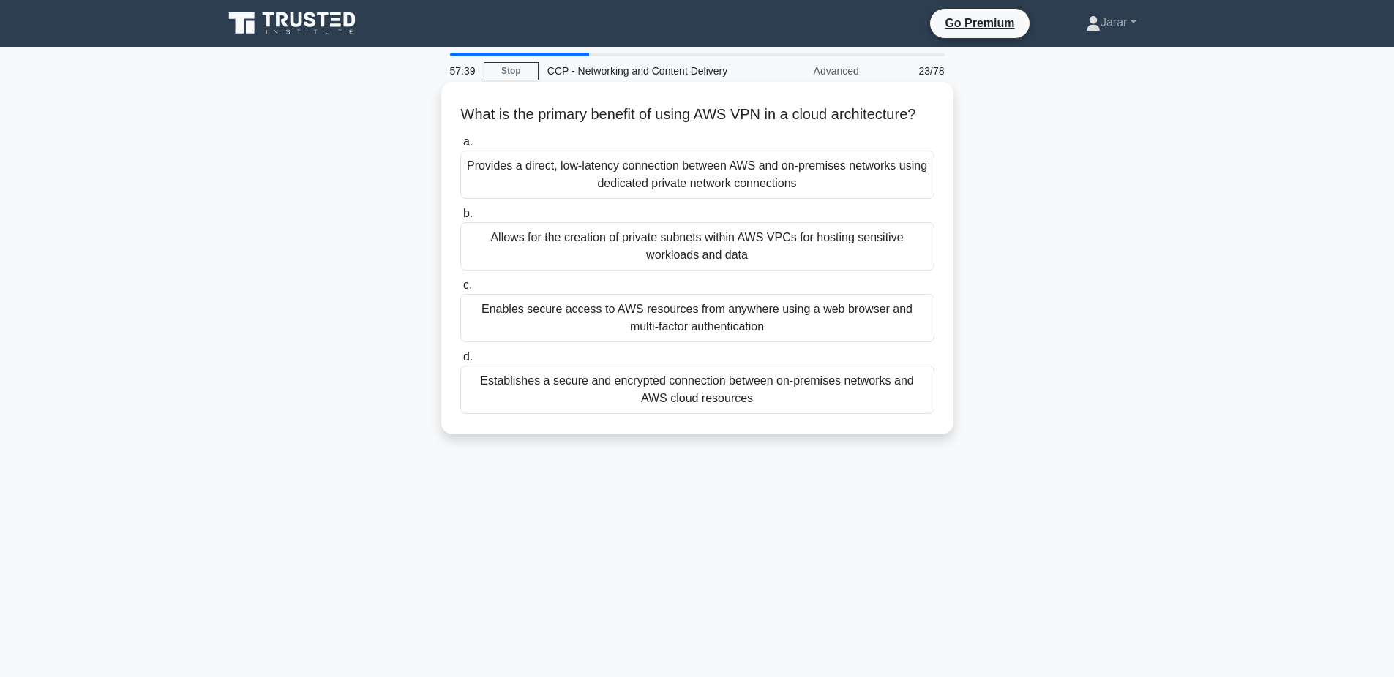
drag, startPoint x: 463, startPoint y: 110, endPoint x: 878, endPoint y: 433, distance: 525.5
click at [878, 433] on div "What is the primary benefit of using AWS VPN in a cloud architecture? .spinner_…" at bounding box center [697, 258] width 512 height 353
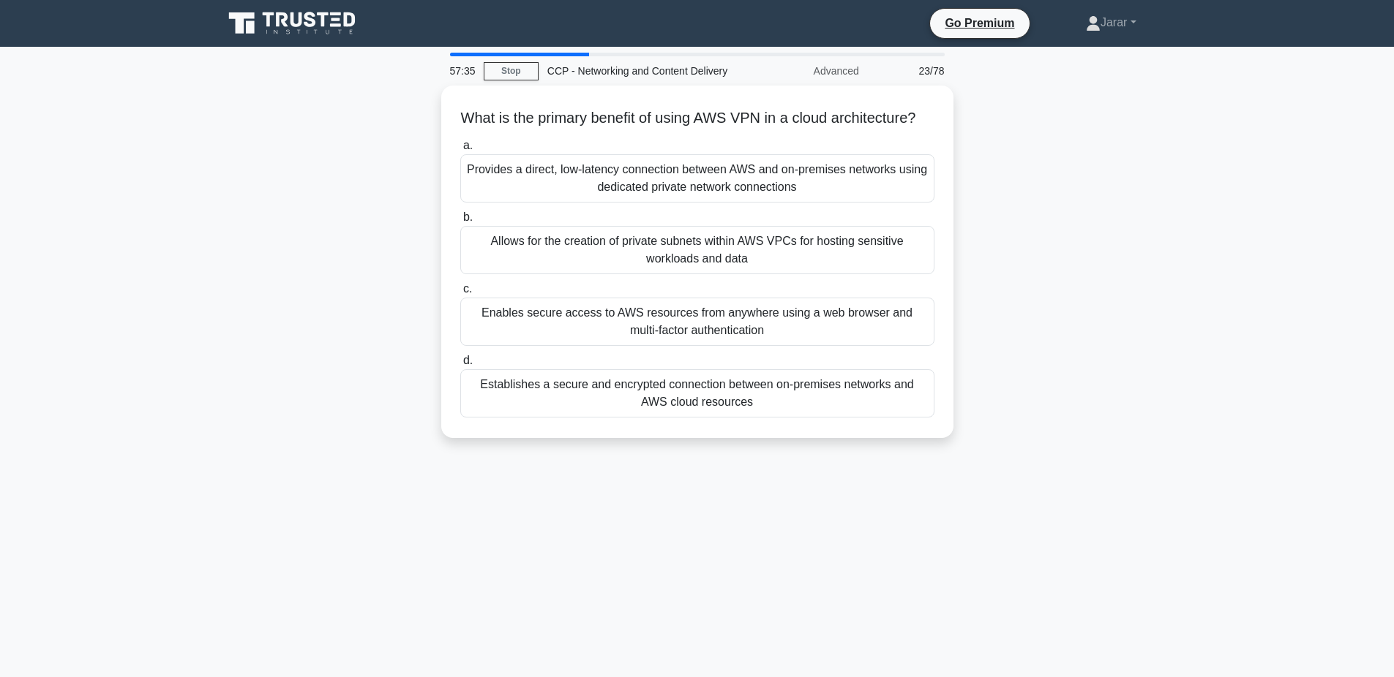
click at [352, 214] on div "What is the primary benefit of using AWS VPN in a cloud architecture? .spinner_…" at bounding box center [697, 271] width 966 height 370
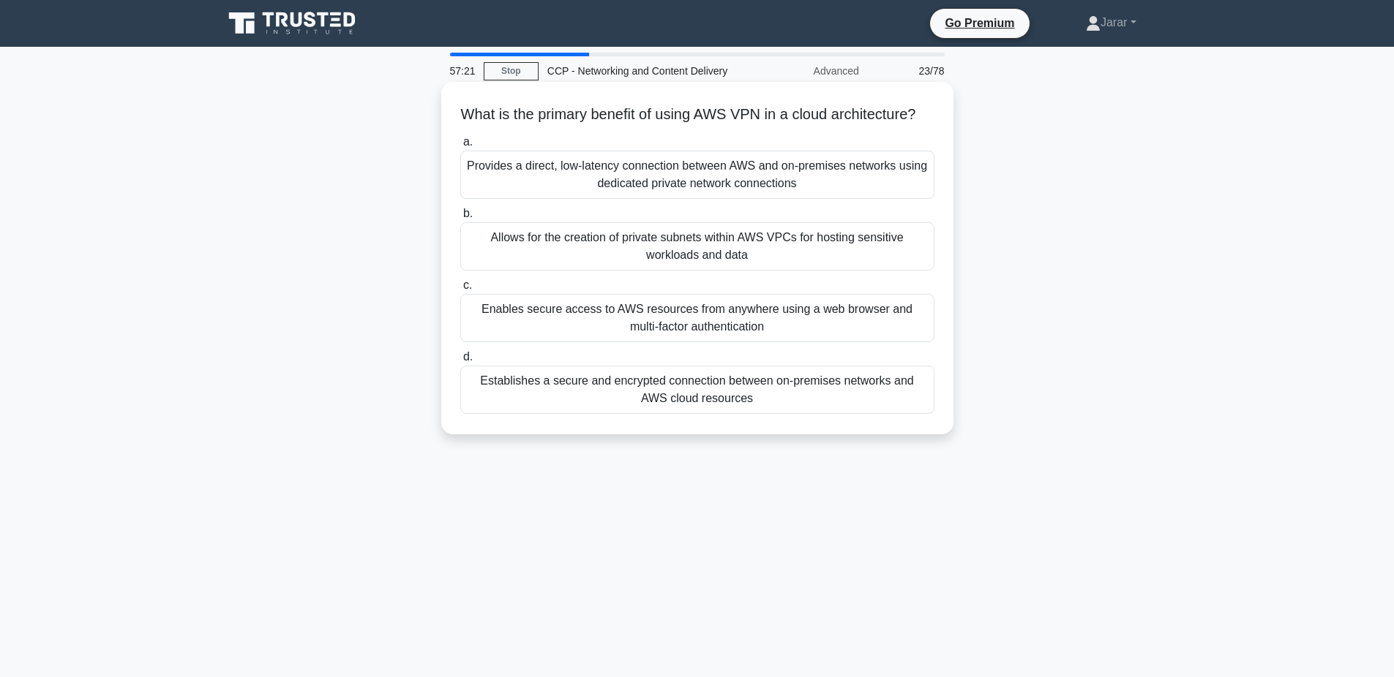
click at [568, 398] on div "Establishes a secure and encrypted connection between on-premises networks and …" at bounding box center [697, 390] width 474 height 48
click at [460, 362] on input "d. Establishes a secure and encrypted connection between on-premises networks a…" at bounding box center [460, 358] width 0 height 10
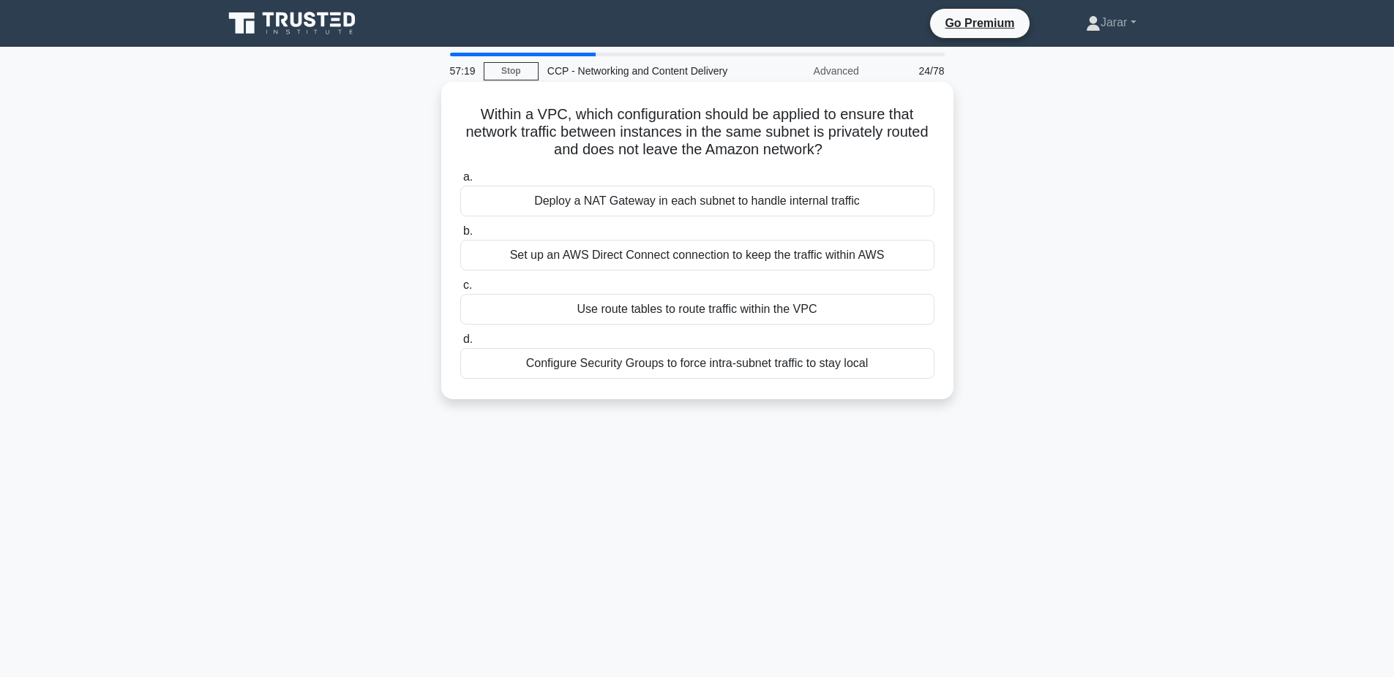
drag, startPoint x: 472, startPoint y: 110, endPoint x: 904, endPoint y: 386, distance: 512.9
click at [904, 386] on div "Within a VPC, which configuration should be applied to ensure that network traf…" at bounding box center [697, 241] width 500 height 306
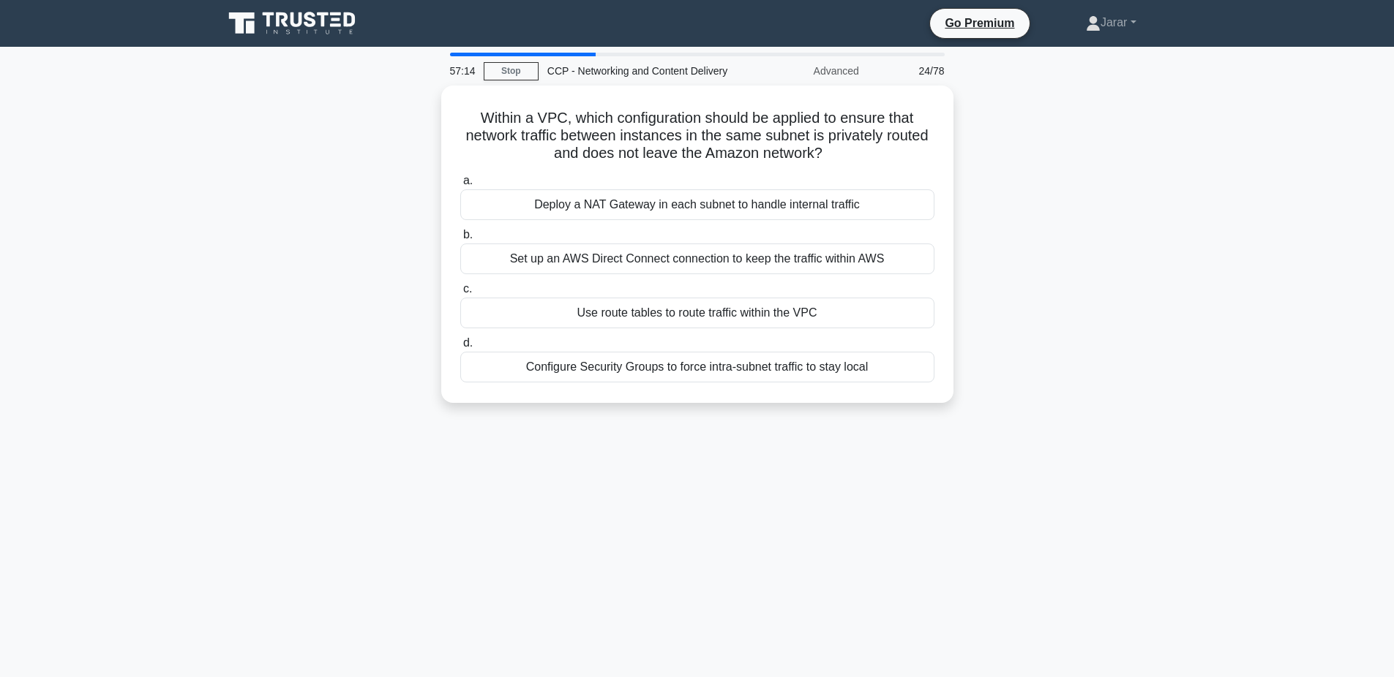
click at [301, 301] on div "Within a VPC, which configuration should be applied to ensure that network traf…" at bounding box center [697, 253] width 966 height 335
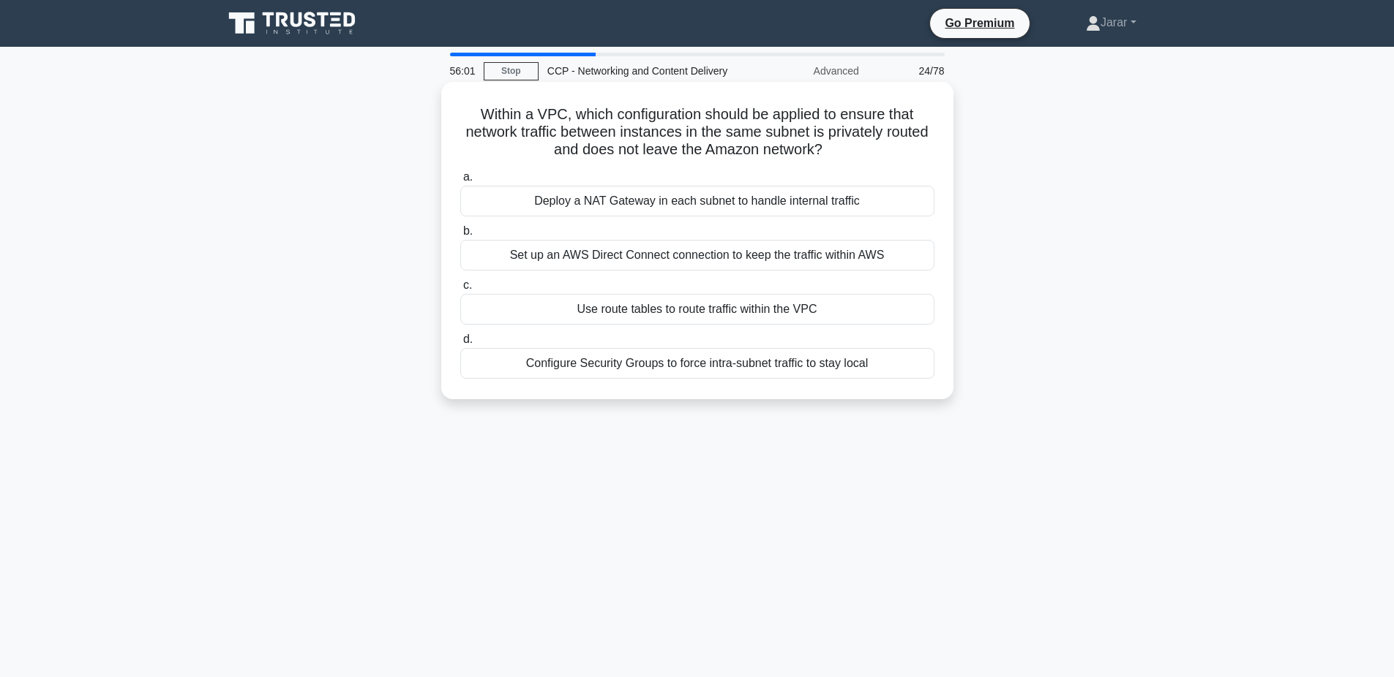
click at [677, 306] on div "Use route tables to route traffic within the VPC" at bounding box center [697, 309] width 474 height 31
click at [460, 290] on input "c. Use route tables to route traffic within the VPC" at bounding box center [460, 286] width 0 height 10
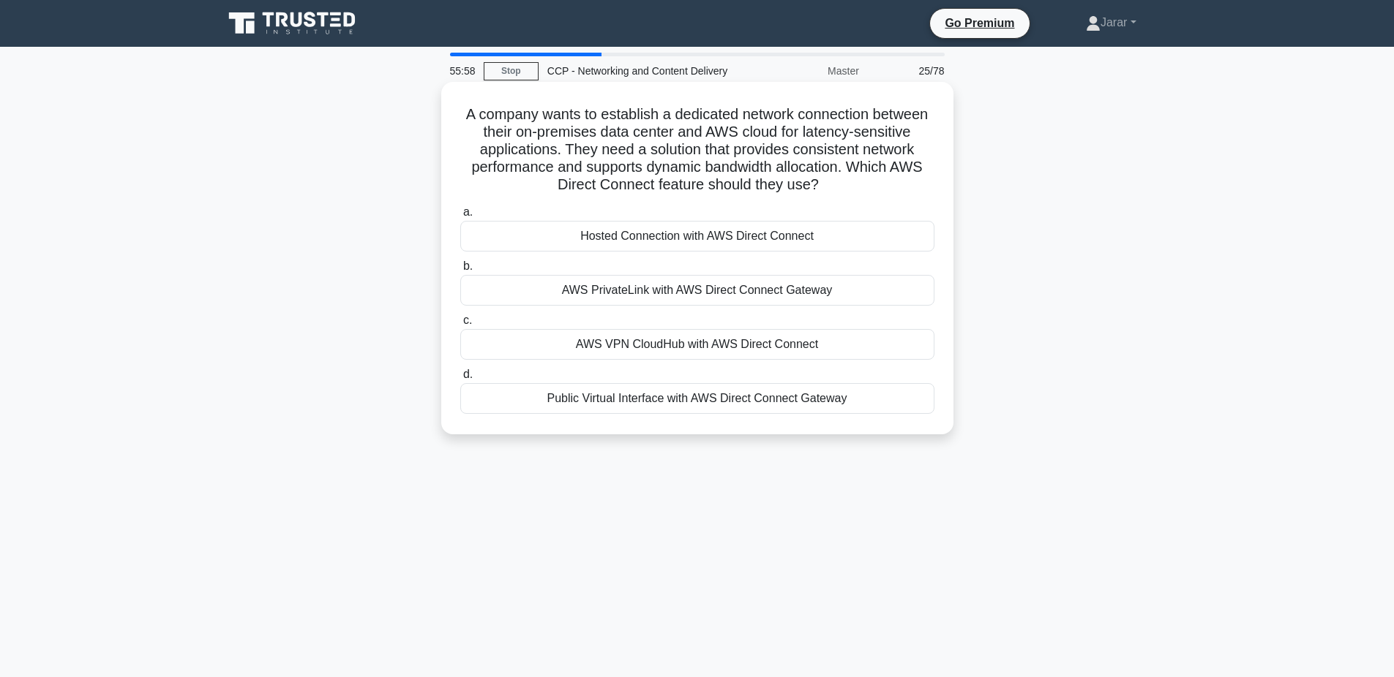
drag, startPoint x: 459, startPoint y: 114, endPoint x: 942, endPoint y: 397, distance: 559.4
click at [942, 397] on div "A company wants to establish a dedicated network connection between their on-pr…" at bounding box center [697, 258] width 500 height 341
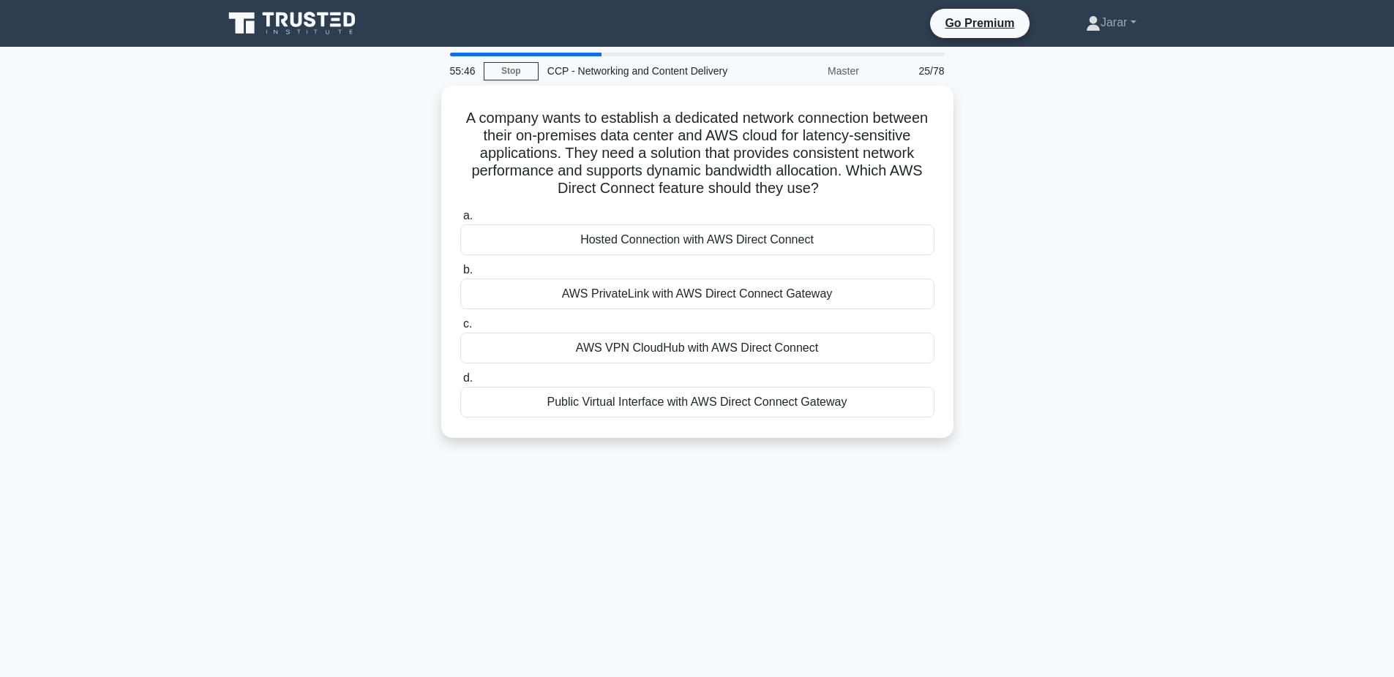
click at [361, 249] on div "A company wants to establish a dedicated network connection between their on-pr…" at bounding box center [697, 271] width 966 height 370
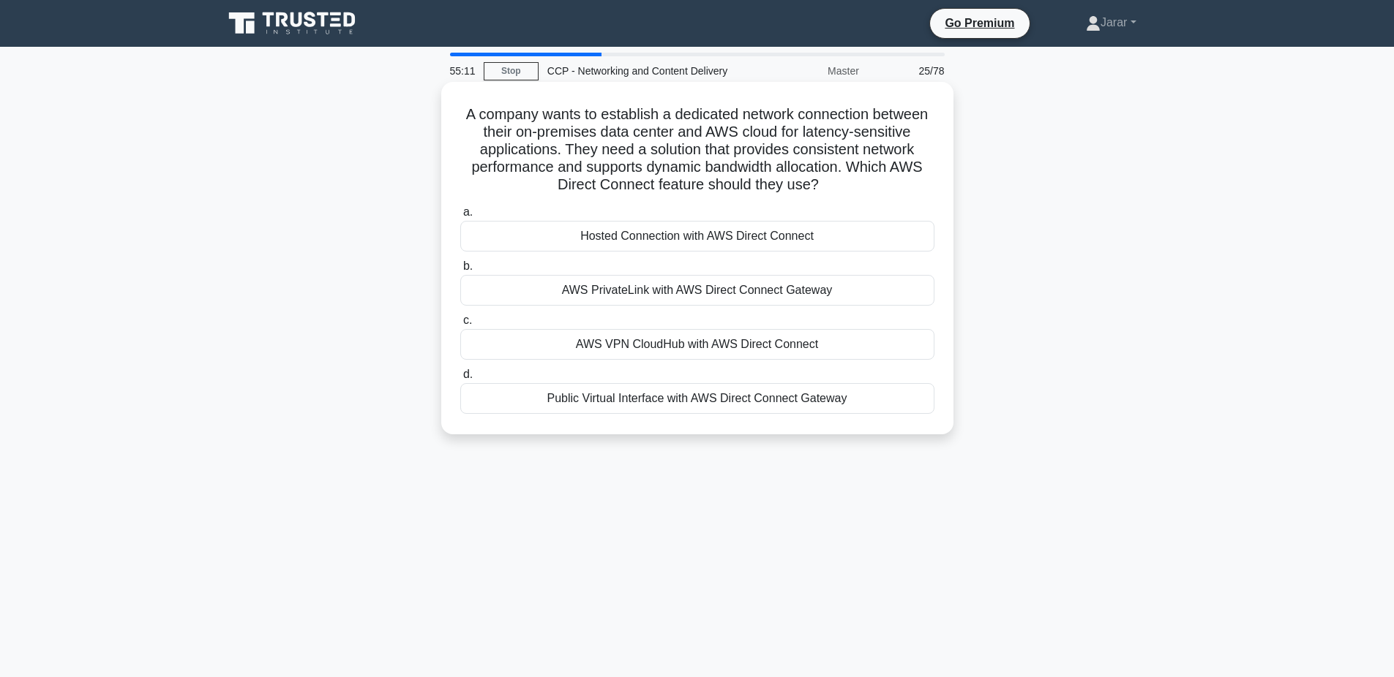
click at [631, 228] on div "Hosted Connection with AWS Direct Connect" at bounding box center [697, 236] width 474 height 31
click at [460, 217] on input "a. Hosted Connection with AWS Direct Connect" at bounding box center [460, 213] width 0 height 10
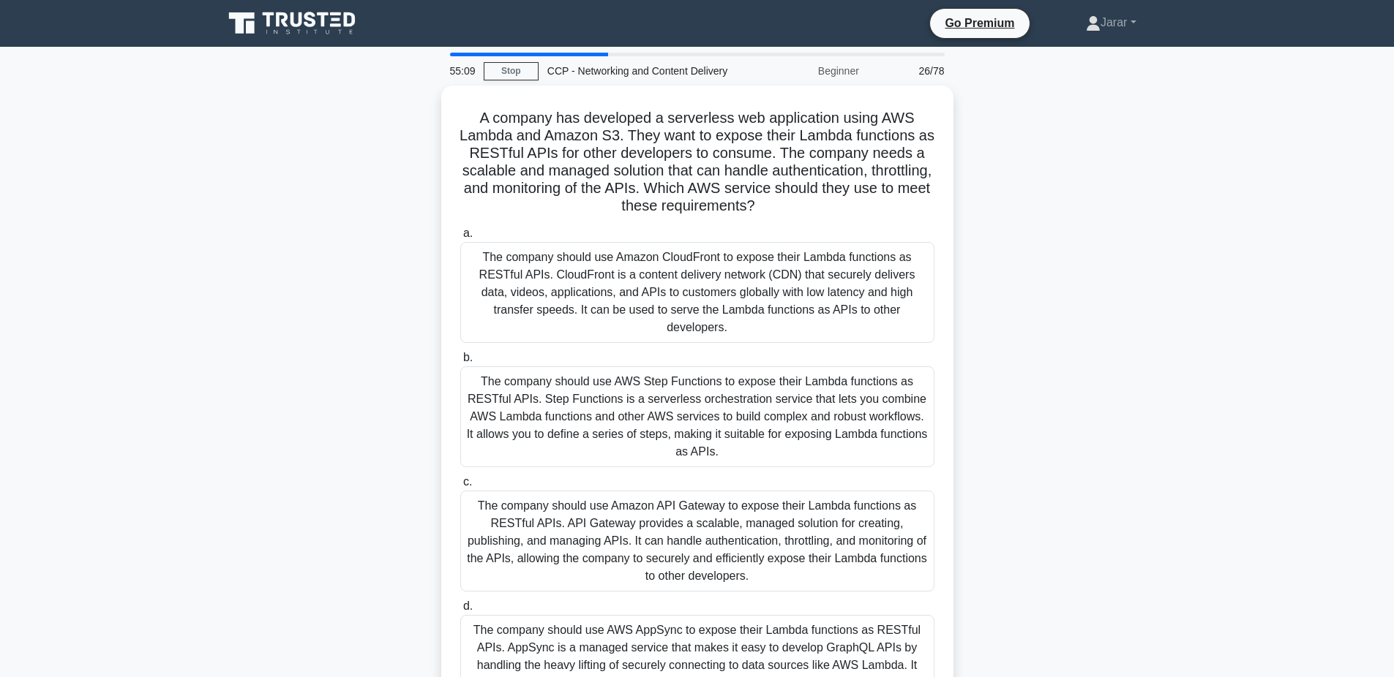
scroll to position [113, 0]
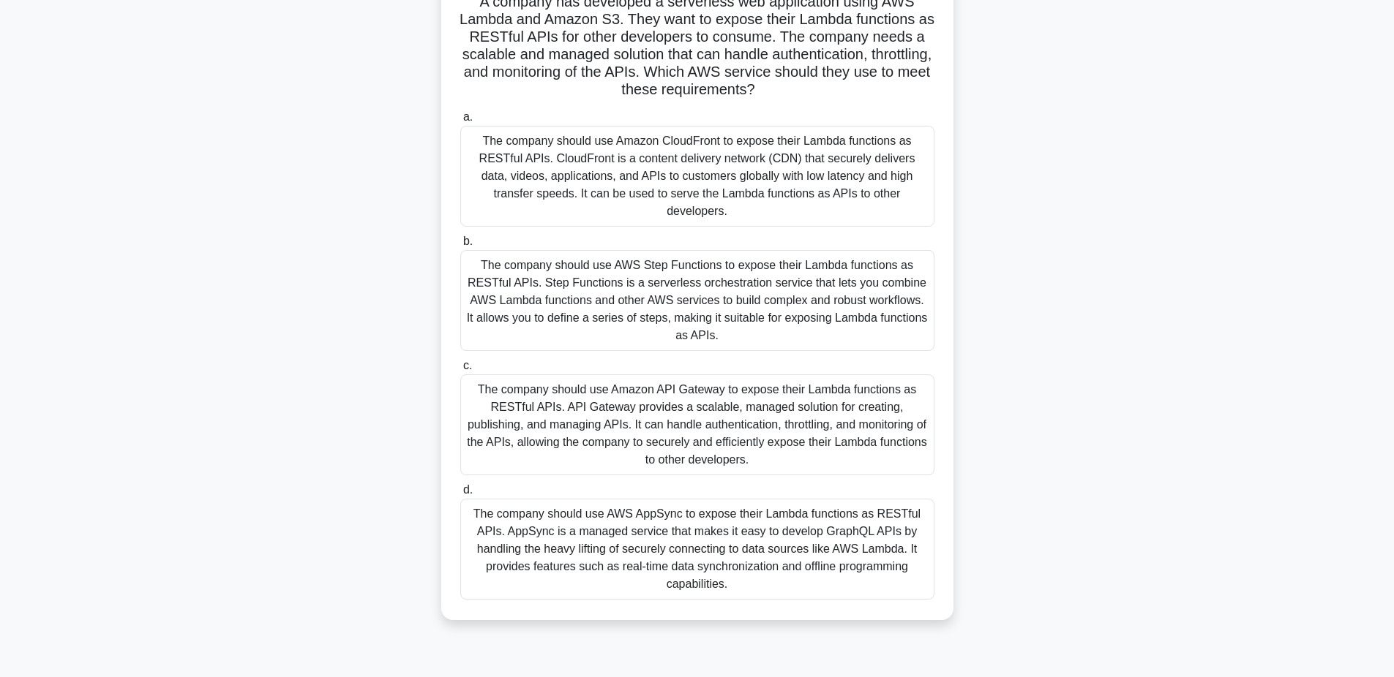
drag, startPoint x: 471, startPoint y: 113, endPoint x: 875, endPoint y: 608, distance: 638.5
click at [875, 608] on div "A company has developed a serverless web application using AWS Lambda and Amazo…" at bounding box center [697, 294] width 500 height 639
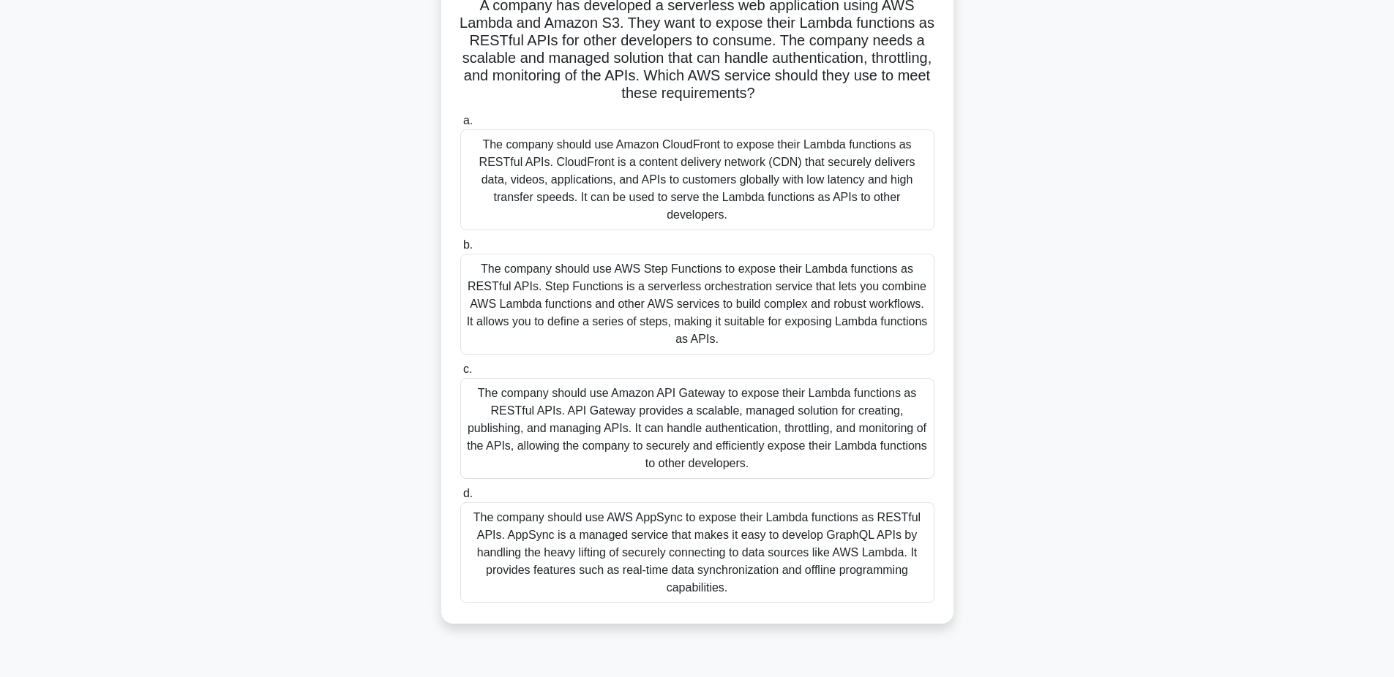
scroll to position [0, 0]
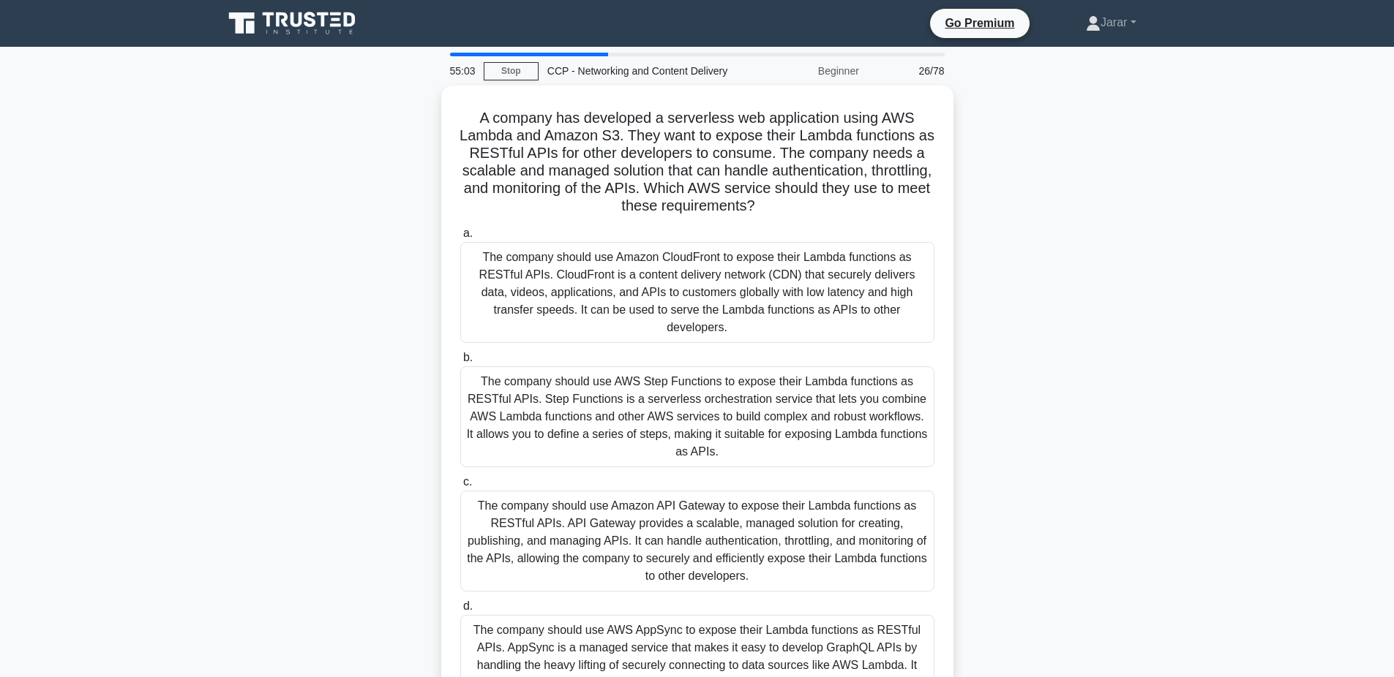
click at [359, 291] on div "A company has developed a serverless web application using AWS Lambda and Amazo…" at bounding box center [697, 420] width 966 height 669
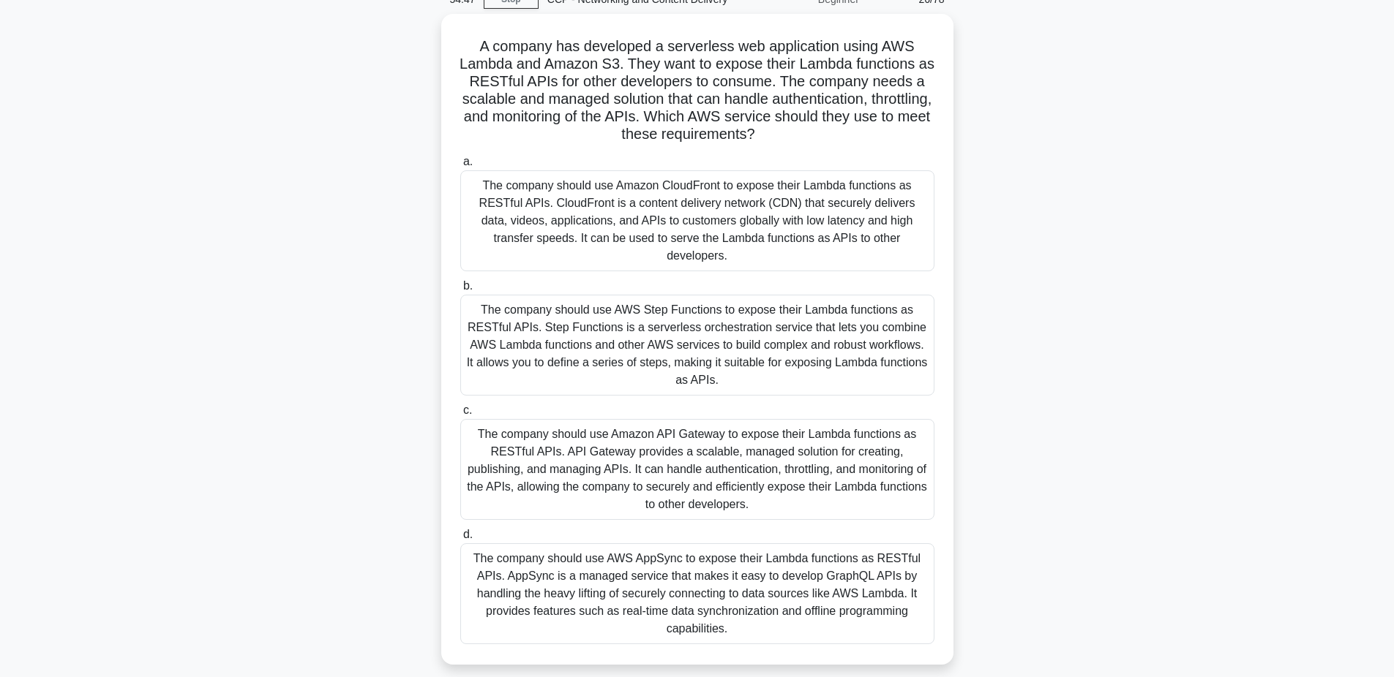
scroll to position [75, 0]
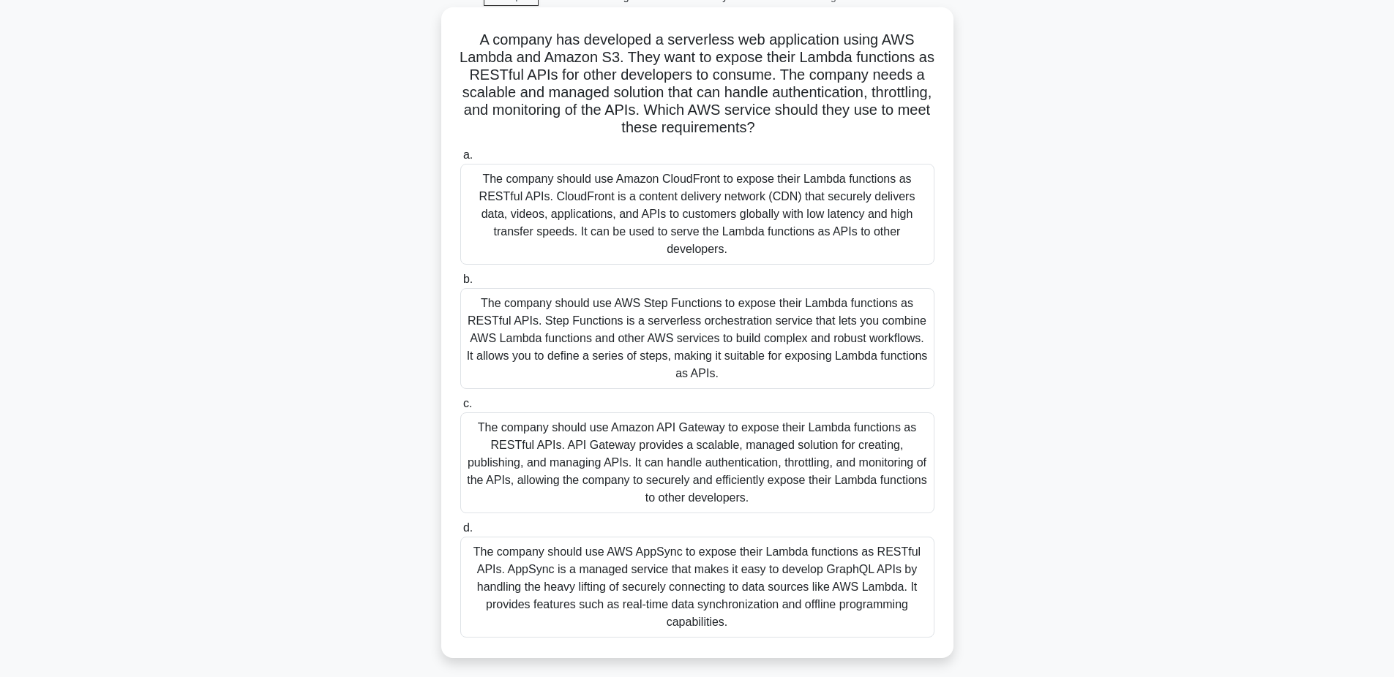
click at [609, 464] on div "The company should use Amazon API Gateway to expose their Lambda functions as R…" at bounding box center [697, 463] width 474 height 101
click at [460, 409] on input "c. The company should use Amazon API Gateway to expose their Lambda functions a…" at bounding box center [460, 404] width 0 height 10
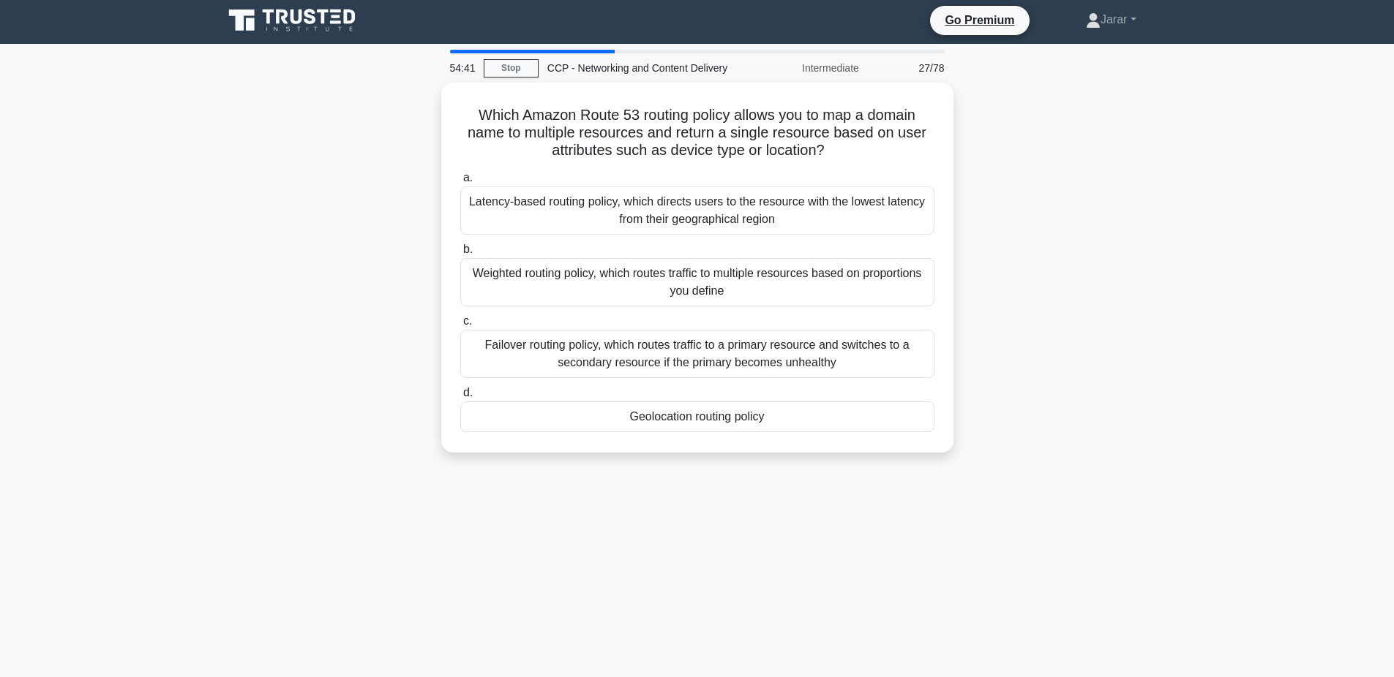
scroll to position [0, 0]
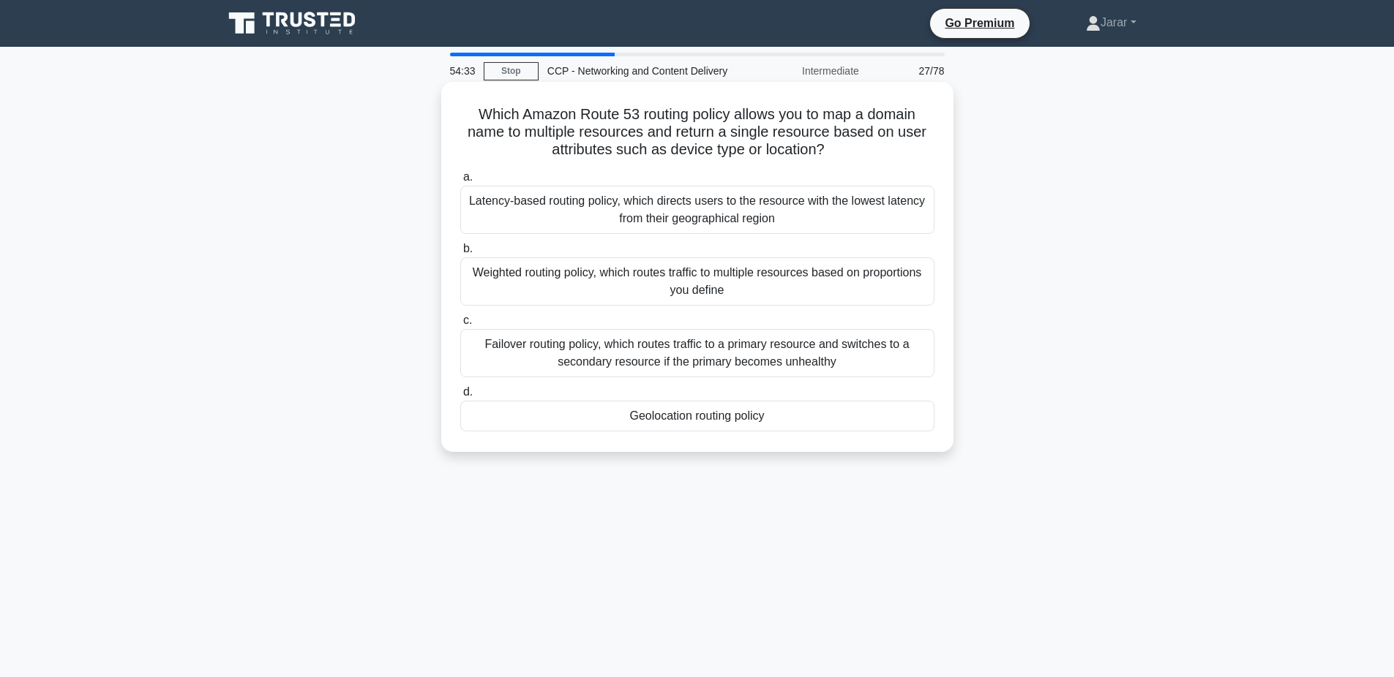
drag, startPoint x: 482, startPoint y: 111, endPoint x: 792, endPoint y: 432, distance: 446.5
click at [792, 432] on div "Which Amazon Route 53 routing policy allows you to map a domain name to multipl…" at bounding box center [697, 267] width 500 height 359
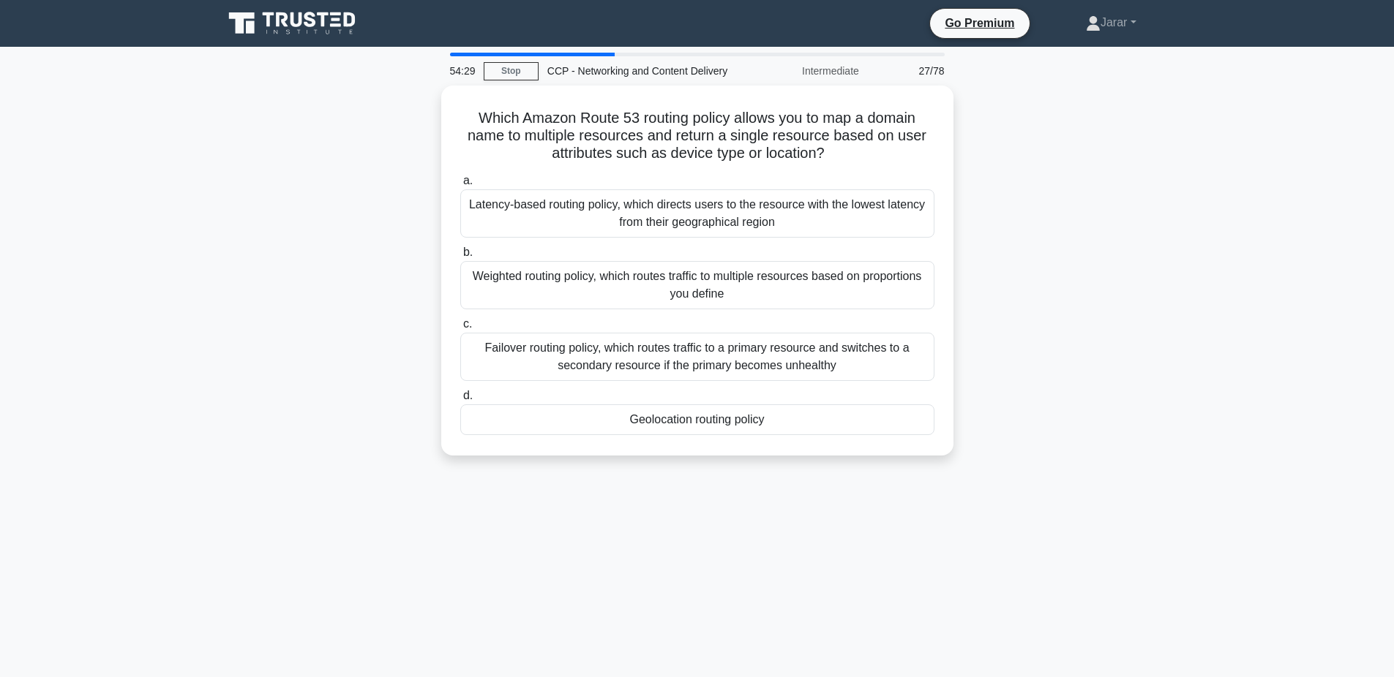
click at [308, 233] on div "Which Amazon Route 53 routing policy allows you to map a domain name to multipl…" at bounding box center [697, 280] width 966 height 388
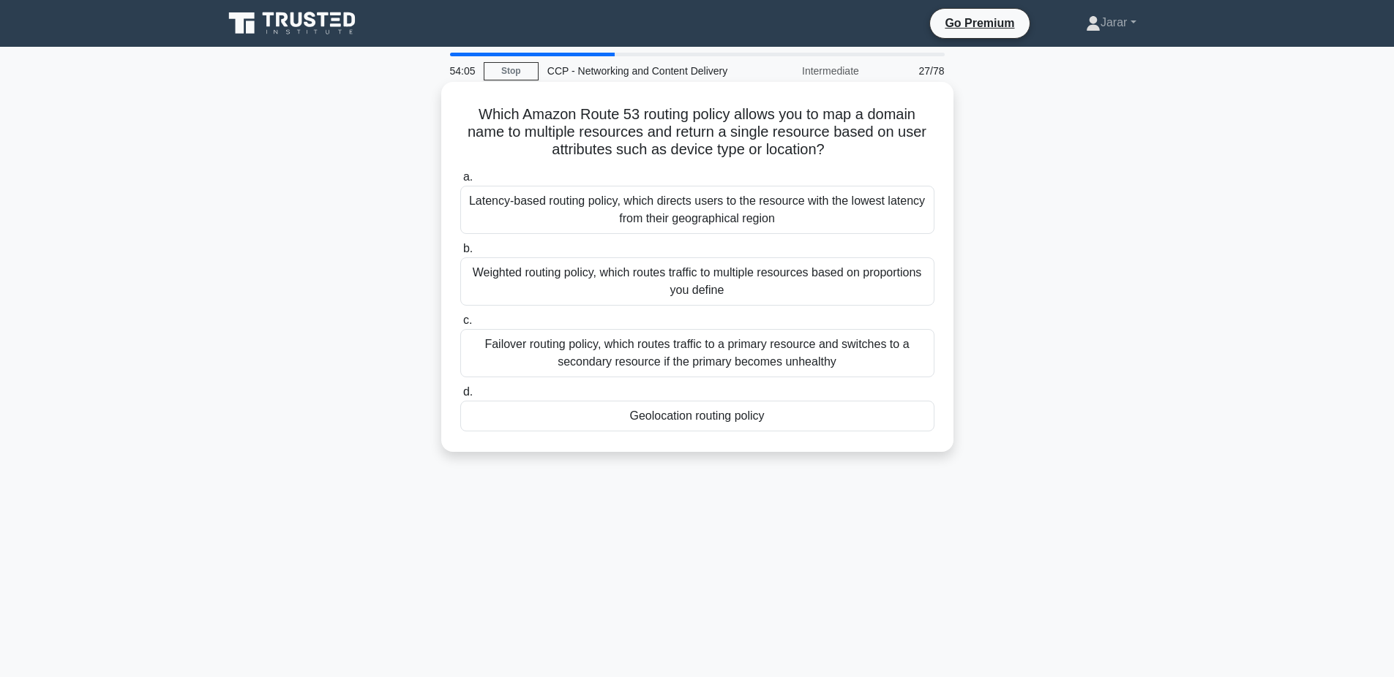
click at [647, 428] on div "Geolocation routing policy" at bounding box center [697, 416] width 474 height 31
click at [460, 397] on input "d. Geolocation routing policy" at bounding box center [460, 393] width 0 height 10
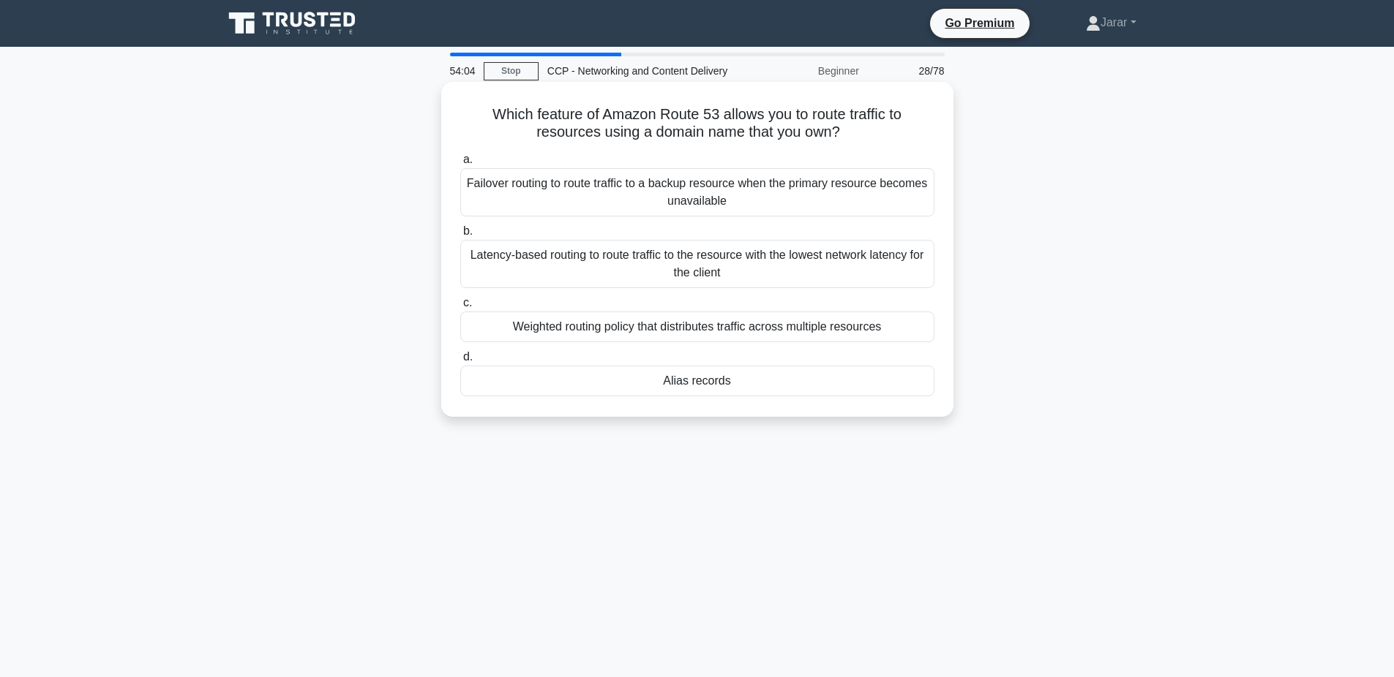
drag, startPoint x: 478, startPoint y: 111, endPoint x: 854, endPoint y: 394, distance: 470.7
click at [854, 394] on div "Which feature of Amazon Route 53 allows you to route traffic to resources using…" at bounding box center [697, 249] width 500 height 323
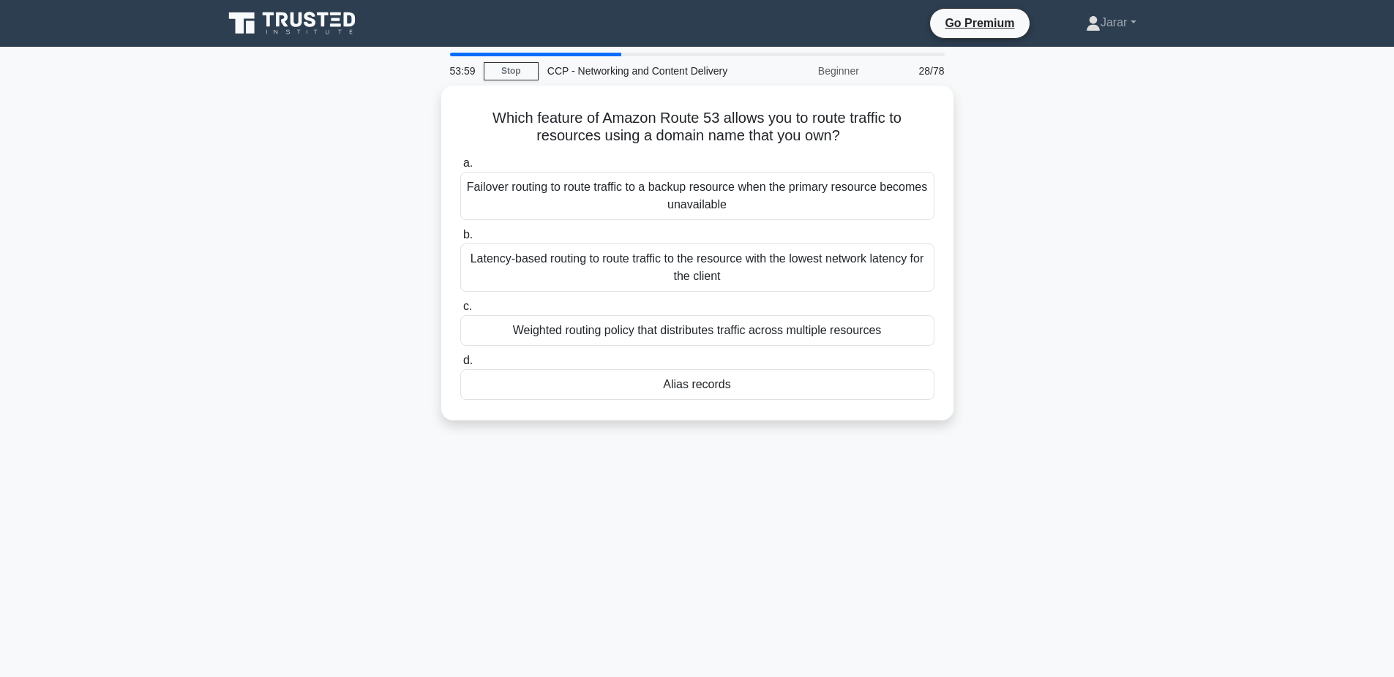
click at [331, 315] on div "Which feature of Amazon Route 53 allows you to route traffic to resources using…" at bounding box center [697, 262] width 966 height 353
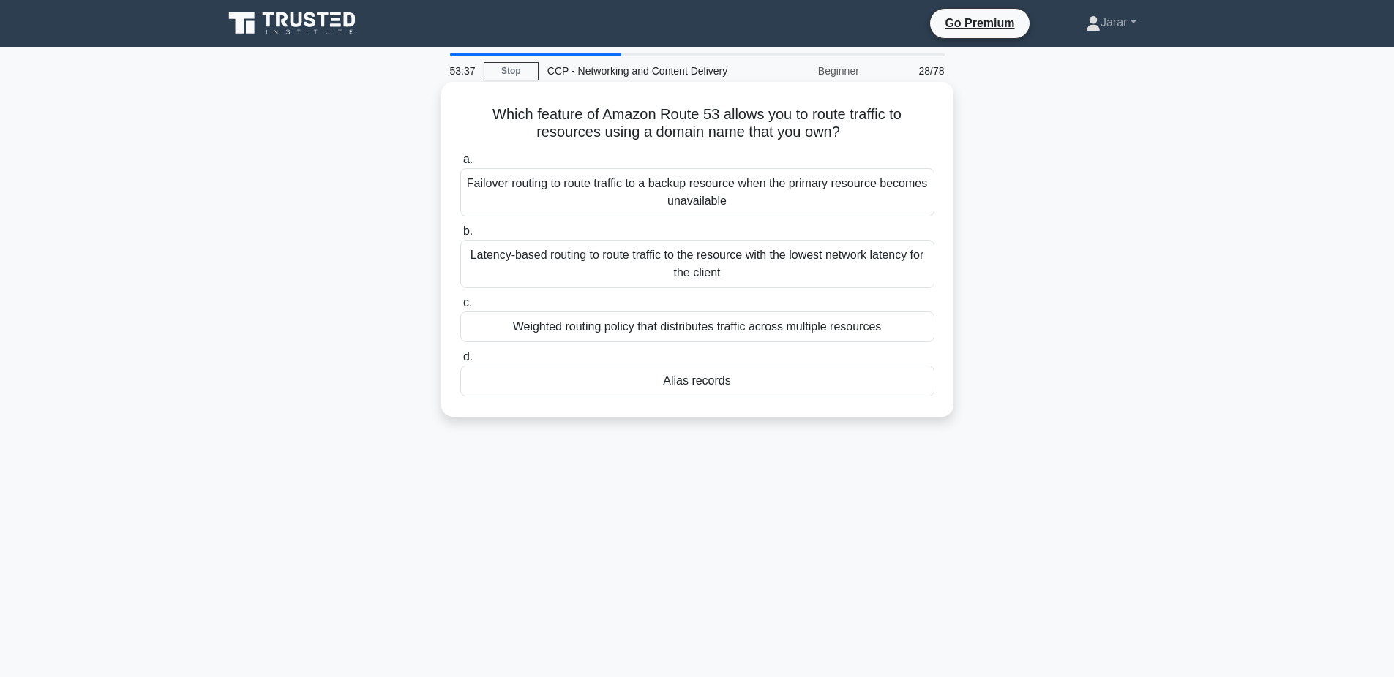
click at [668, 375] on div "Alias records" at bounding box center [697, 381] width 474 height 31
click at [460, 362] on input "d. Alias records" at bounding box center [460, 358] width 0 height 10
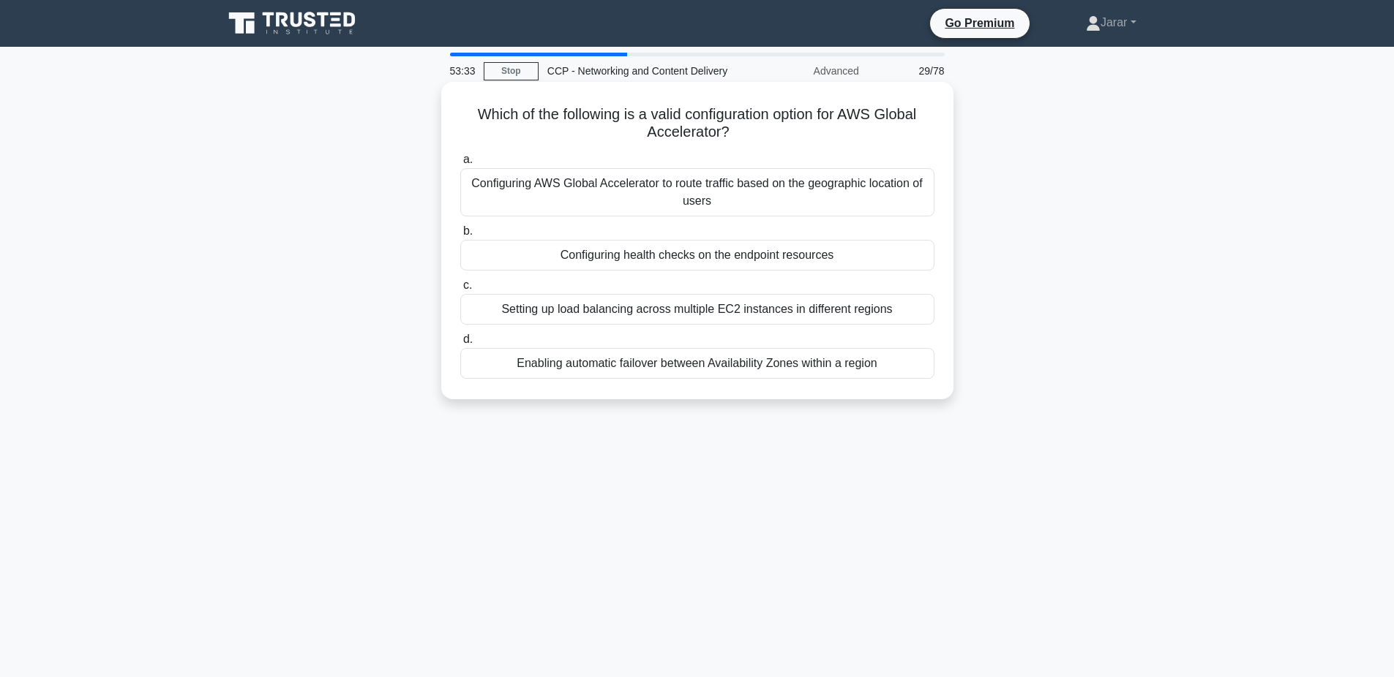
drag, startPoint x: 471, startPoint y: 113, endPoint x: 898, endPoint y: 358, distance: 492.2
click at [898, 358] on div "Which of the following is a valid configuration option for AWS Global Accelerat…" at bounding box center [697, 241] width 500 height 306
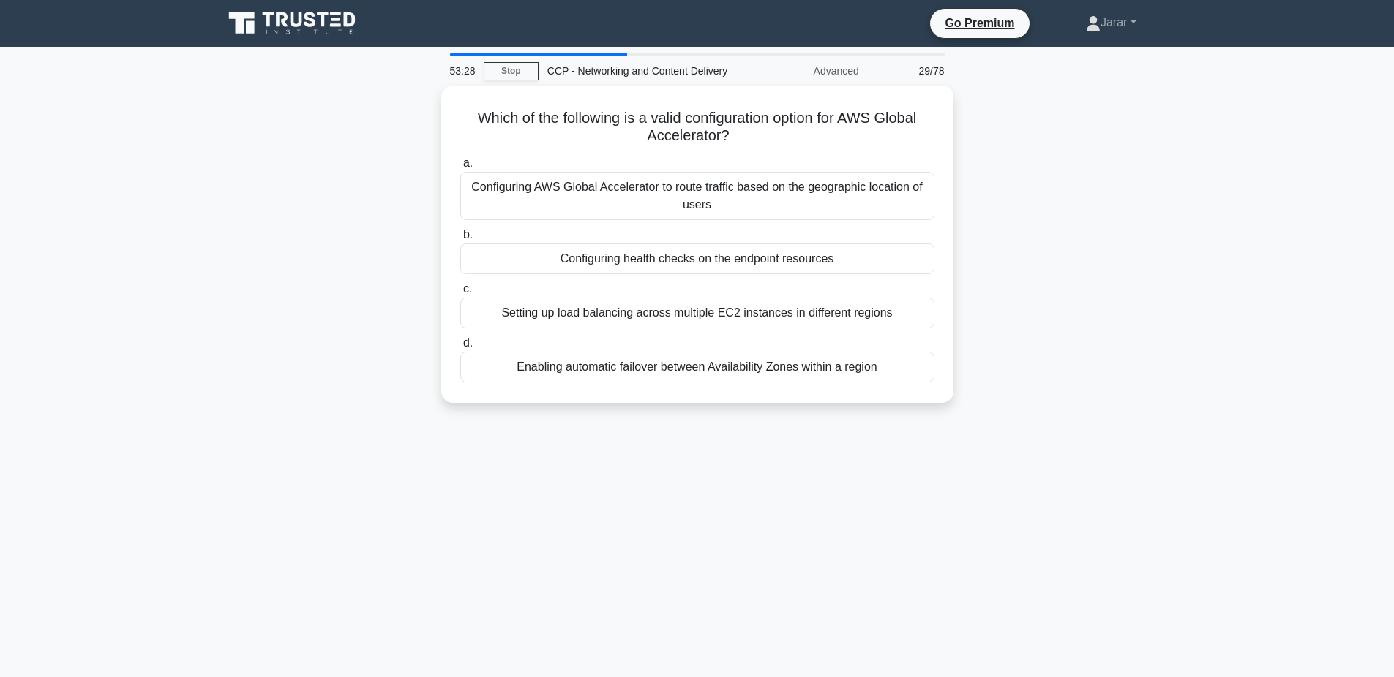
click at [339, 301] on div "Which of the following is a valid configuration option for AWS Global Accelerat…" at bounding box center [697, 253] width 966 height 335
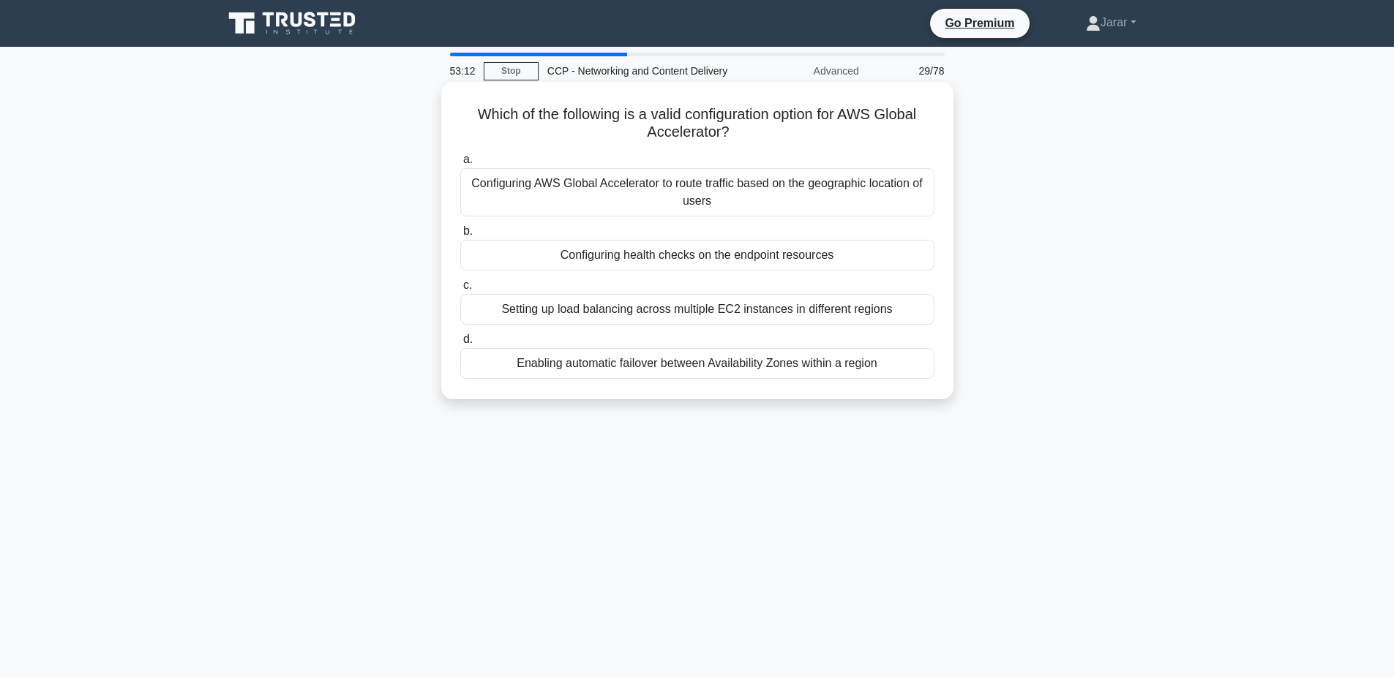
click at [560, 266] on div "Configuring health checks on the endpoint resources" at bounding box center [697, 255] width 474 height 31
click at [460, 236] on input "b. Configuring health checks on the endpoint resources" at bounding box center [460, 232] width 0 height 10
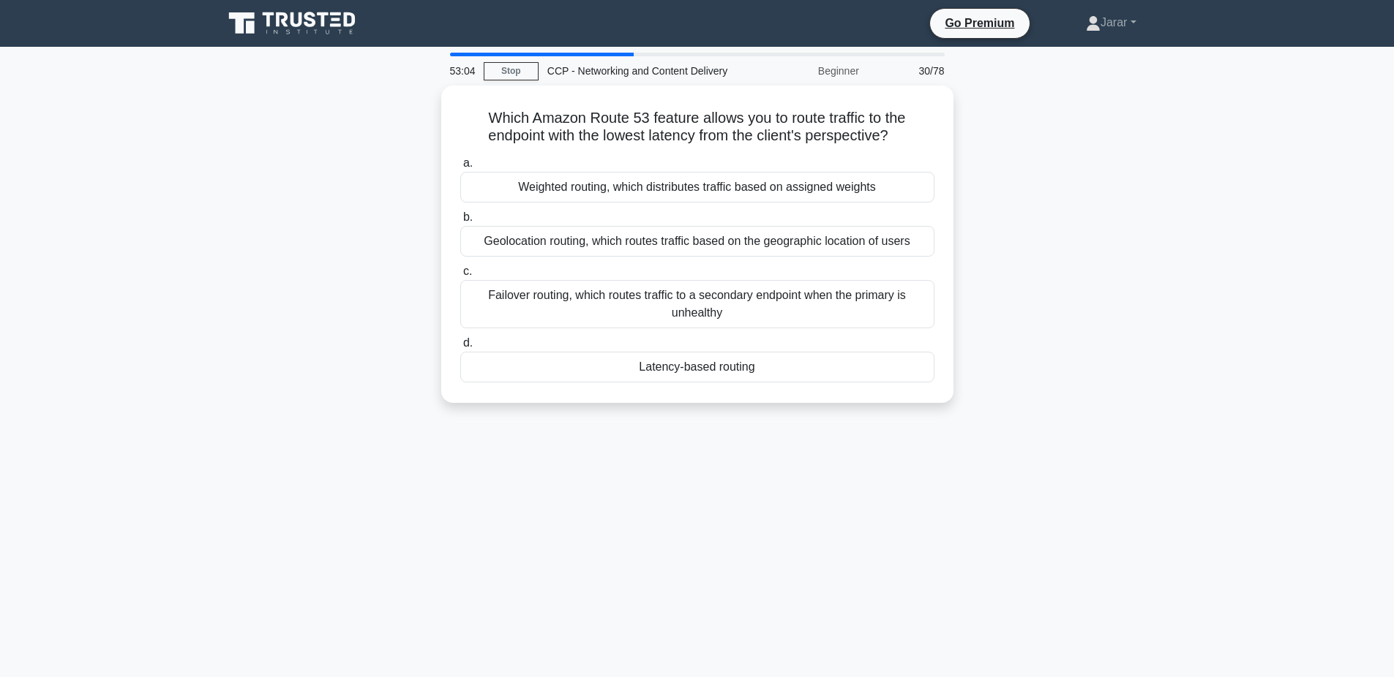
drag, startPoint x: 470, startPoint y: 110, endPoint x: 805, endPoint y: 411, distance: 449.7
click at [805, 411] on div "Which Amazon Route 53 feature allows you to route traffic to the endpoint with …" at bounding box center [697, 253] width 966 height 335
click at [318, 307] on div "Which Amazon Route 53 feature allows you to route traffic to the endpoint with …" at bounding box center [697, 253] width 966 height 335
click at [635, 368] on div "Latency-based routing" at bounding box center [697, 363] width 474 height 31
click at [460, 345] on input "d. Latency-based routing" at bounding box center [460, 340] width 0 height 10
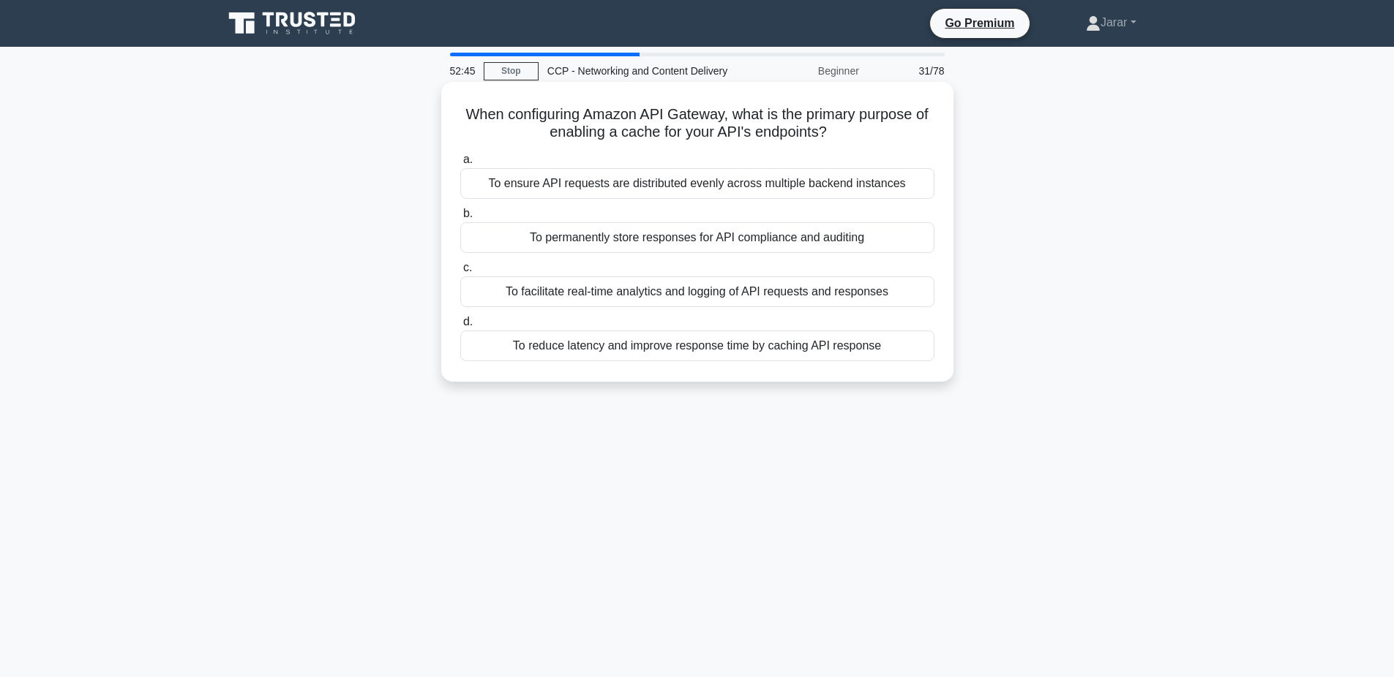
drag, startPoint x: 457, startPoint y: 107, endPoint x: 868, endPoint y: 366, distance: 486.0
click at [868, 366] on div "When configuring Amazon API Gateway, what is the primary purpose of enabling a …" at bounding box center [697, 232] width 500 height 288
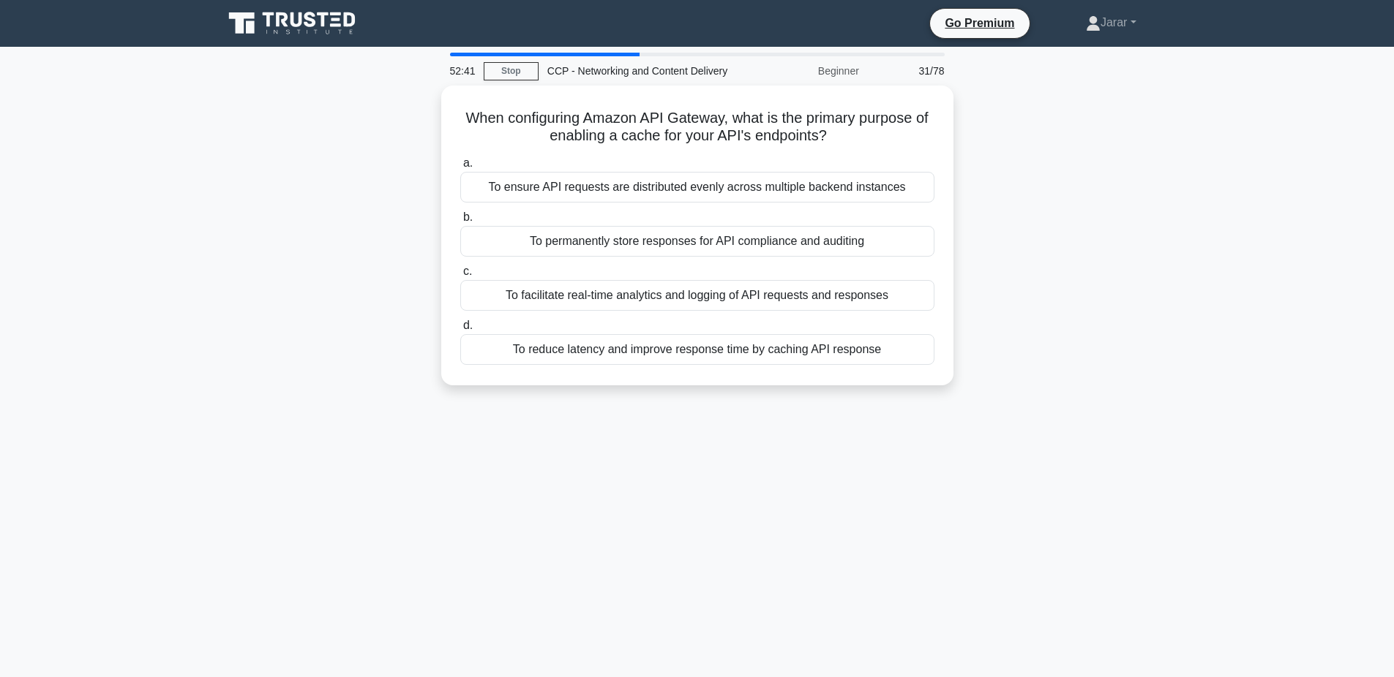
click at [294, 310] on div "When configuring Amazon API Gateway, what is the primary purpose of enabling a …" at bounding box center [697, 245] width 966 height 318
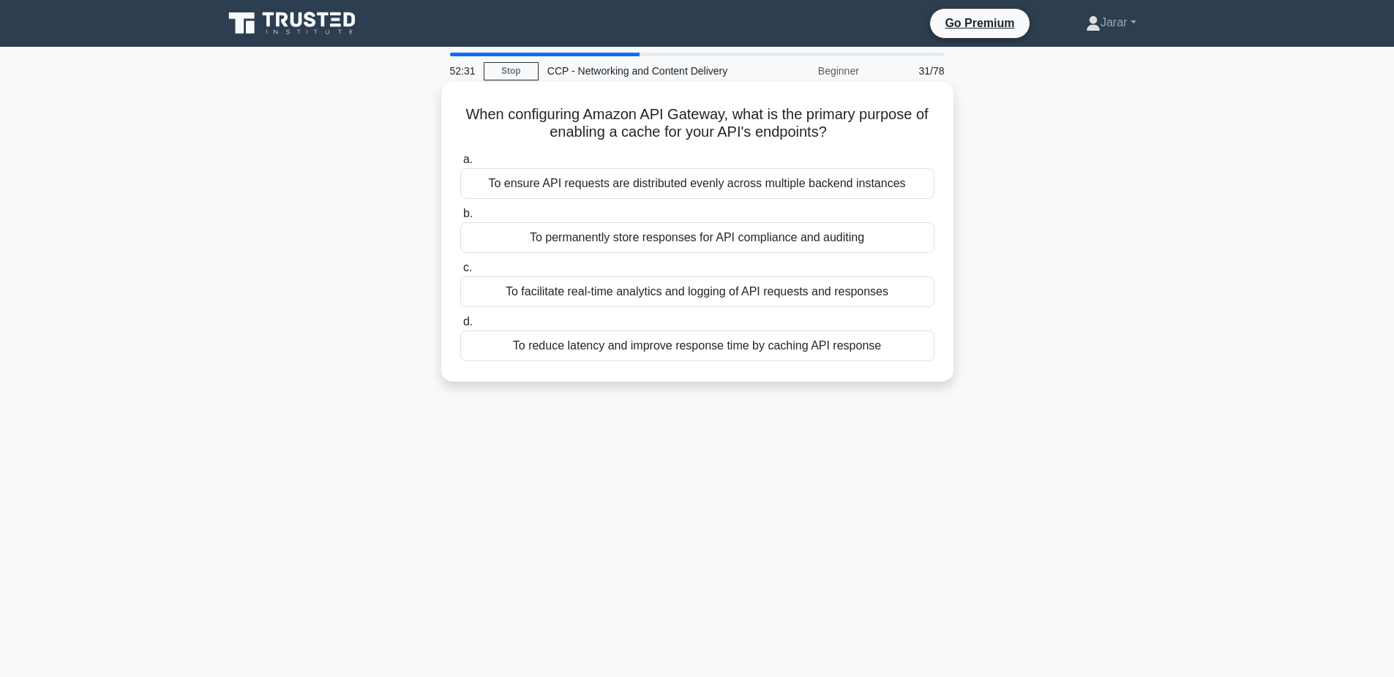
click at [615, 343] on div "To reduce latency and improve response time by caching API response" at bounding box center [697, 346] width 474 height 31
click at [460, 327] on input "d. To reduce latency and improve response time by caching API response" at bounding box center [460, 323] width 0 height 10
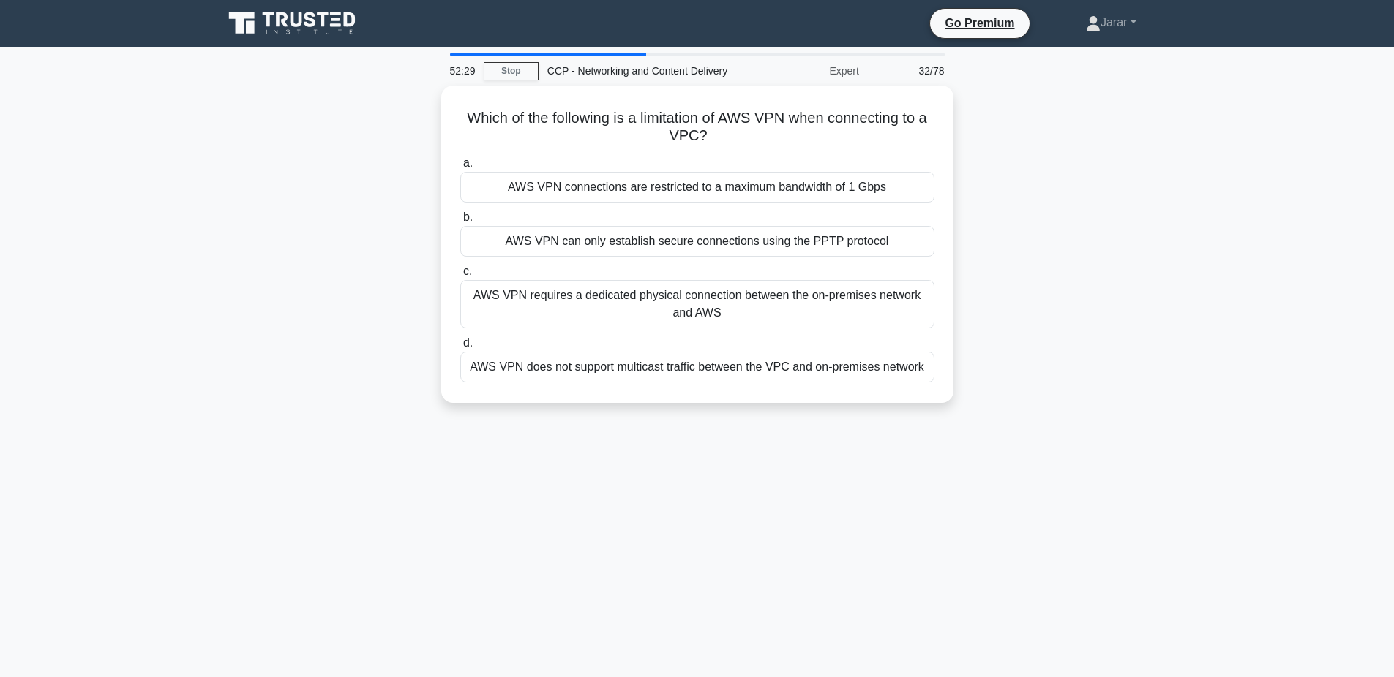
drag, startPoint x: 463, startPoint y: 104, endPoint x: 953, endPoint y: 386, distance: 565.4
click at [953, 386] on div "Which of the following is a limitation of AWS VPN when connecting to a VPC? .sp…" at bounding box center [697, 253] width 966 height 335
click at [380, 230] on div "Which of the following is a limitation of AWS VPN when connecting to a VPC? .sp…" at bounding box center [697, 253] width 966 height 335
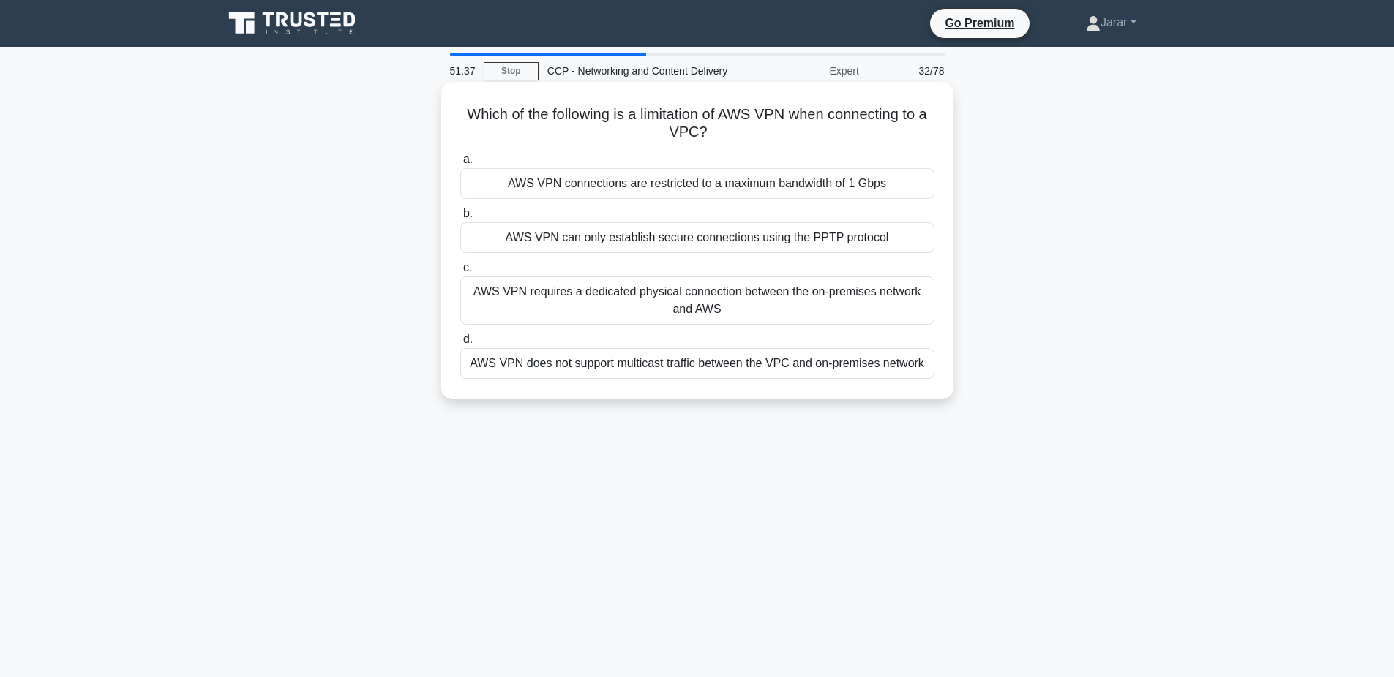
click at [616, 351] on div "AWS VPN does not support multicast traffic between the VPC and on-premises netw…" at bounding box center [697, 363] width 474 height 31
click at [460, 345] on input "d. AWS VPN does not support multicast traffic between the VPC and on-premises n…" at bounding box center [460, 340] width 0 height 10
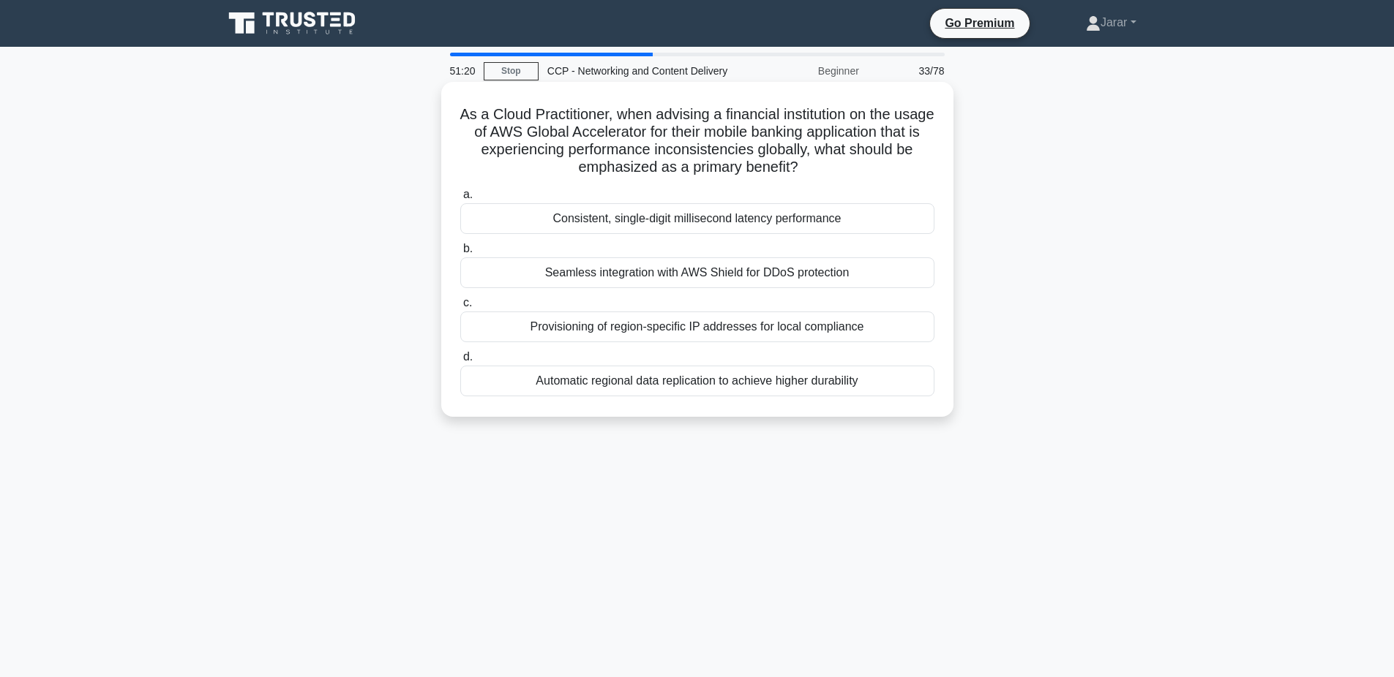
click at [687, 211] on div "Consistent, single-digit millisecond latency performance" at bounding box center [697, 218] width 474 height 31
click at [460, 200] on input "a. Consistent, single-digit millisecond latency performance" at bounding box center [460, 195] width 0 height 10
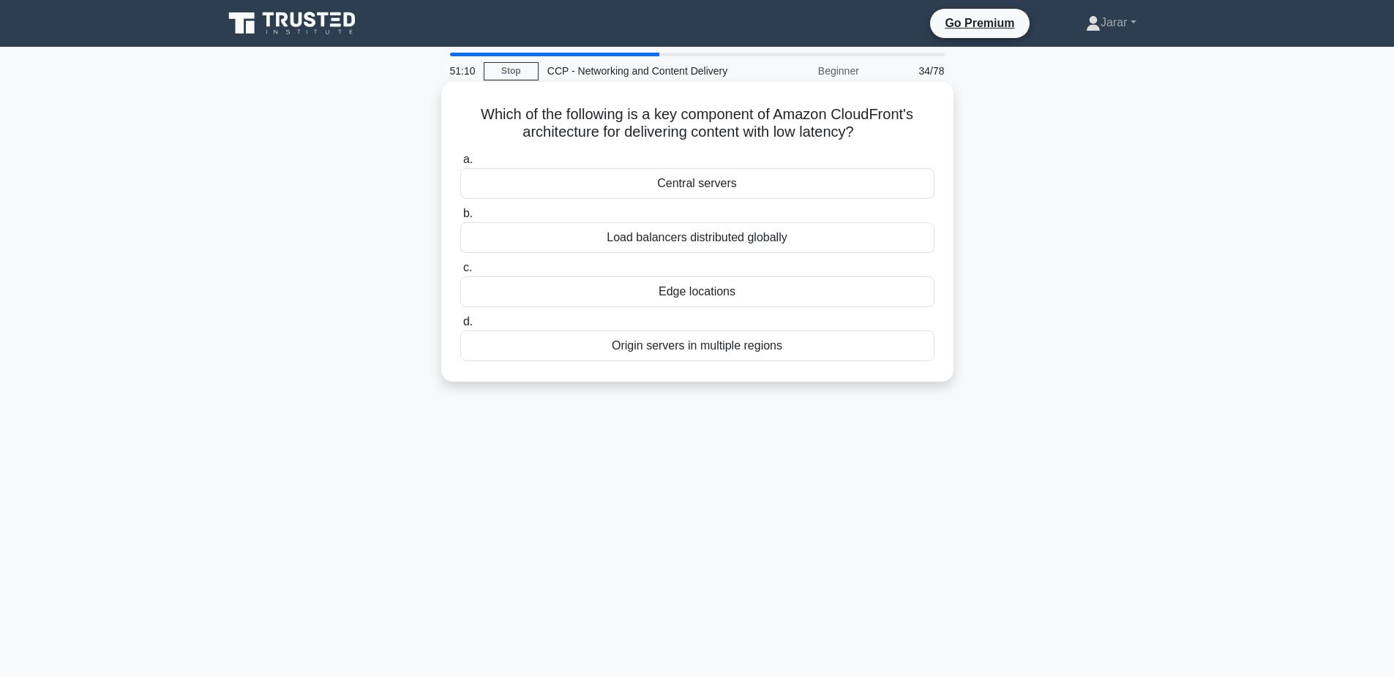
click at [677, 297] on div "Edge locations" at bounding box center [697, 292] width 474 height 31
click at [460, 273] on input "c. Edge locations" at bounding box center [460, 268] width 0 height 10
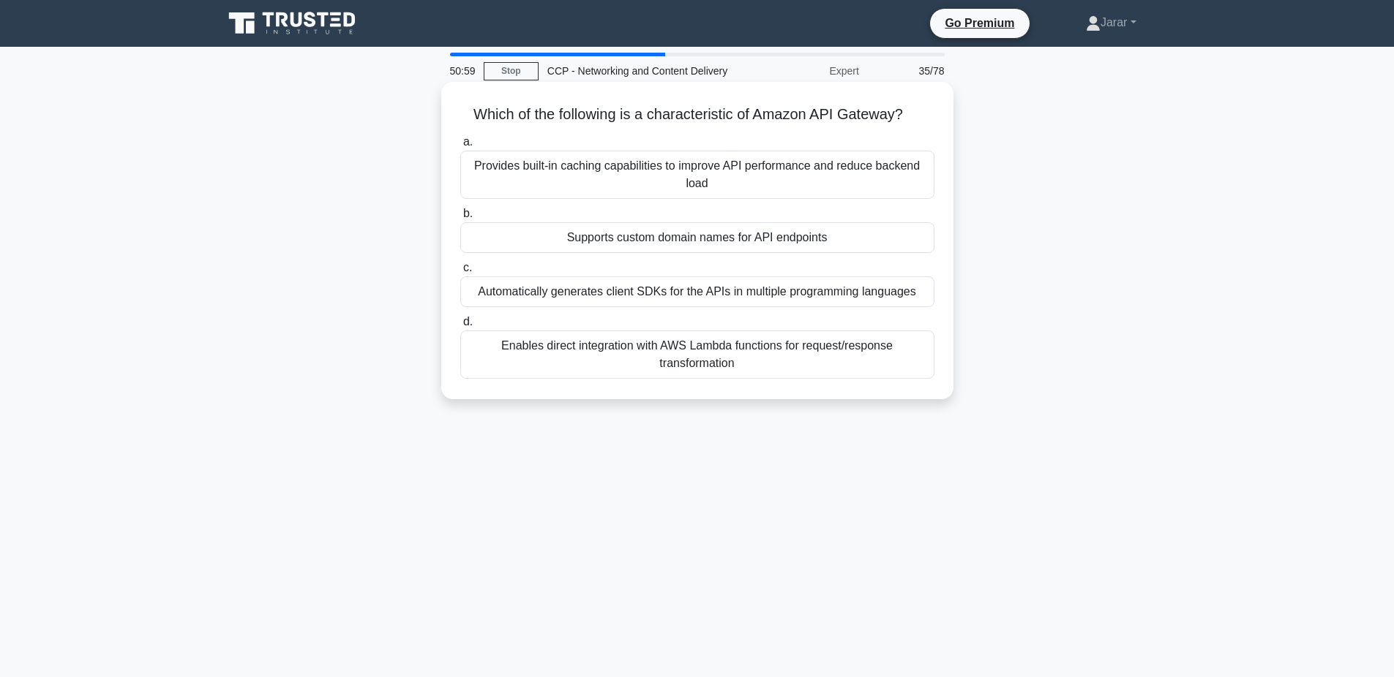
drag, startPoint x: 456, startPoint y: 105, endPoint x: 783, endPoint y: 380, distance: 427.4
click at [783, 380] on div "Which of the following is a characteristic of Amazon API Gateway? .spinner_0XTQ…" at bounding box center [697, 241] width 500 height 306
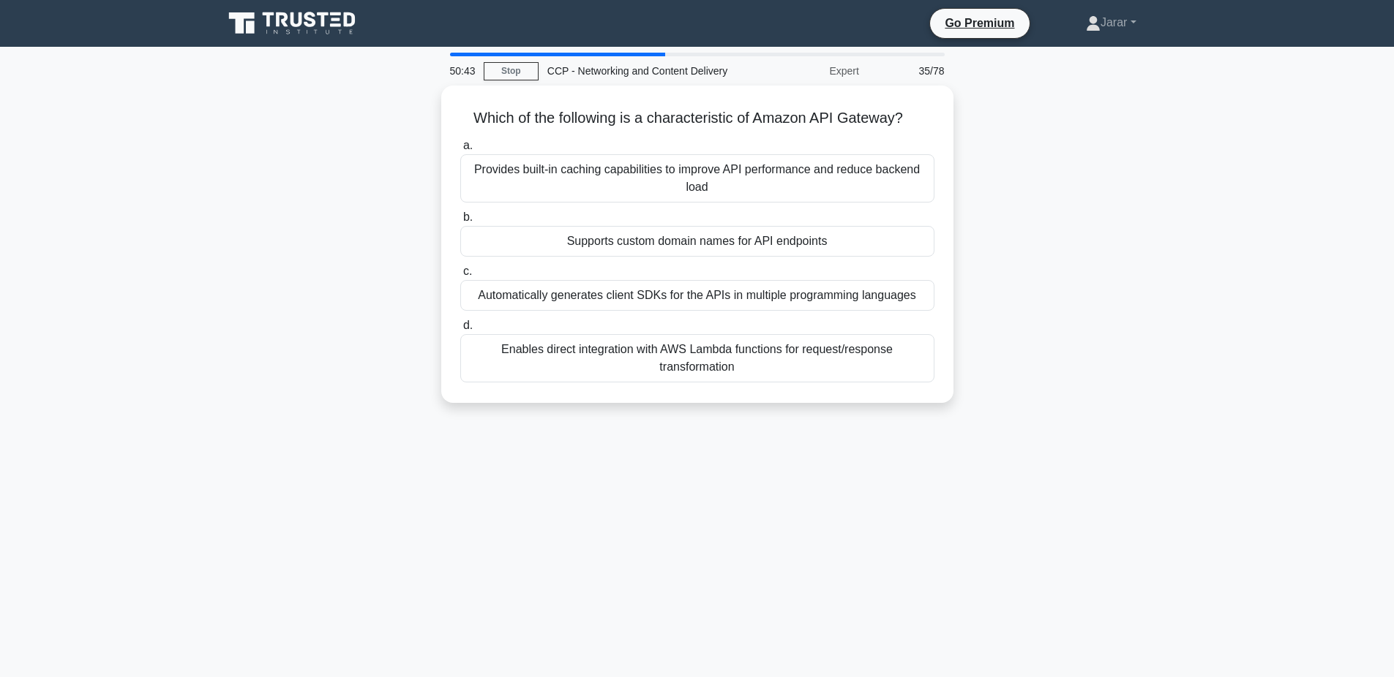
click at [325, 154] on div "Which of the following is a characteristic of Amazon API Gateway? .spinner_0XTQ…" at bounding box center [697, 253] width 966 height 335
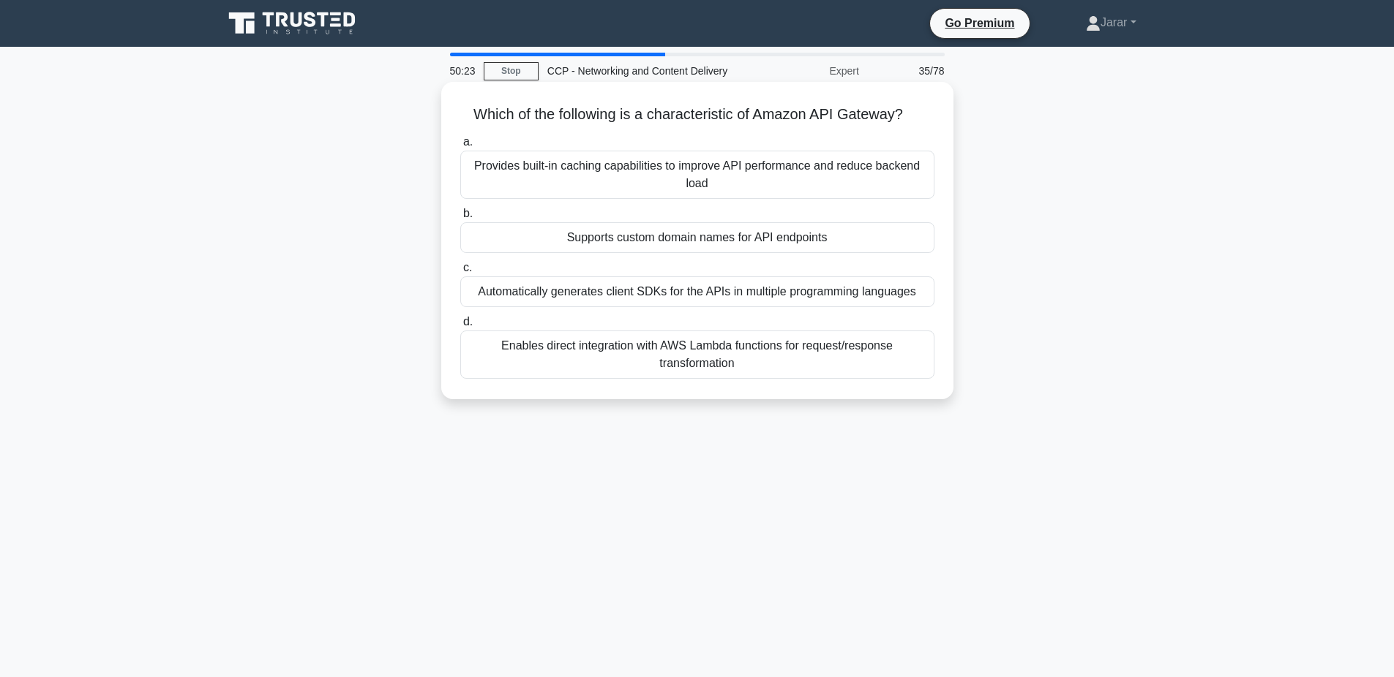
click at [587, 347] on div "Enables direct integration with AWS Lambda functions for request/response trans…" at bounding box center [697, 355] width 474 height 48
click at [460, 327] on input "d. Enables direct integration with AWS Lambda functions for request/response tr…" at bounding box center [460, 323] width 0 height 10
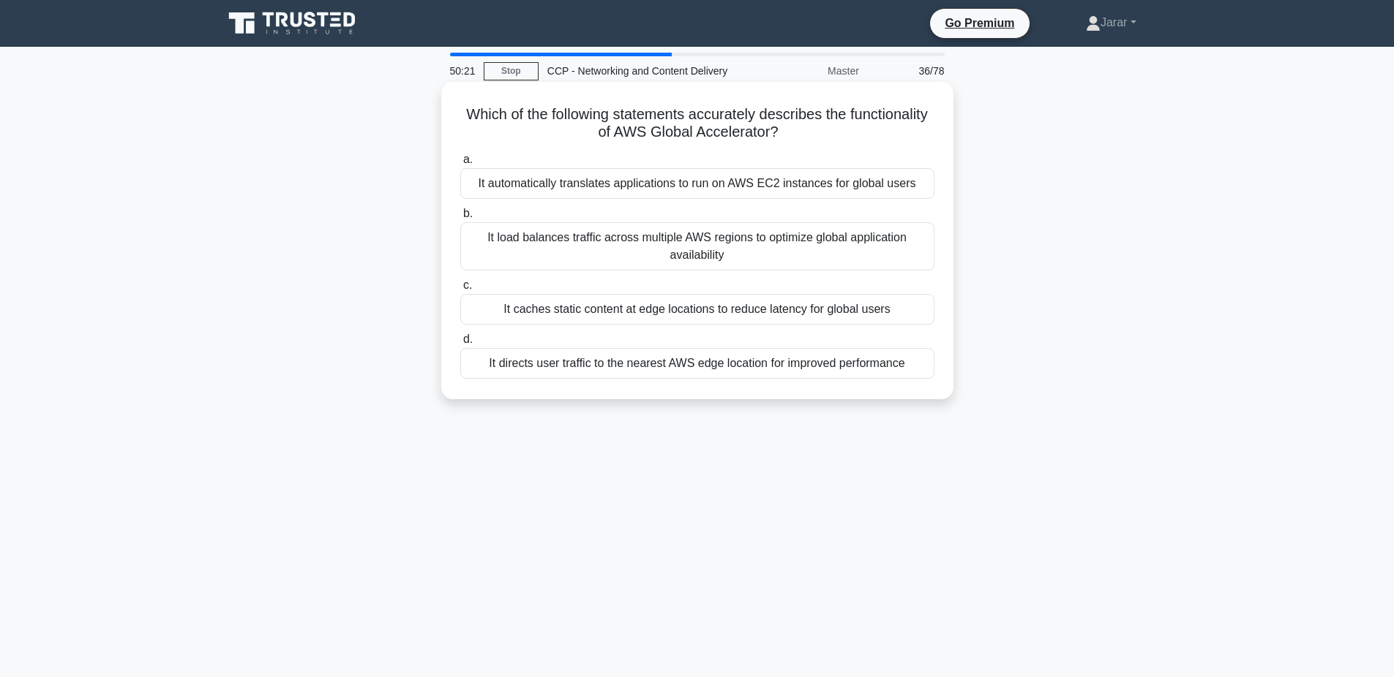
drag, startPoint x: 462, startPoint y: 112, endPoint x: 928, endPoint y: 361, distance: 529.3
click at [928, 361] on div "Which of the following statements accurately describes the functionality of AWS…" at bounding box center [697, 241] width 500 height 306
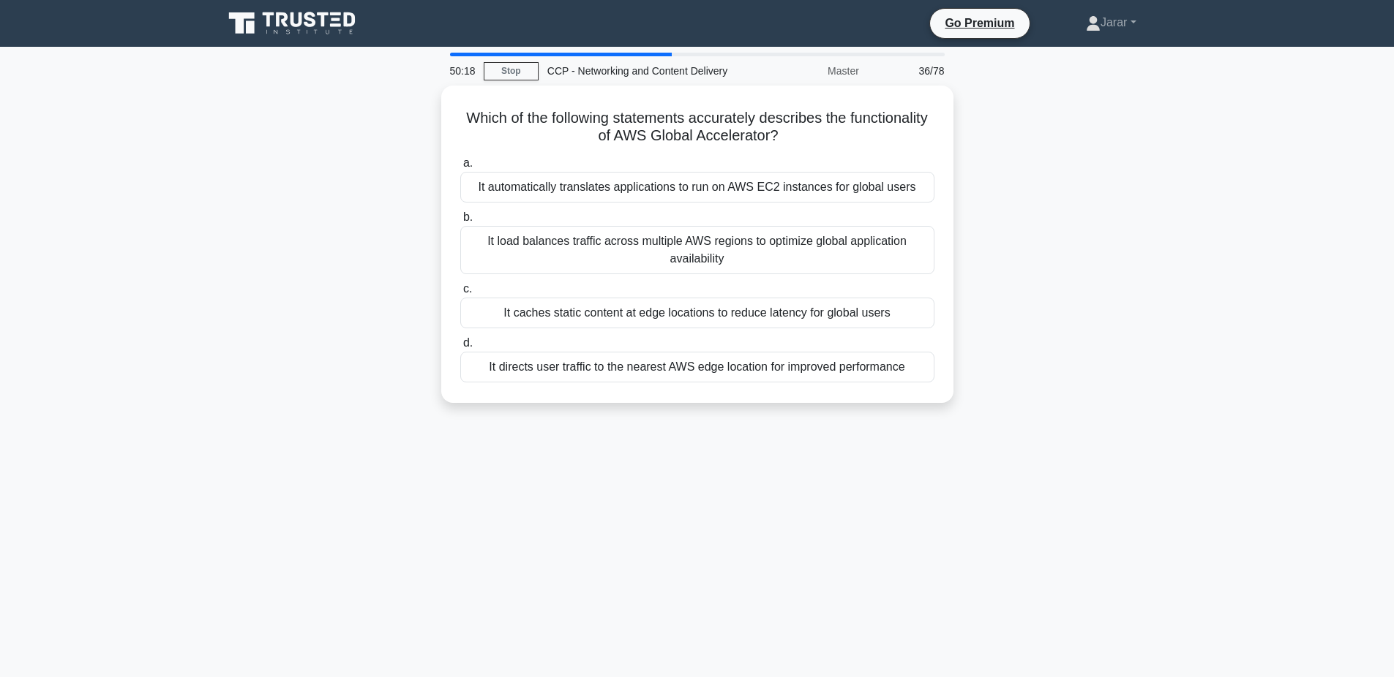
click at [375, 301] on div "Which of the following statements accurately describes the functionality of AWS…" at bounding box center [697, 253] width 966 height 335
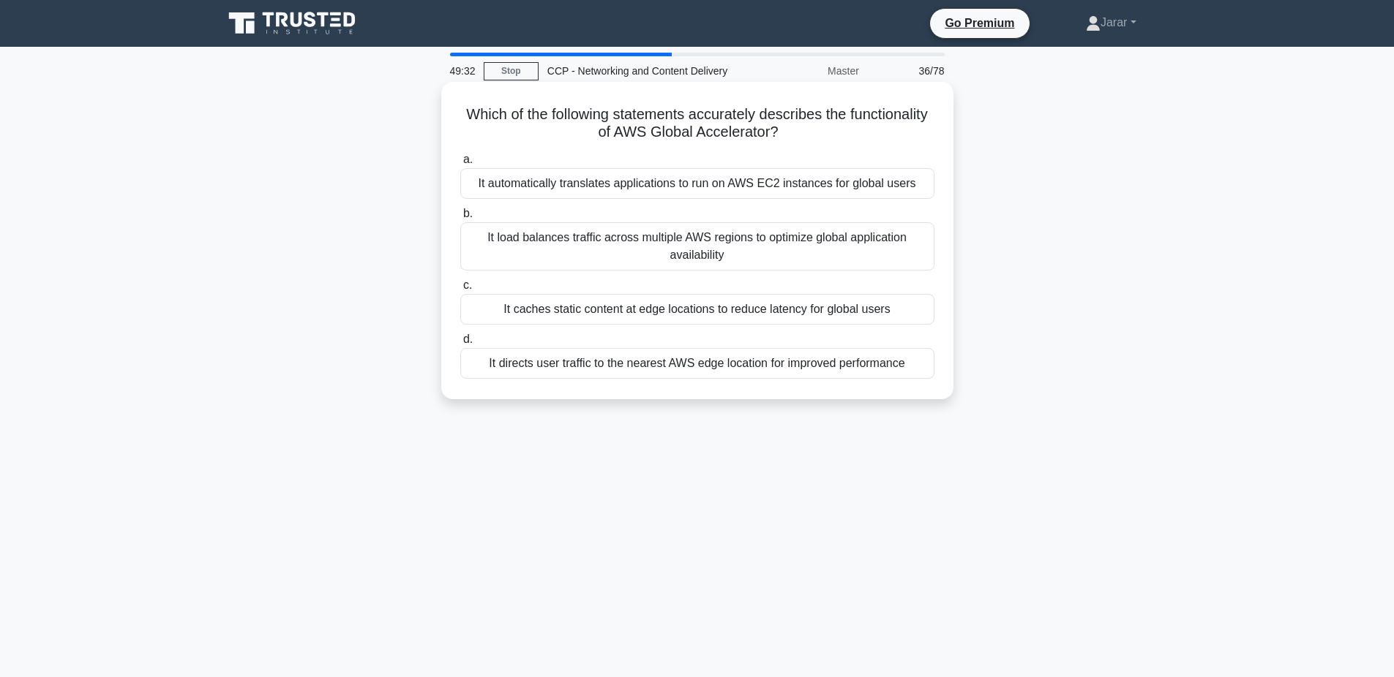
click at [617, 262] on div "It load balances traffic across multiple AWS regions to optimize global applica…" at bounding box center [697, 246] width 474 height 48
click at [460, 219] on input "b. It load balances traffic across multiple AWS regions to optimize global appl…" at bounding box center [460, 214] width 0 height 10
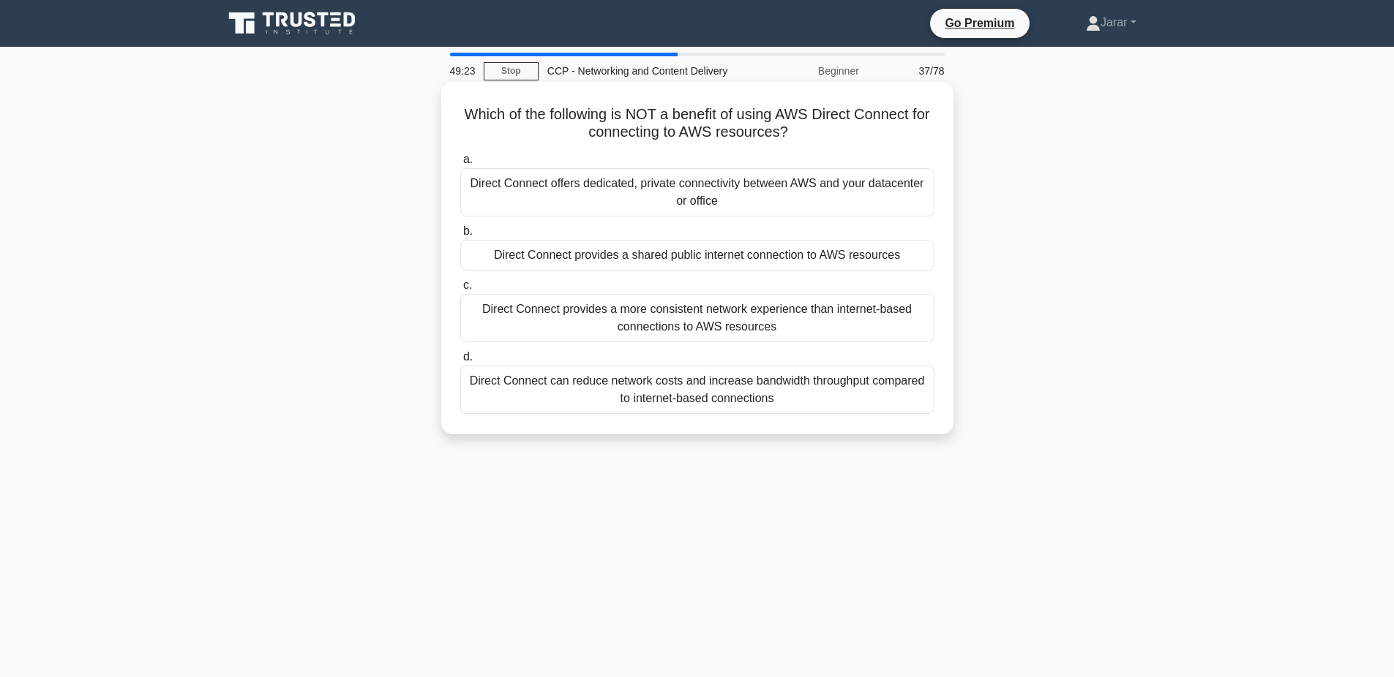
click at [665, 246] on div "Direct Connect provides a shared public internet connection to AWS resources" at bounding box center [697, 255] width 474 height 31
click at [460, 236] on input "b. Direct Connect provides a shared public internet connection to AWS resources" at bounding box center [460, 232] width 0 height 10
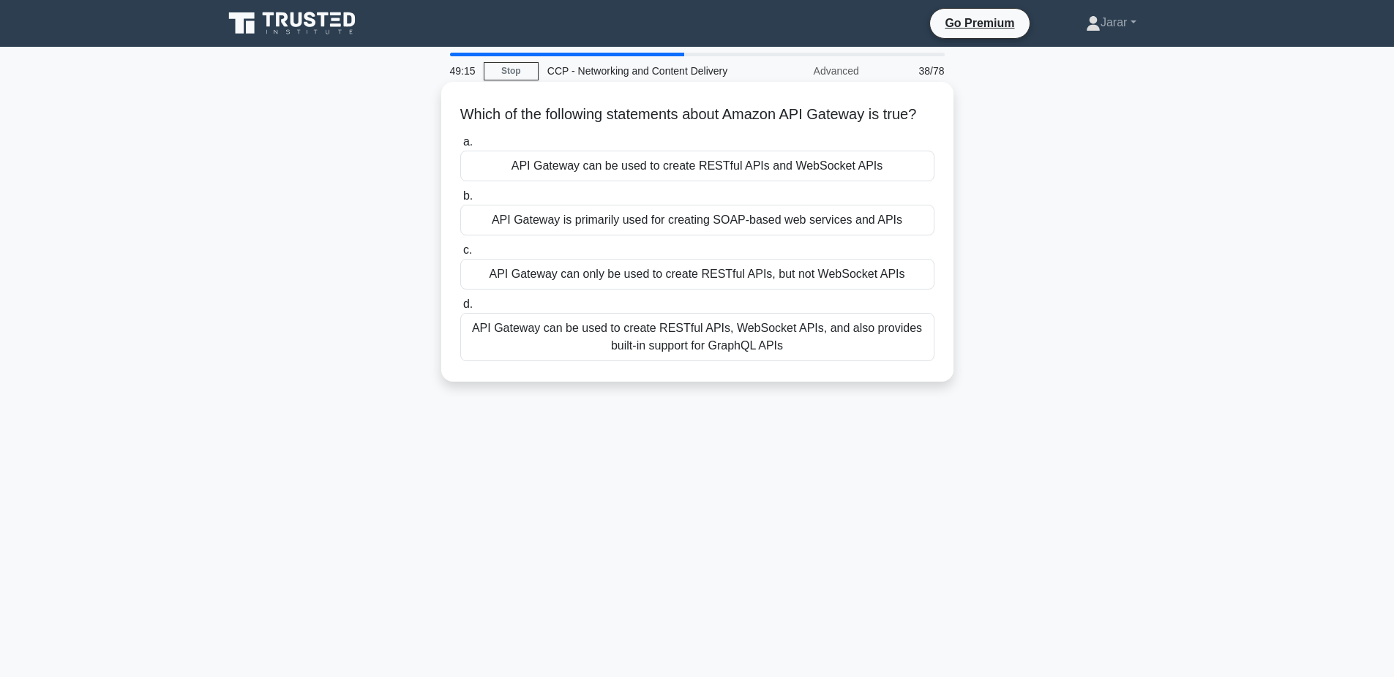
drag, startPoint x: 460, startPoint y: 101, endPoint x: 801, endPoint y: 384, distance: 443.2
click at [801, 376] on div "Which of the following statements about Amazon API Gateway is true? .spinner_0X…" at bounding box center [697, 232] width 500 height 288
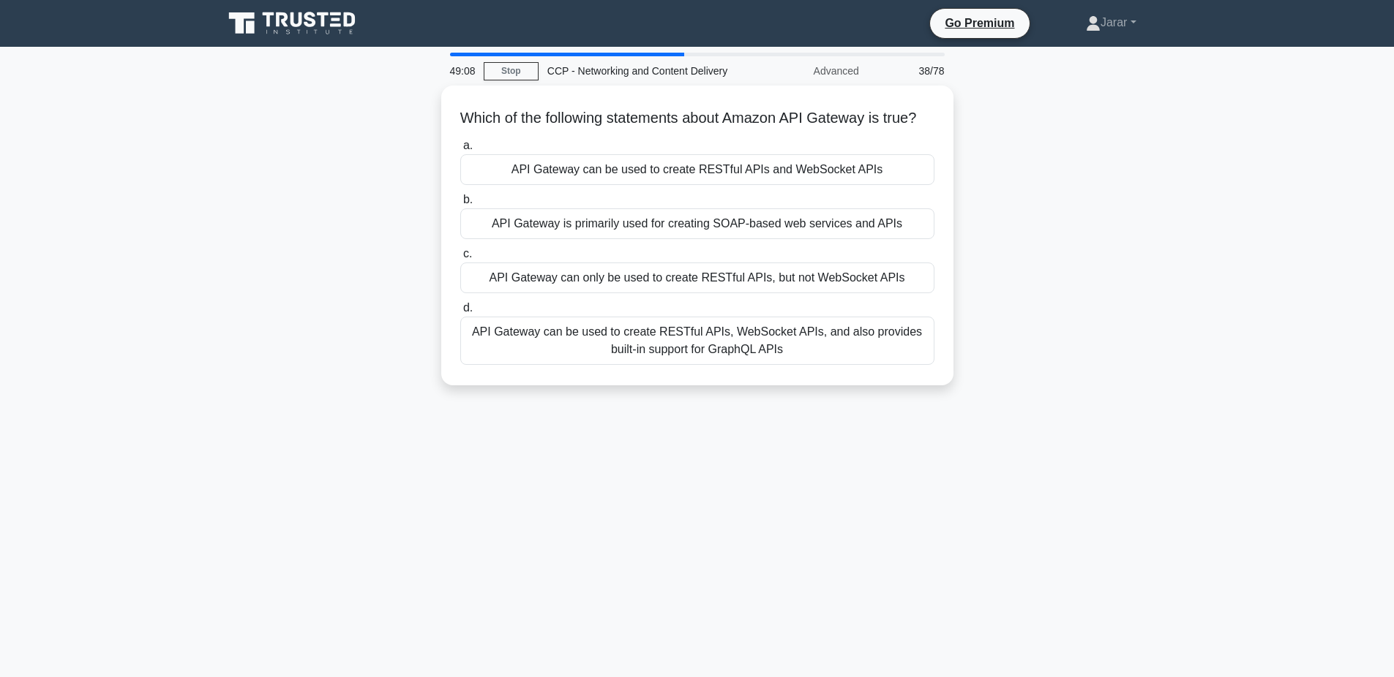
click at [357, 320] on div "Which of the following statements about Amazon API Gateway is true? .spinner_0X…" at bounding box center [697, 245] width 966 height 318
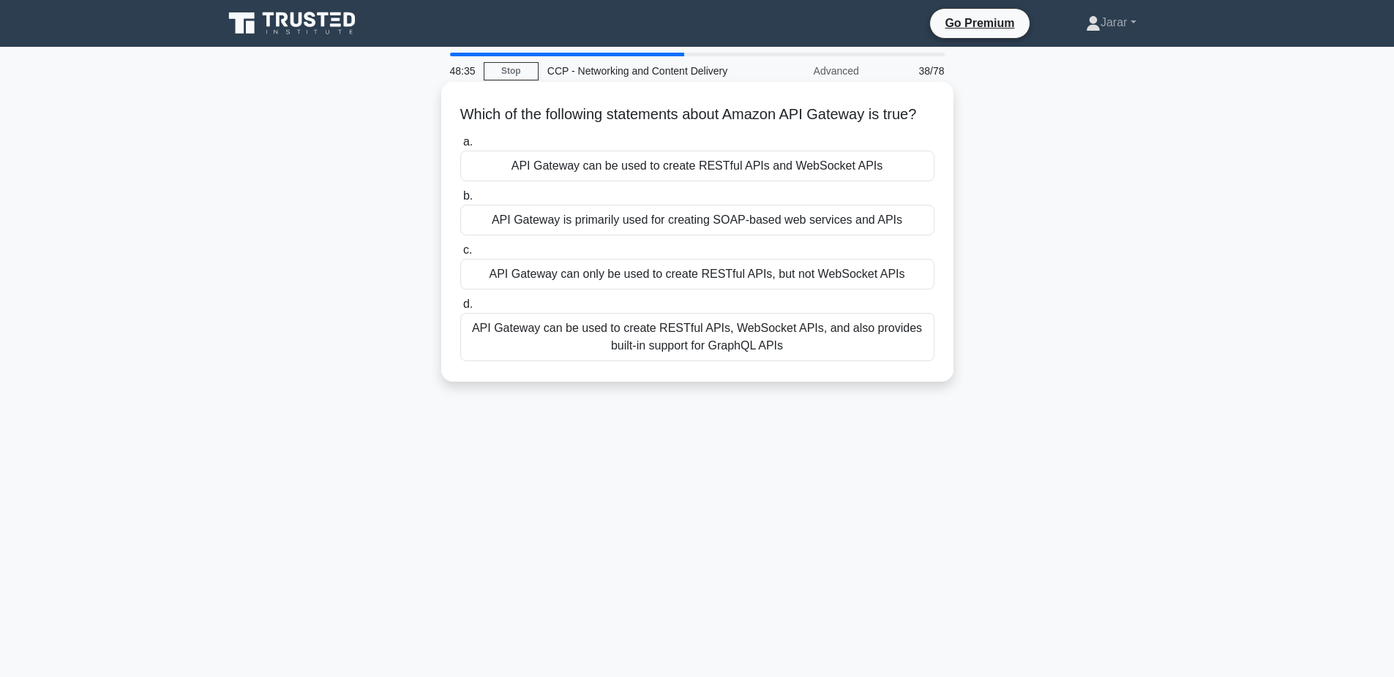
click at [594, 181] on div "API Gateway can be used to create RESTful APIs and WebSocket APIs" at bounding box center [697, 166] width 474 height 31
click at [460, 147] on input "a. API Gateway can be used to create RESTful APIs and WebSocket APIs" at bounding box center [460, 143] width 0 height 10
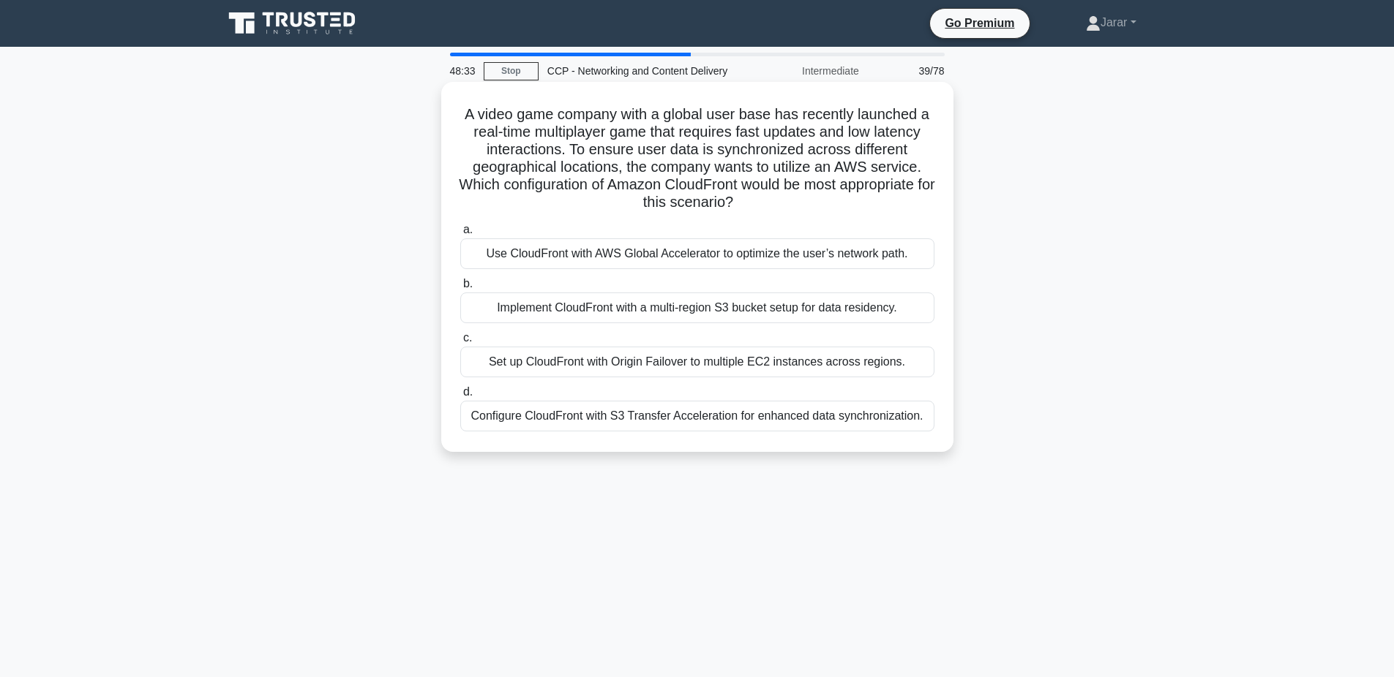
drag, startPoint x: 457, startPoint y: 108, endPoint x: 891, endPoint y: 438, distance: 545.7
click at [891, 438] on div "A video game company with a global user base has recently launched a real-time …" at bounding box center [697, 267] width 500 height 359
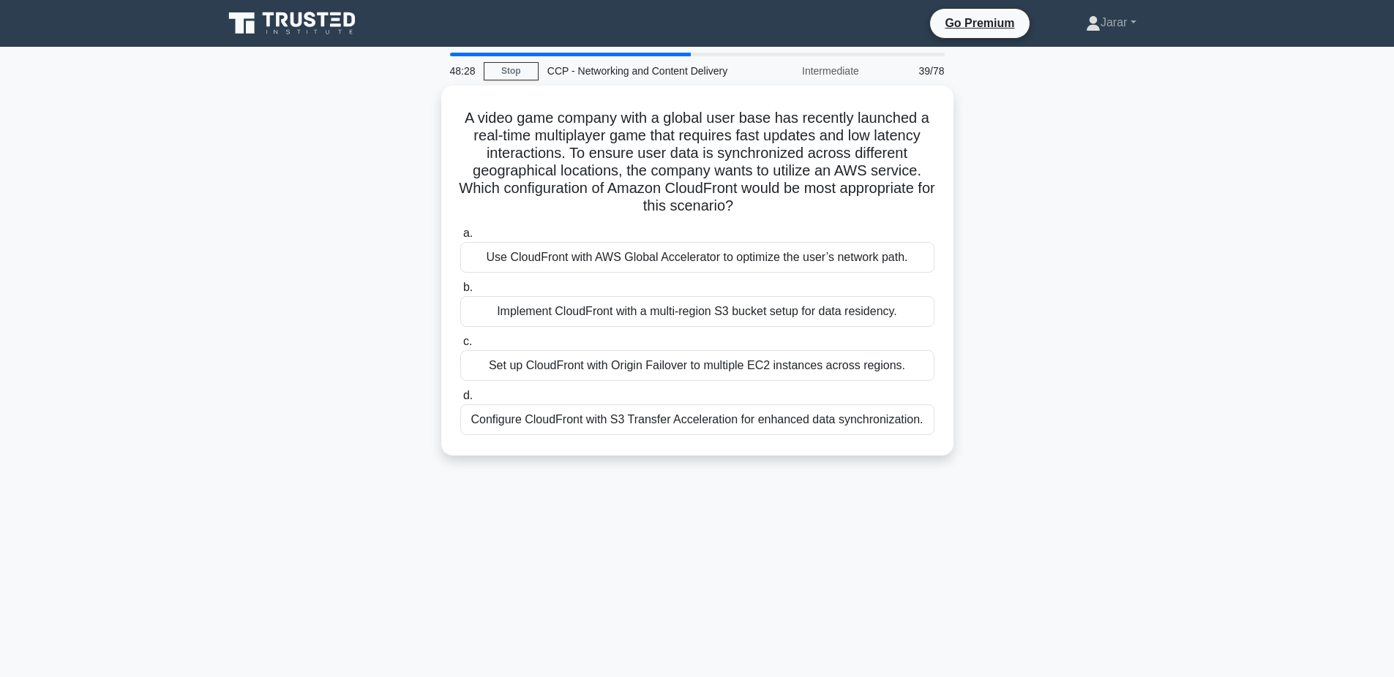
click at [375, 247] on div "A video game company with a global user base has recently launched a real-time …" at bounding box center [697, 280] width 966 height 388
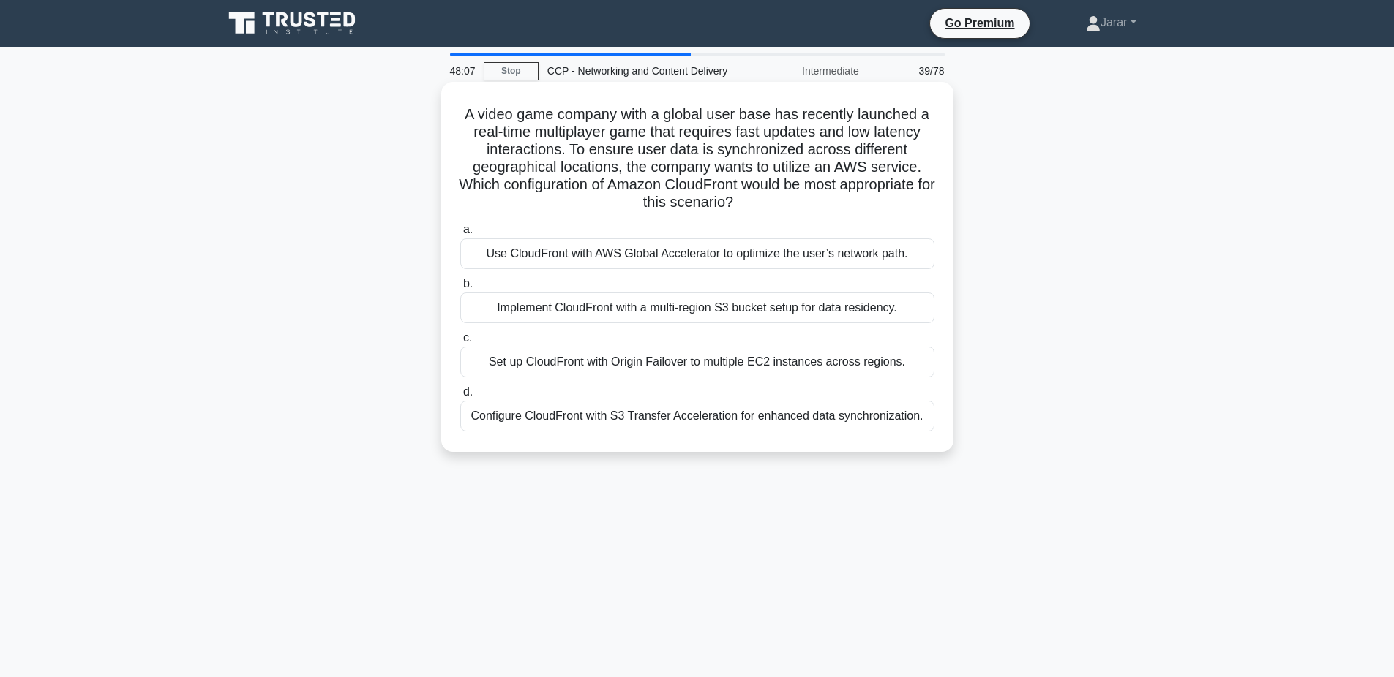
click at [536, 258] on div "Use CloudFront with AWS Global Accelerator to optimize the user’s network path." at bounding box center [697, 254] width 474 height 31
click at [460, 235] on input "a. Use CloudFront with AWS Global Accelerator to optimize the user’s network pa…" at bounding box center [460, 230] width 0 height 10
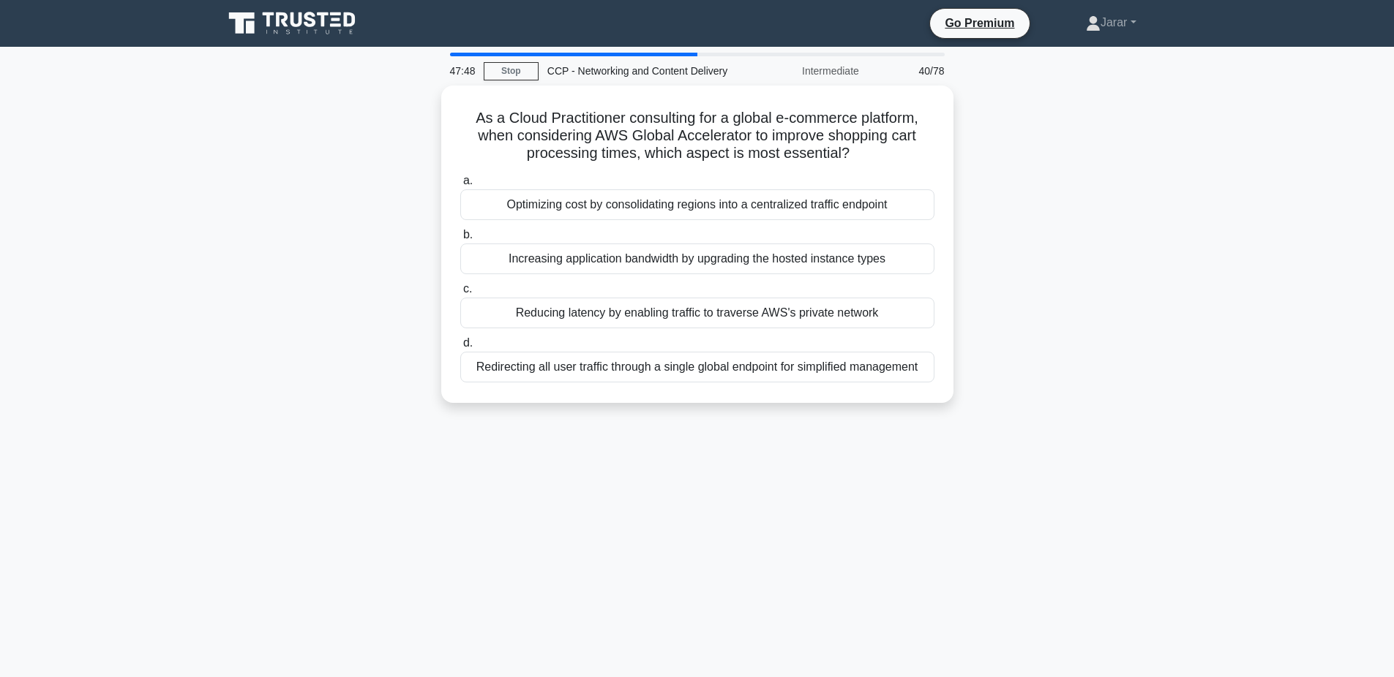
drag, startPoint x: 466, startPoint y: 110, endPoint x: 973, endPoint y: 379, distance: 573.7
click at [973, 379] on div "As a Cloud Practitioner consulting for a global e-commerce platform, when consi…" at bounding box center [697, 253] width 966 height 335
click at [185, 444] on main "47:43 Stop CCP - Networking and Content Delivery Intermediate 40/78 As a Cloud …" at bounding box center [697, 418] width 1394 height 743
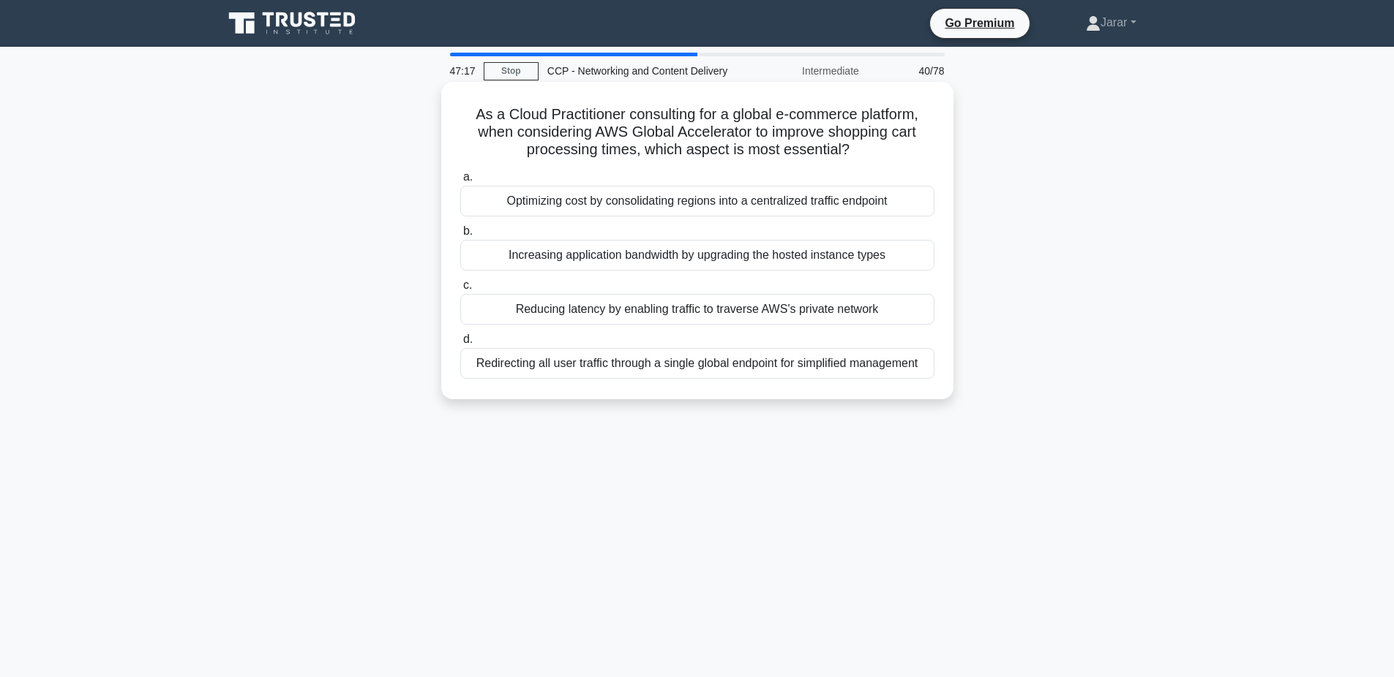
click at [612, 315] on div "Reducing latency by enabling traffic to traverse AWS's private network" at bounding box center [697, 309] width 474 height 31
click at [460, 290] on input "c. Reducing latency by enabling traffic to traverse AWS's private network" at bounding box center [460, 286] width 0 height 10
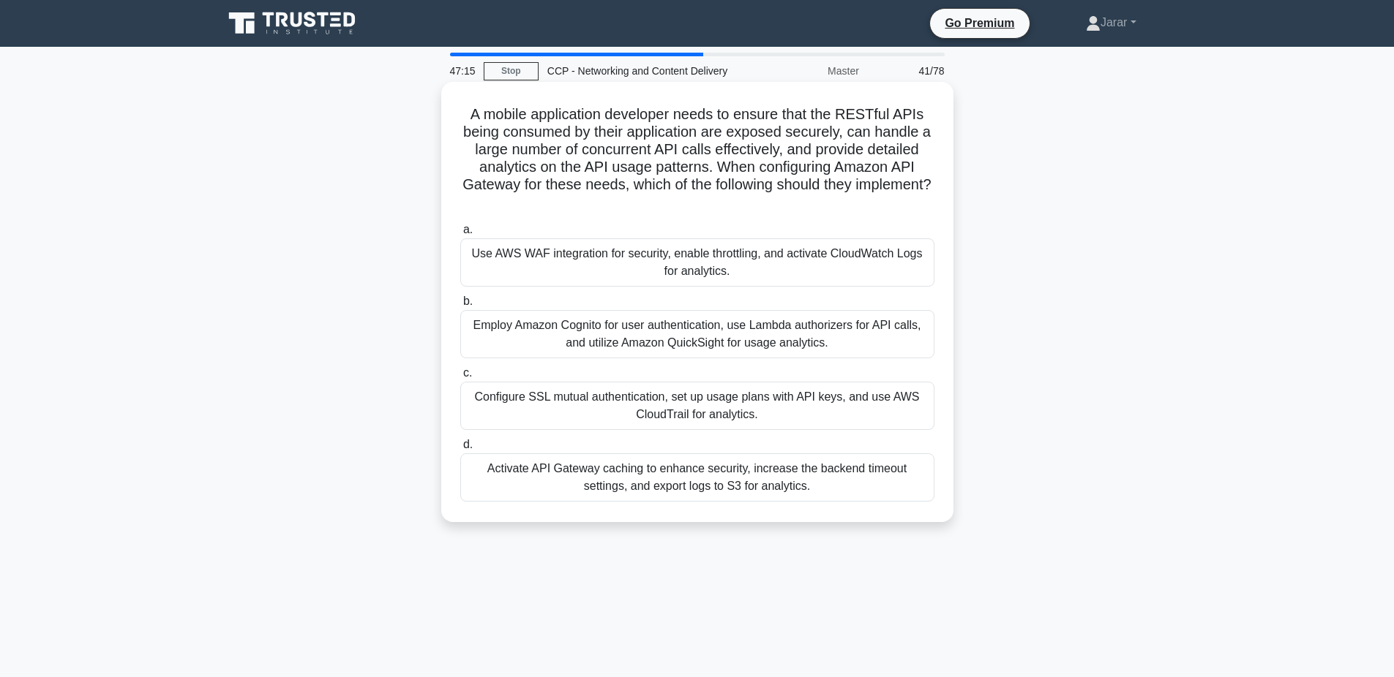
drag, startPoint x: 461, startPoint y: 109, endPoint x: 852, endPoint y: 485, distance: 542.8
click at [852, 485] on div "A mobile application developer needs to ensure that the RESTful APIs being cons…" at bounding box center [697, 302] width 500 height 429
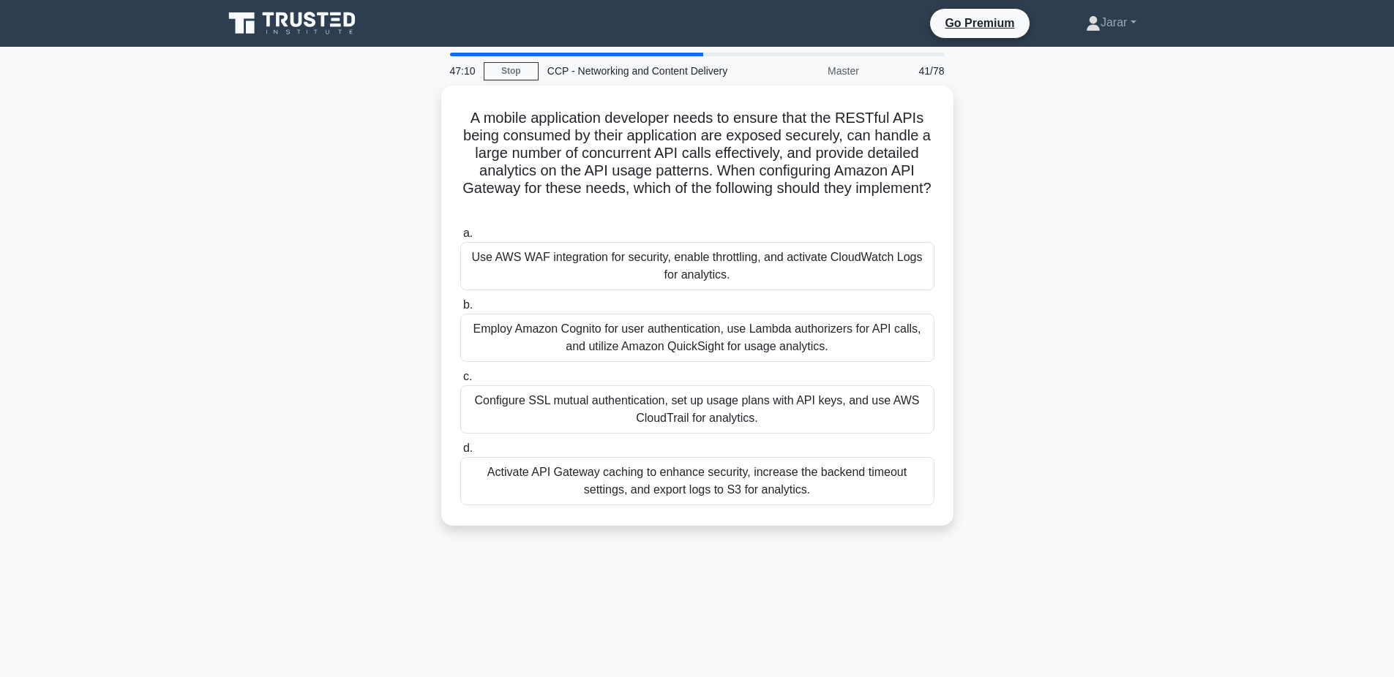
click at [383, 220] on div "A mobile application developer needs to ensure that the RESTful APIs being cons…" at bounding box center [697, 315] width 966 height 458
